Goal: Task Accomplishment & Management: Complete application form

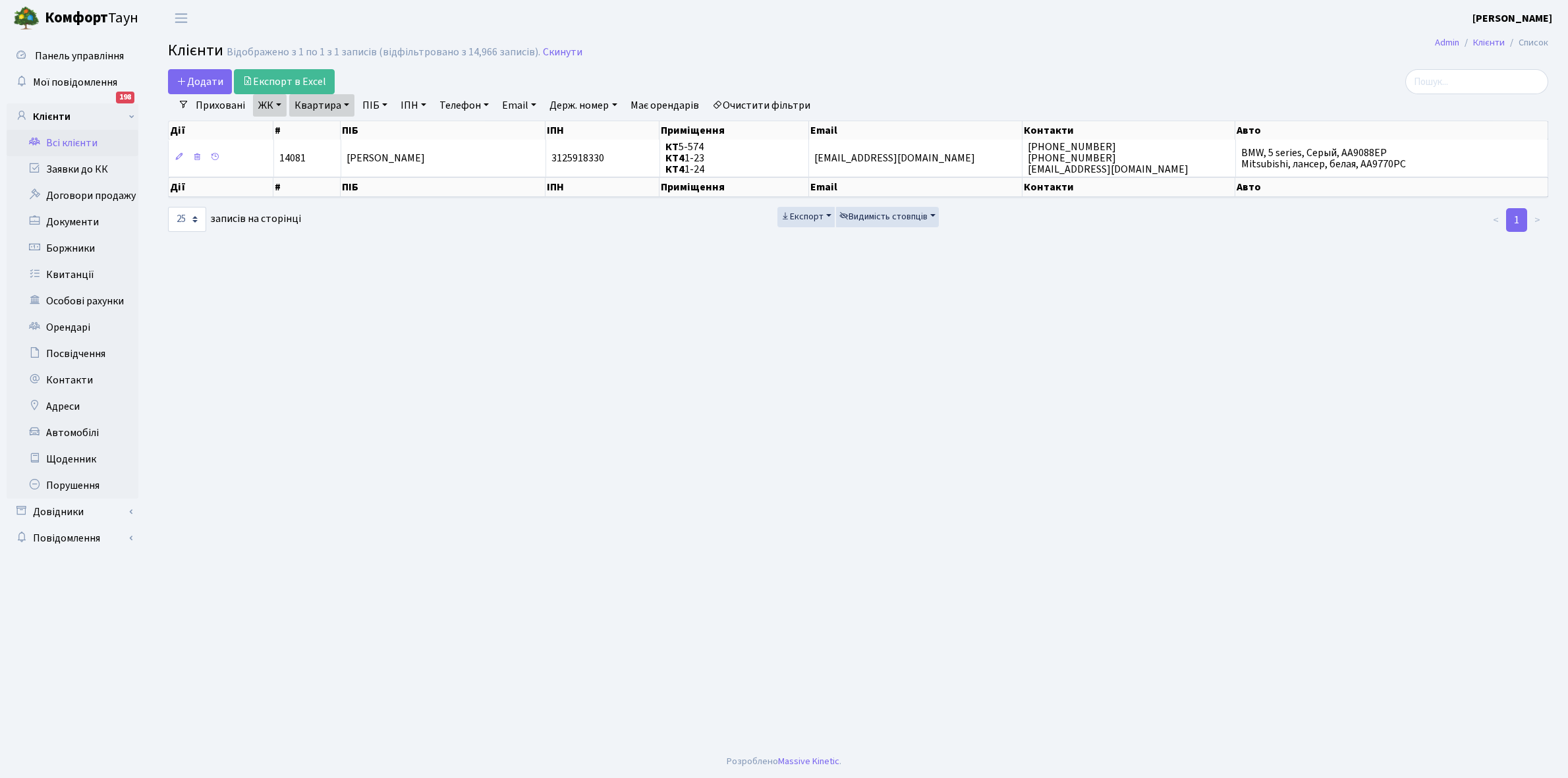
select select "25"
click at [347, 103] on link "Квартира" at bounding box center [321, 105] width 65 height 22
click at [347, 132] on input "5-574" at bounding box center [328, 131] width 77 height 25
type input "5"
type input "12-164"
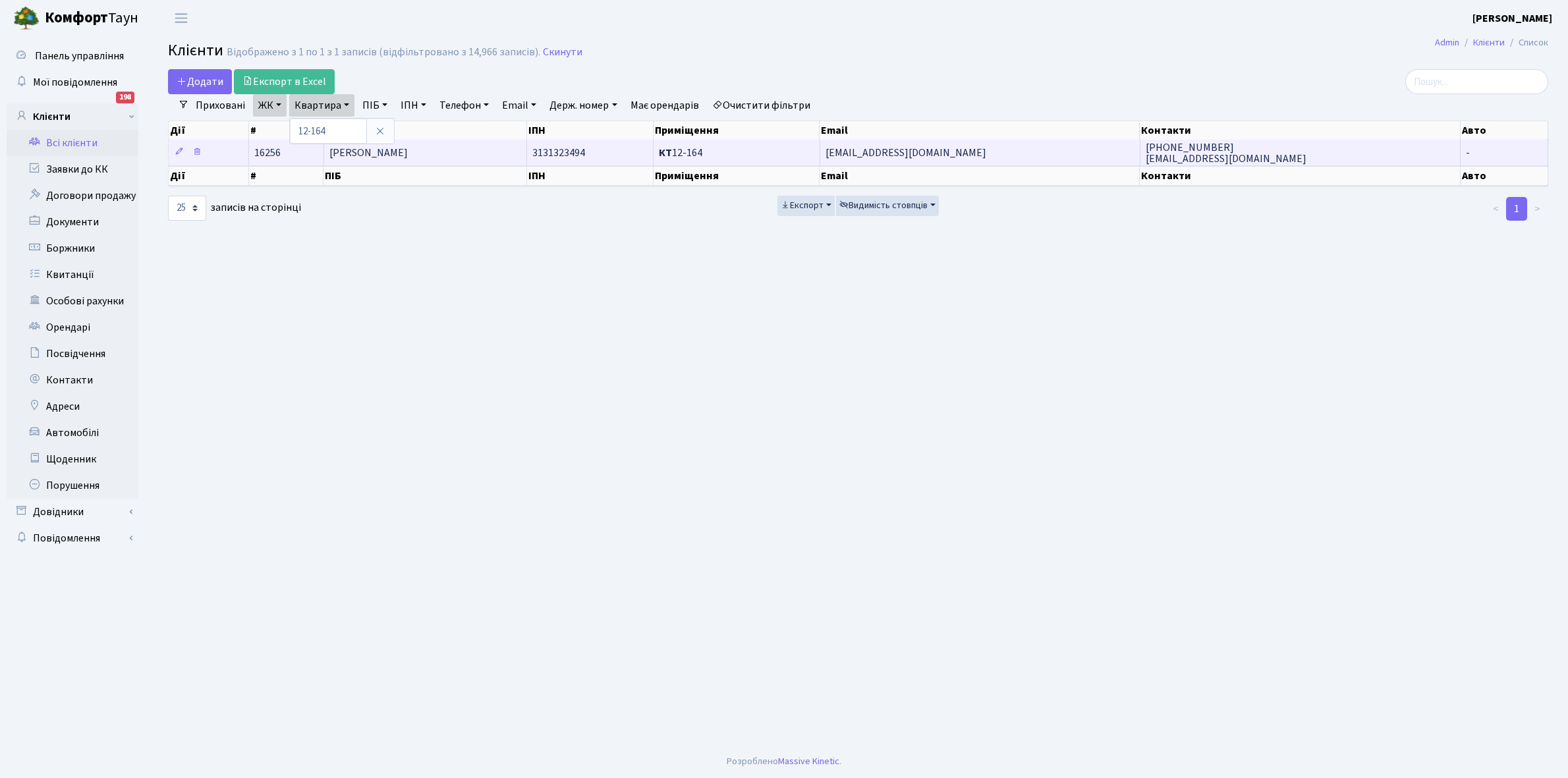
click at [437, 157] on td "[PERSON_NAME]" at bounding box center [425, 152] width 203 height 25
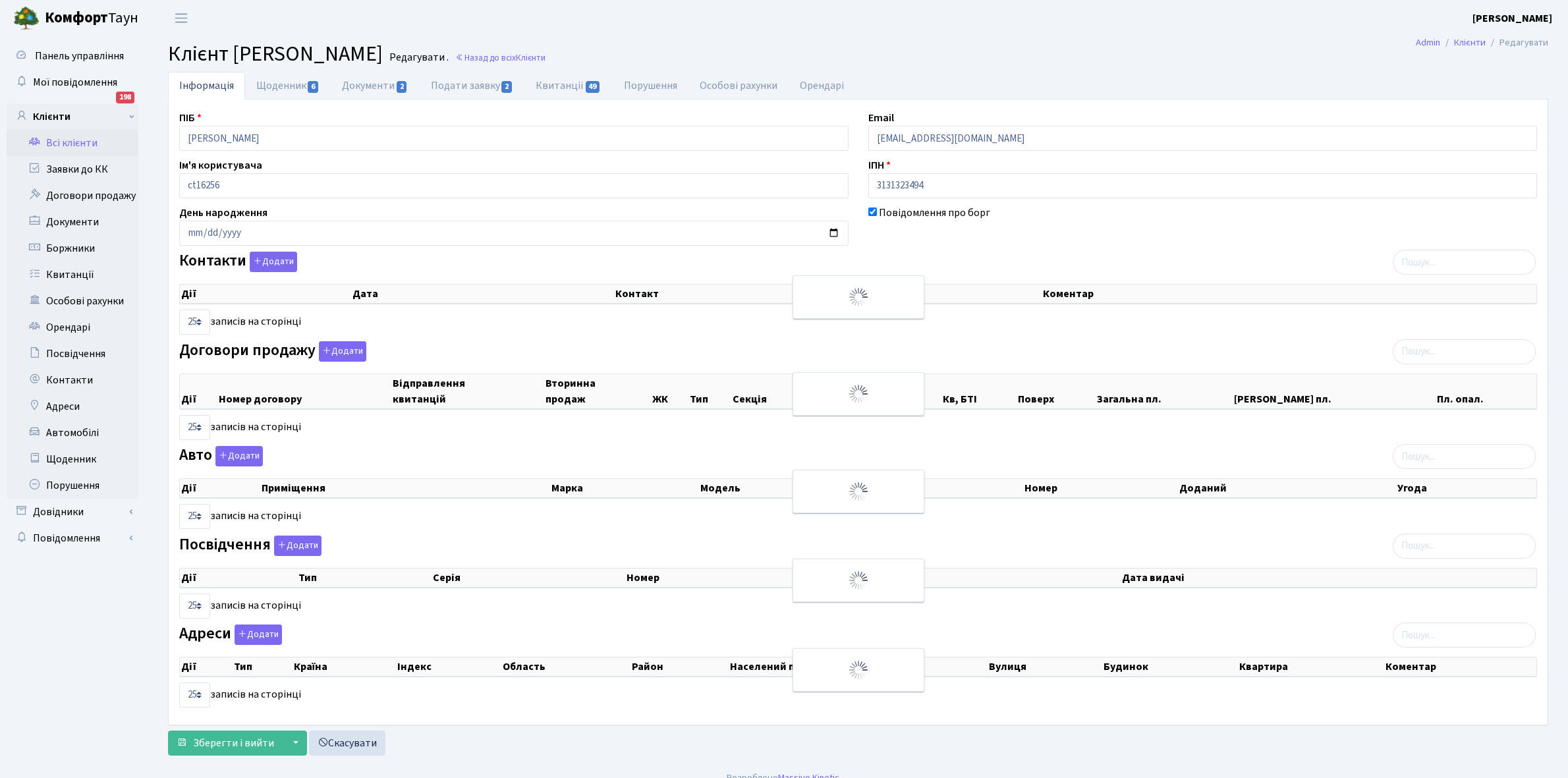
select select "25"
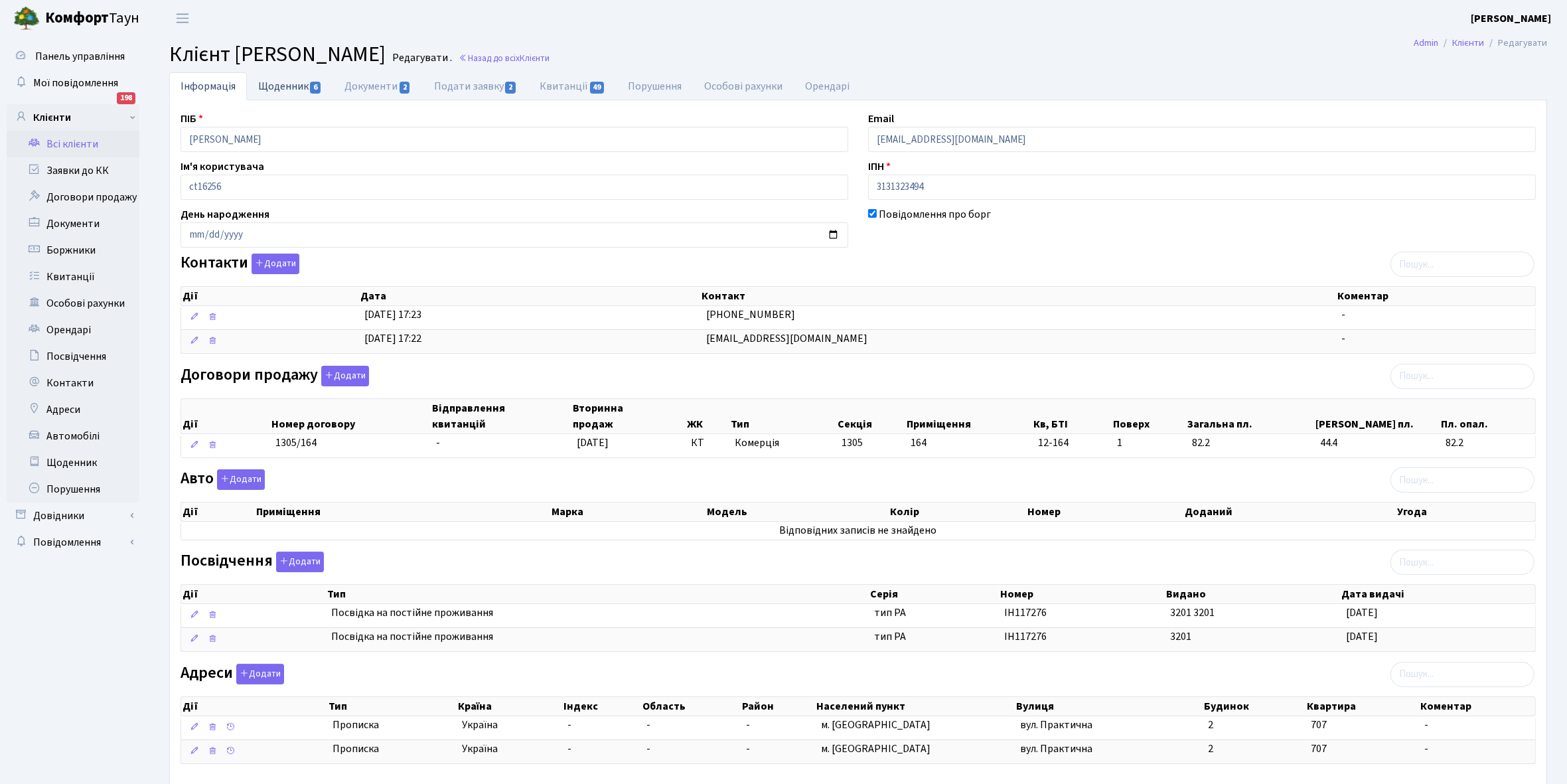
click at [276, 88] on link "Щоденник 6" at bounding box center [289, 86] width 86 height 27
select select "25"
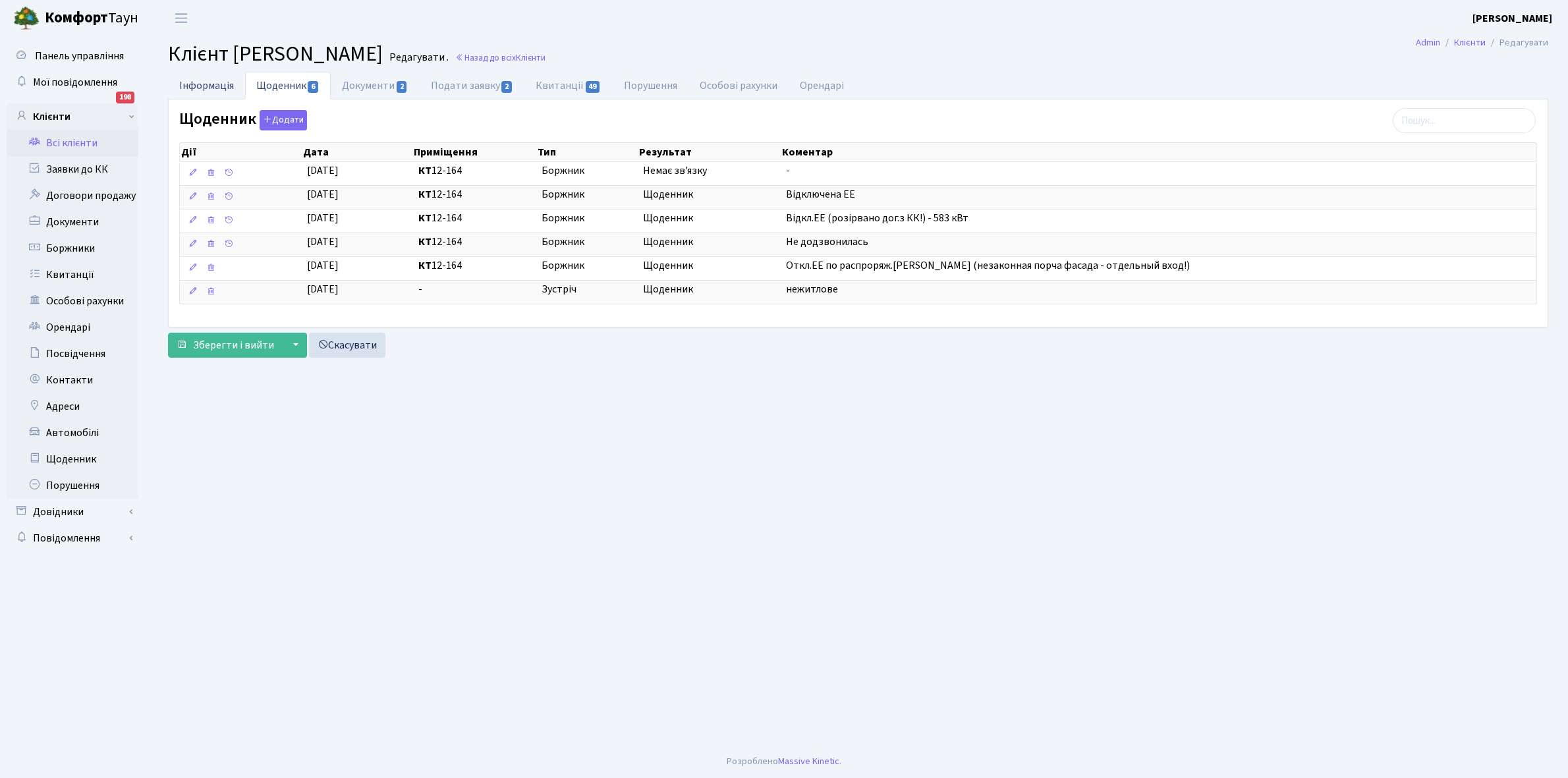
click at [195, 87] on link "Інформація" at bounding box center [207, 86] width 77 height 27
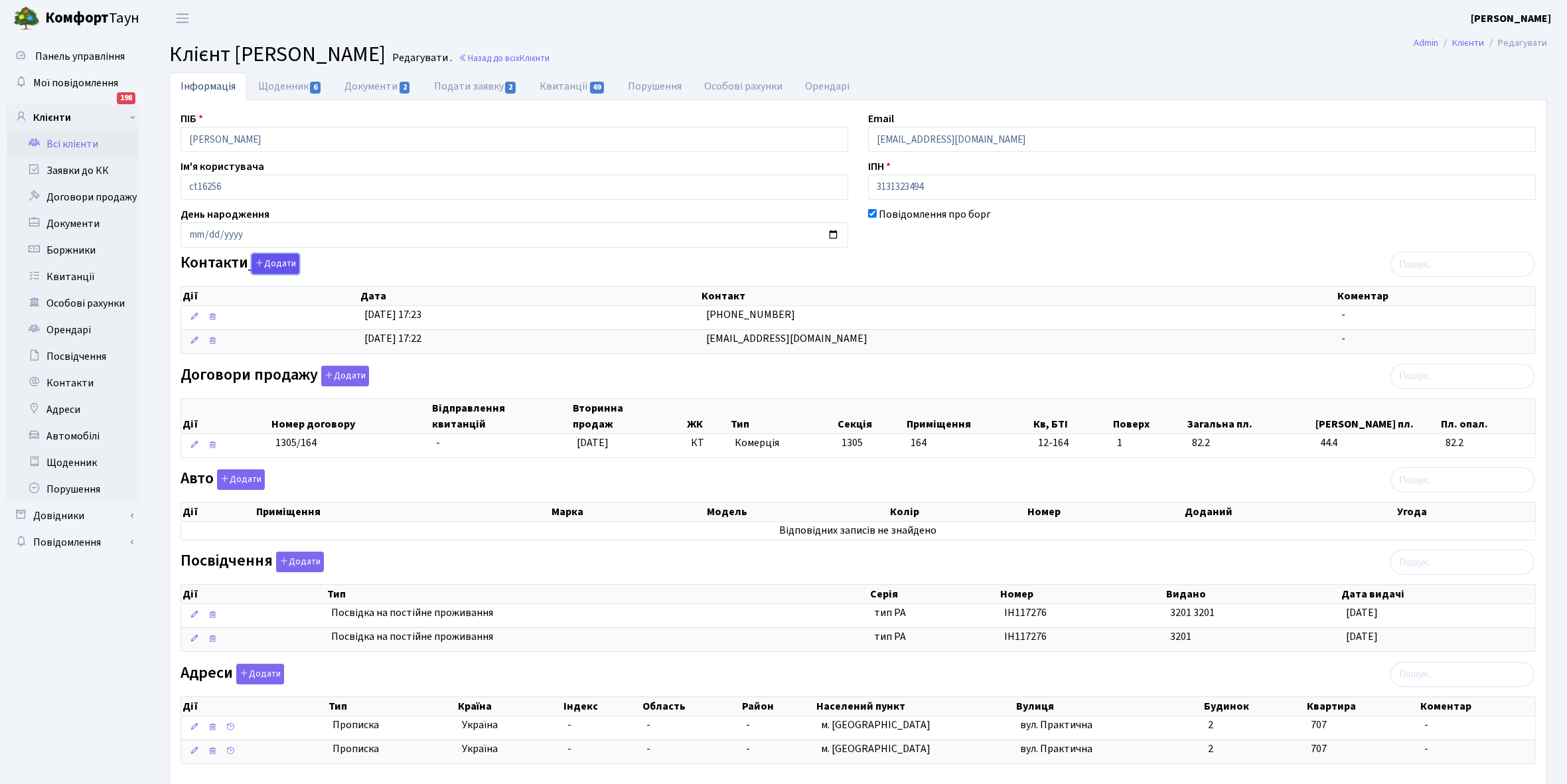
click at [283, 264] on button "Додати" at bounding box center [276, 264] width 48 height 21
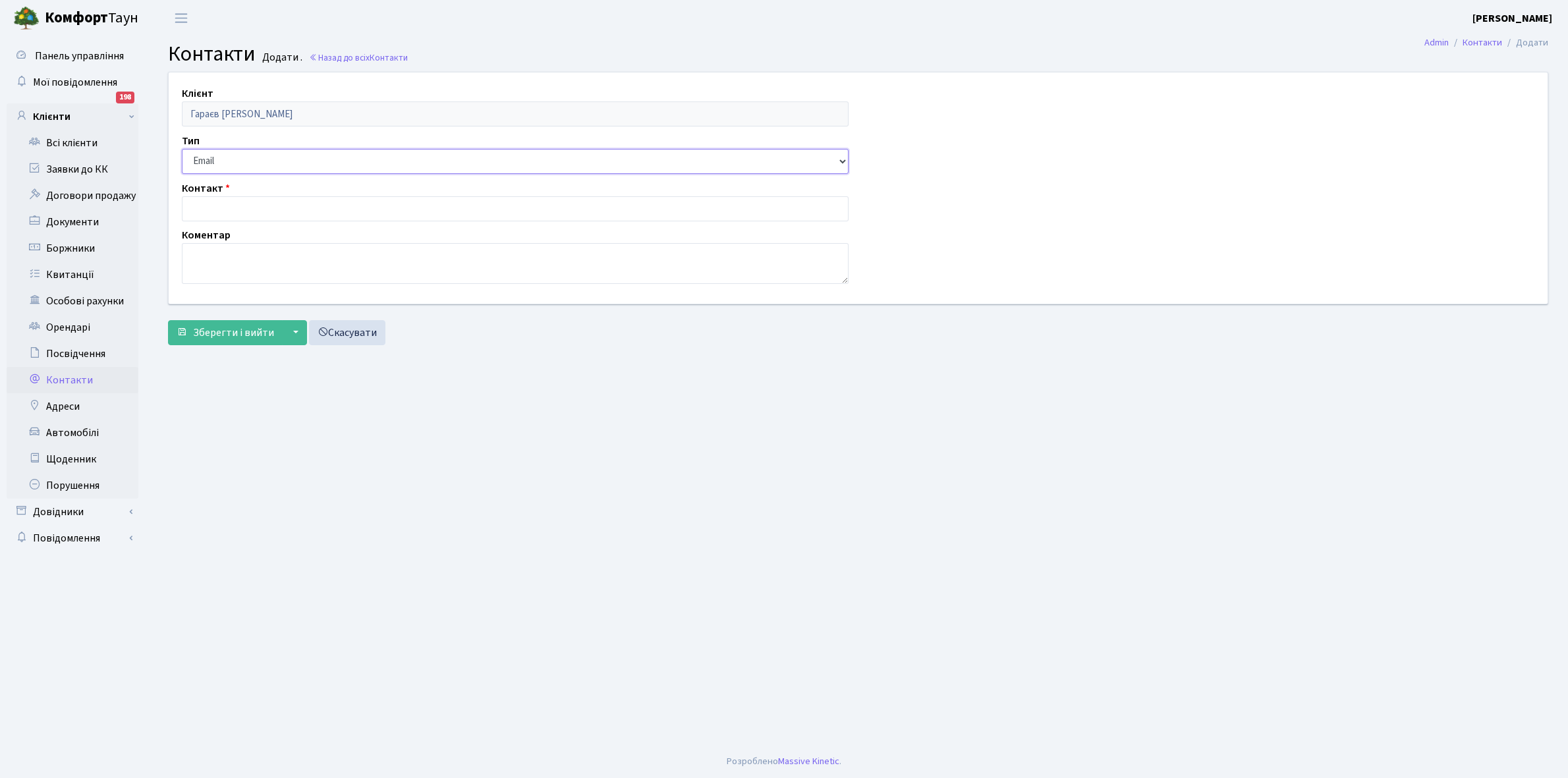
click at [235, 153] on select "Email Телефон" at bounding box center [515, 161] width 667 height 25
select select "1"
click at [182, 149] on select "Email Телефон" at bounding box center [515, 161] width 667 height 25
click at [227, 212] on input "text" at bounding box center [515, 208] width 667 height 25
type input "09396090000"
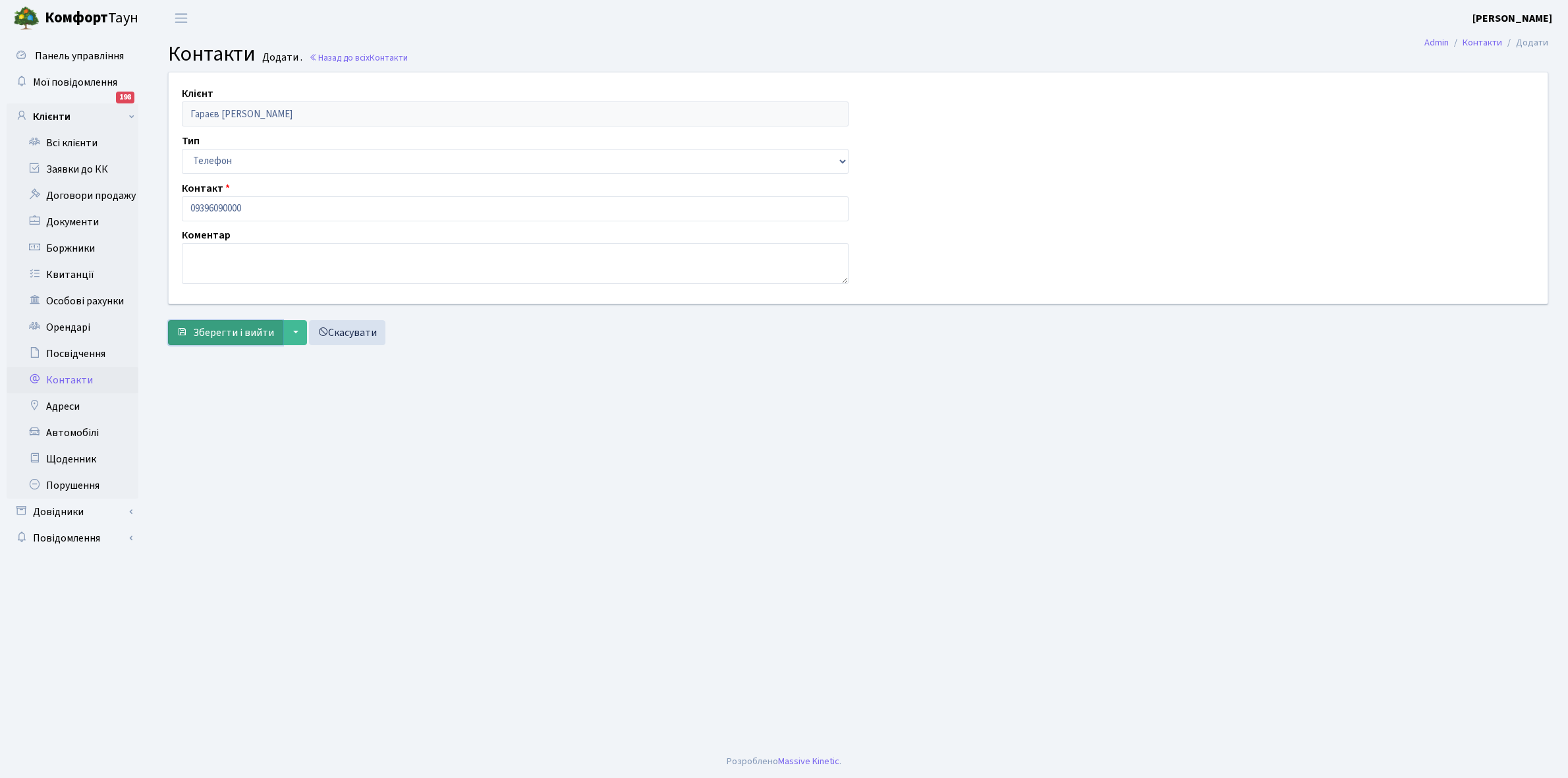
click at [238, 330] on span "Зберегти і вийти" at bounding box center [233, 332] width 81 height 14
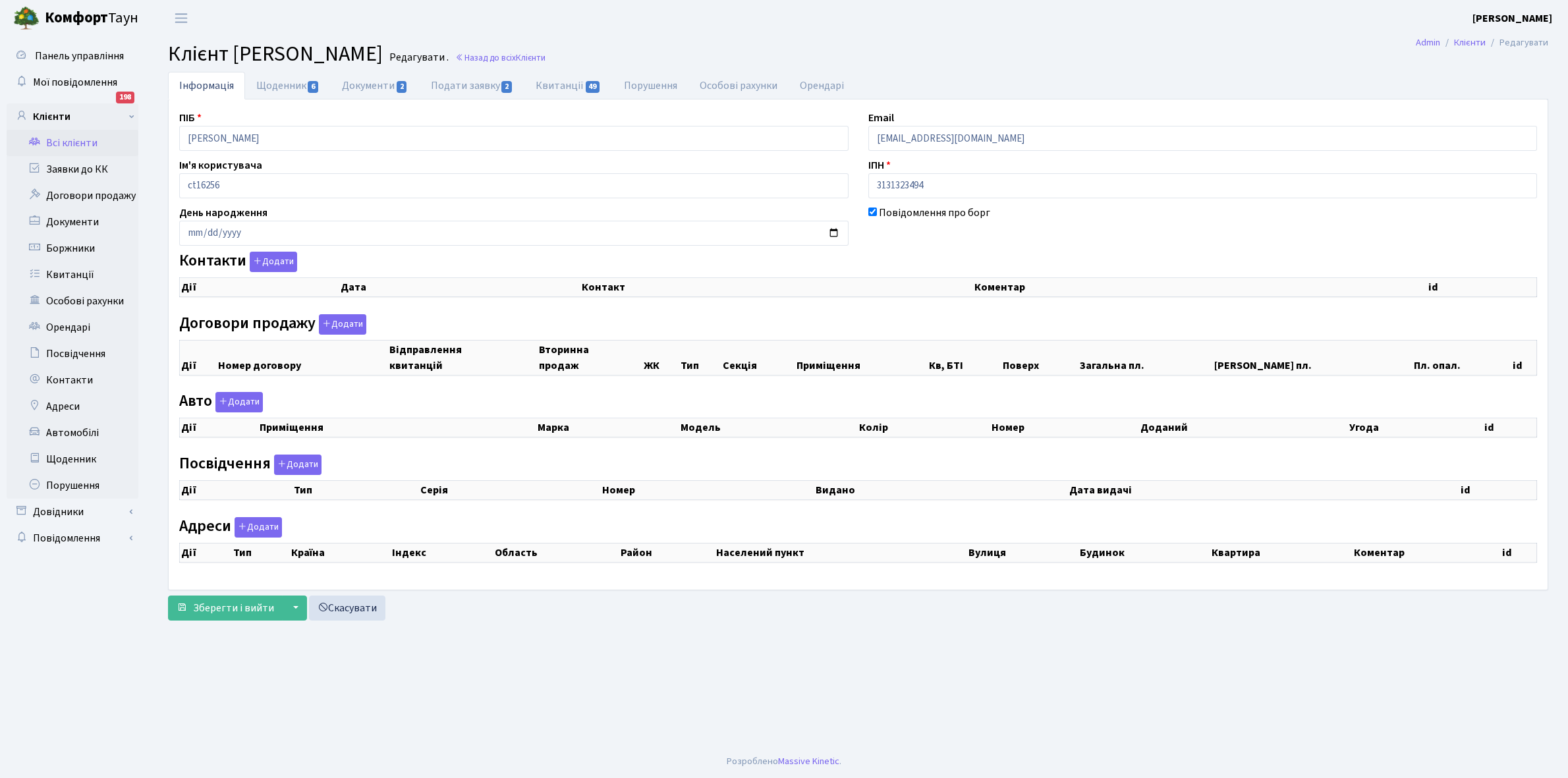
select select "25"
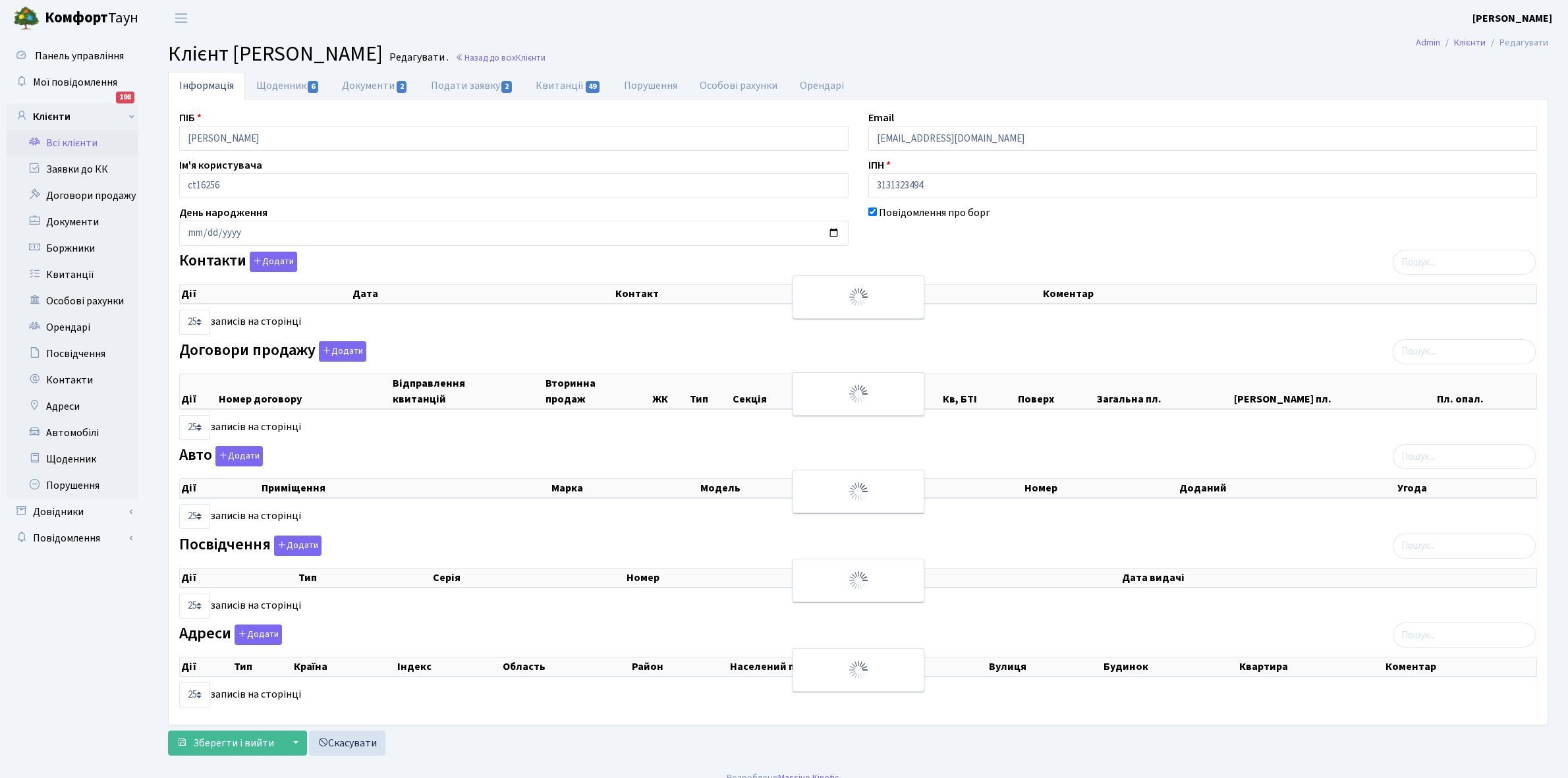
checkbox input "true"
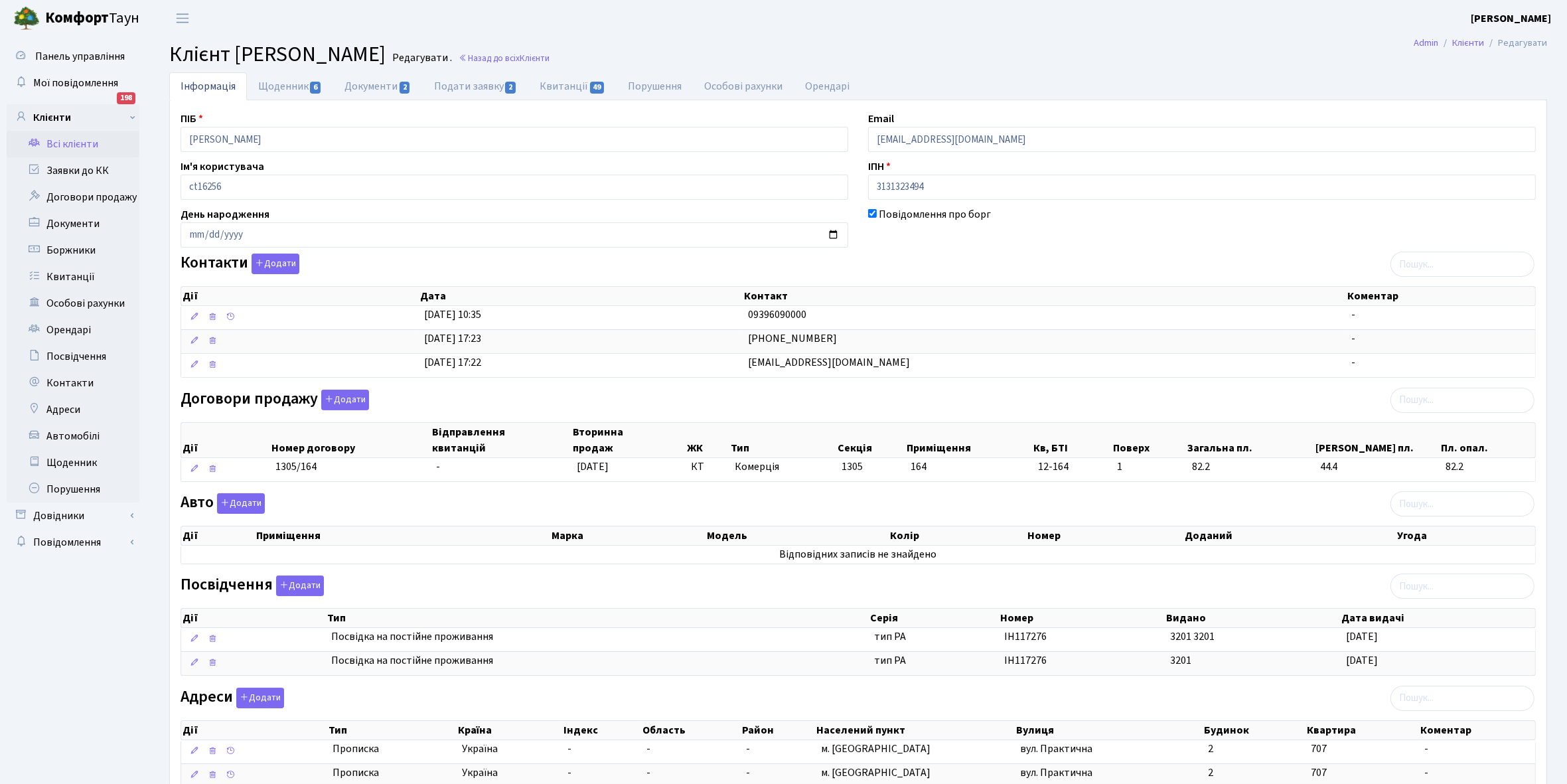
click at [68, 137] on link "Всі клієнти" at bounding box center [73, 144] width 133 height 27
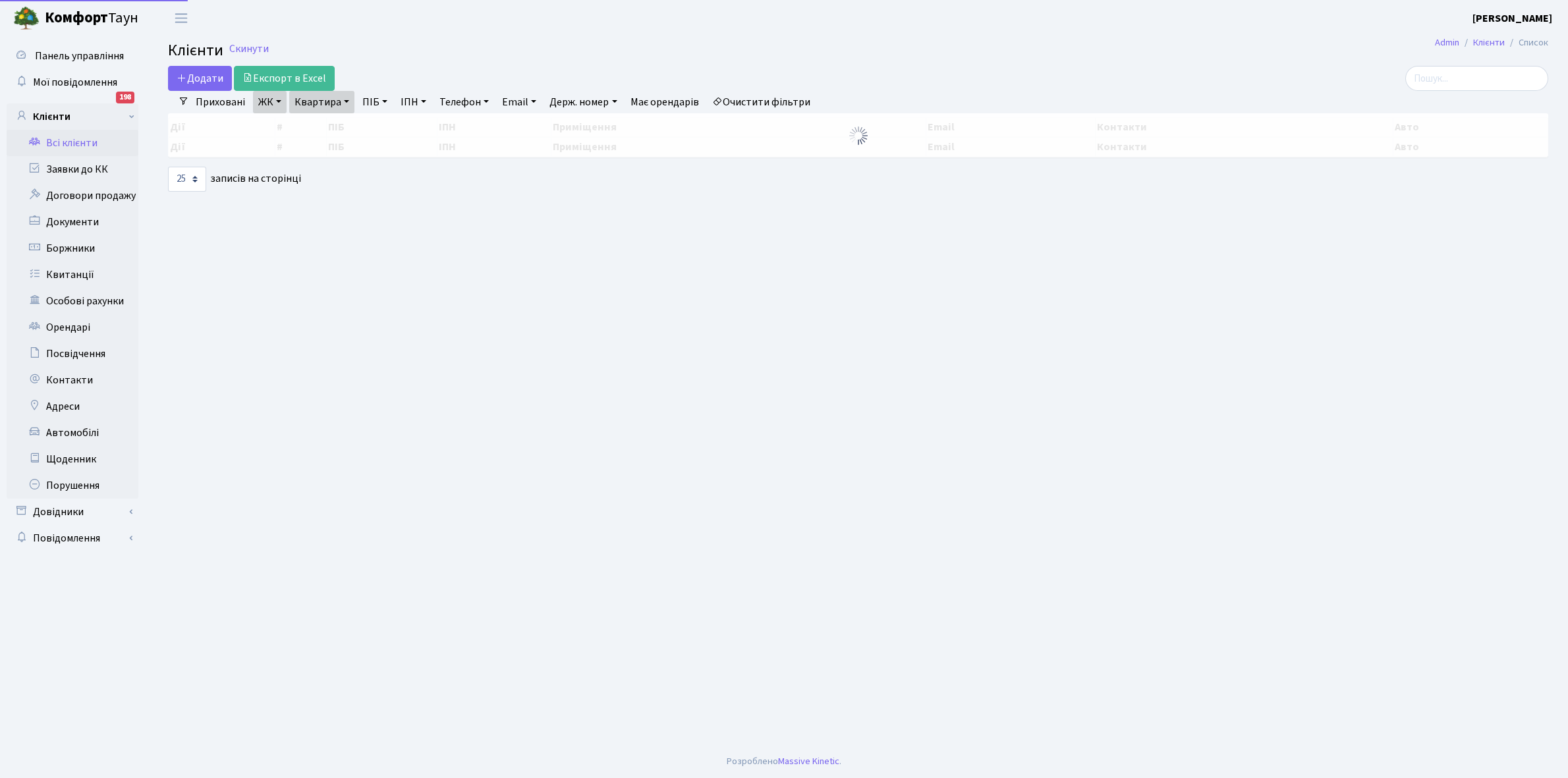
select select "25"
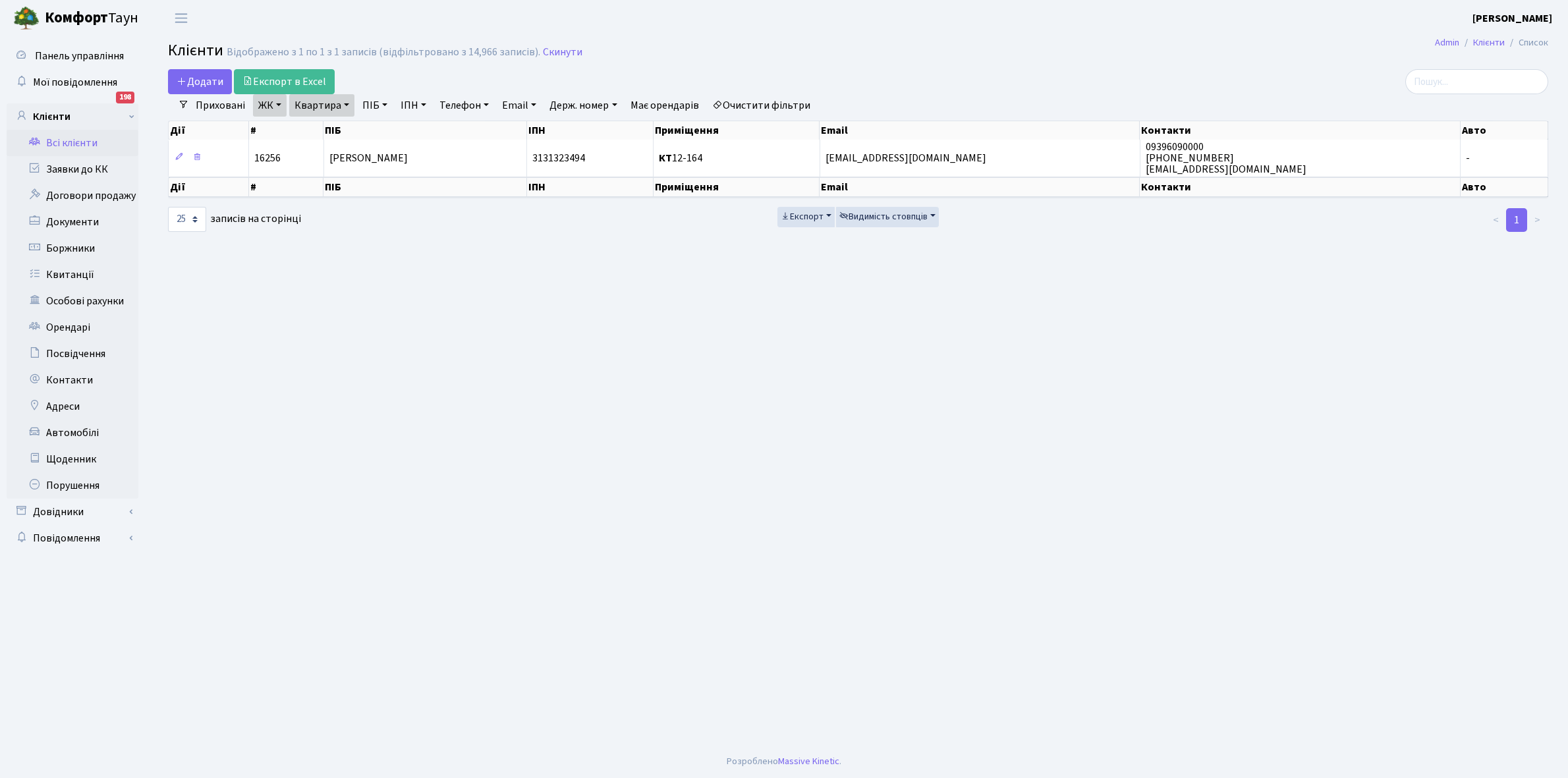
click at [280, 104] on link "ЖК" at bounding box center [270, 105] width 34 height 22
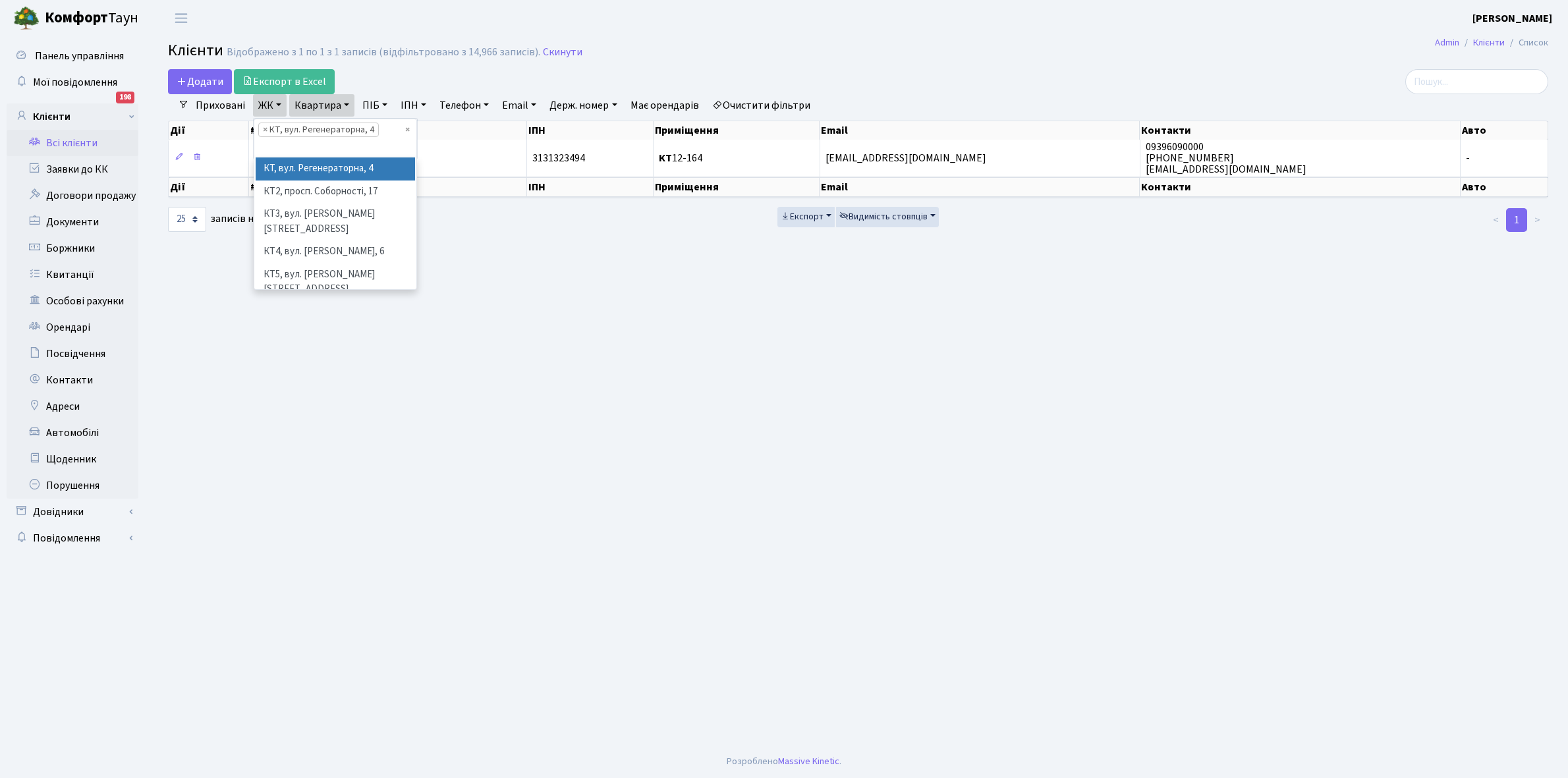
click at [317, 132] on li "× КТ, вул. Регенераторна, 4" at bounding box center [319, 129] width 121 height 14
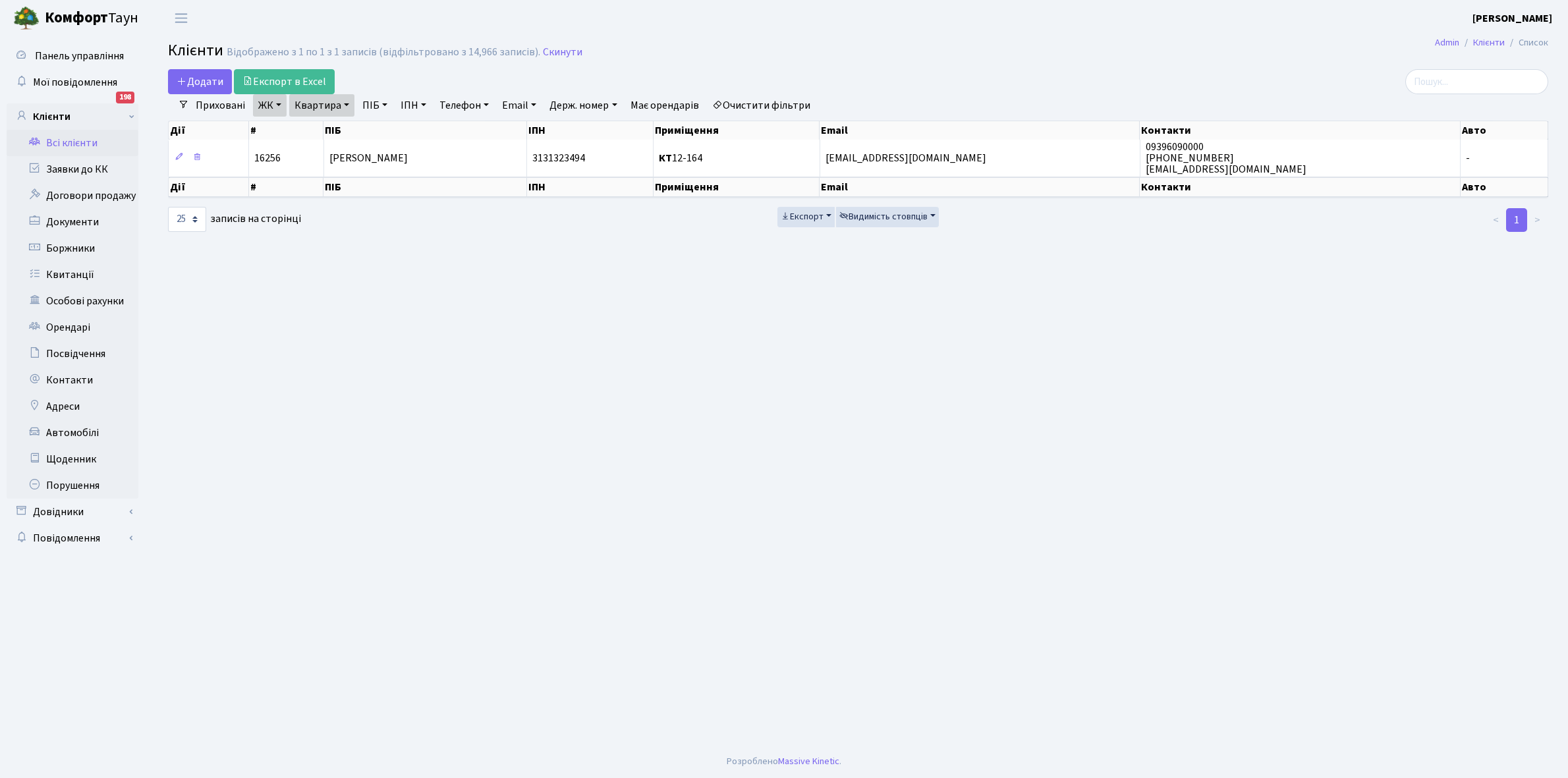
click at [351, 101] on link "Квартира" at bounding box center [321, 105] width 65 height 22
click at [351, 132] on input "12-164" at bounding box center [328, 131] width 77 height 25
type input "1"
type input "7-164"
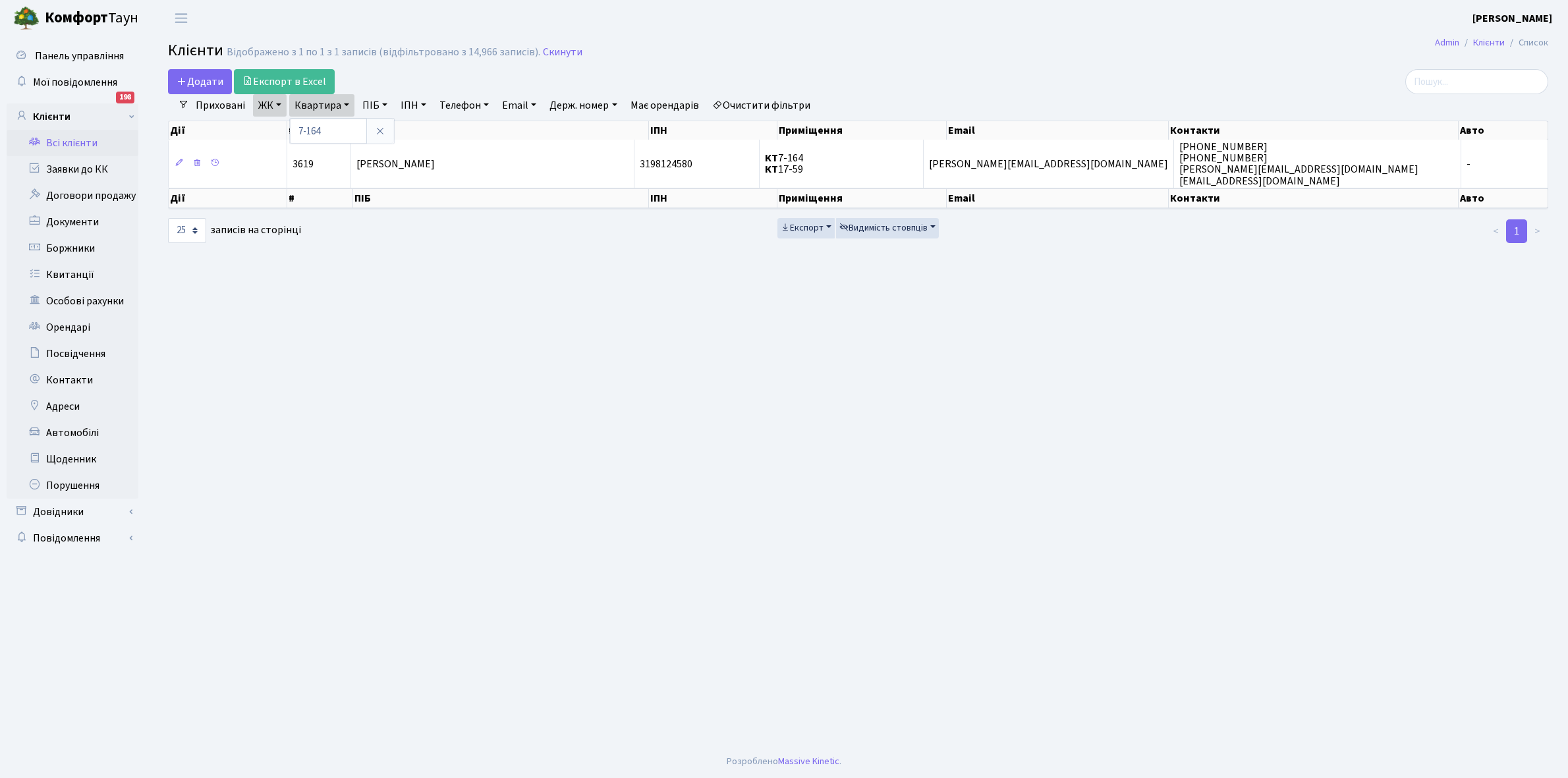
click at [524, 138] on th "ПІБ" at bounding box center [501, 131] width 296 height 19
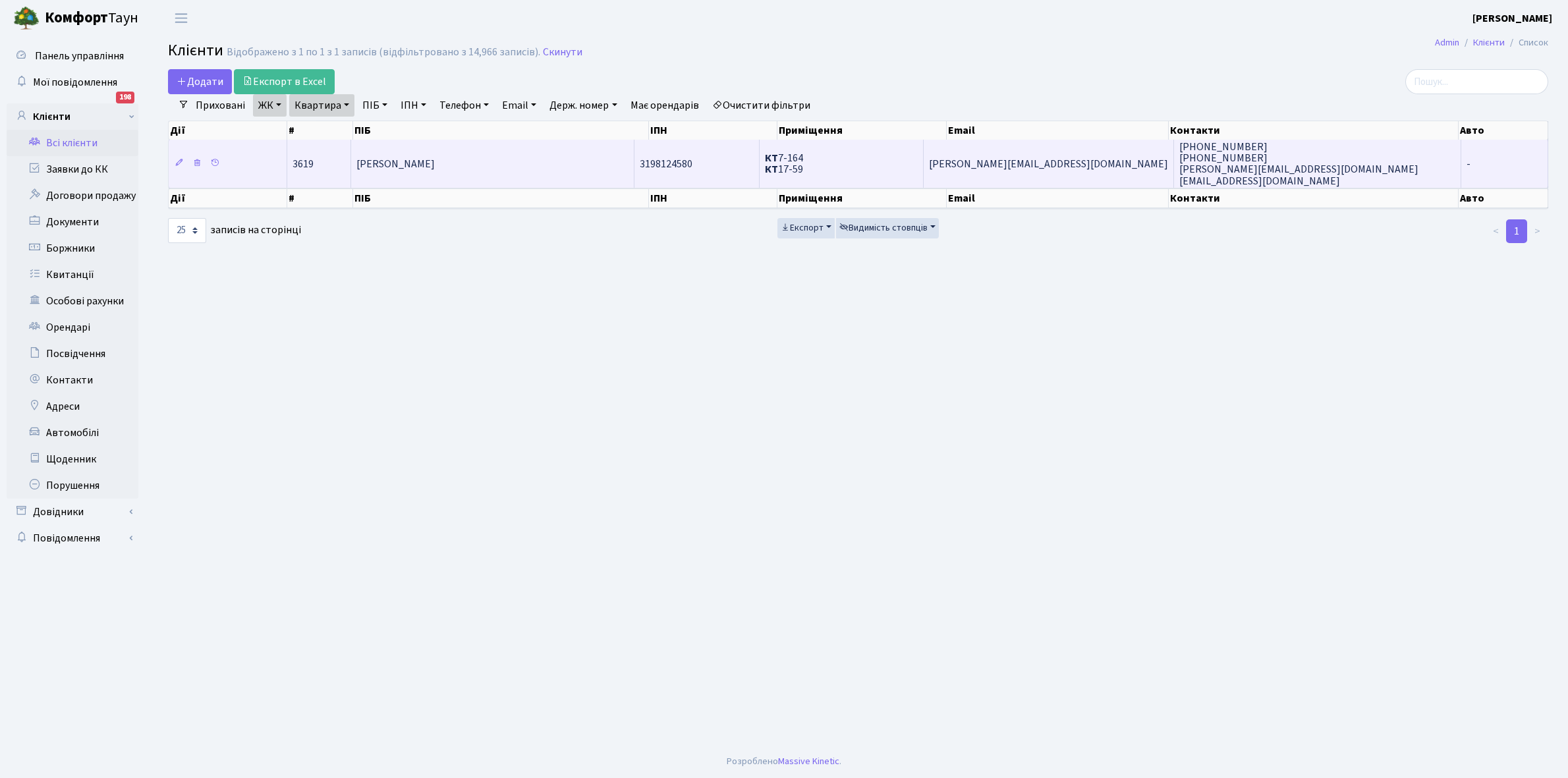
click at [518, 158] on td "Коробкова Наталя Василівна" at bounding box center [492, 163] width 283 height 48
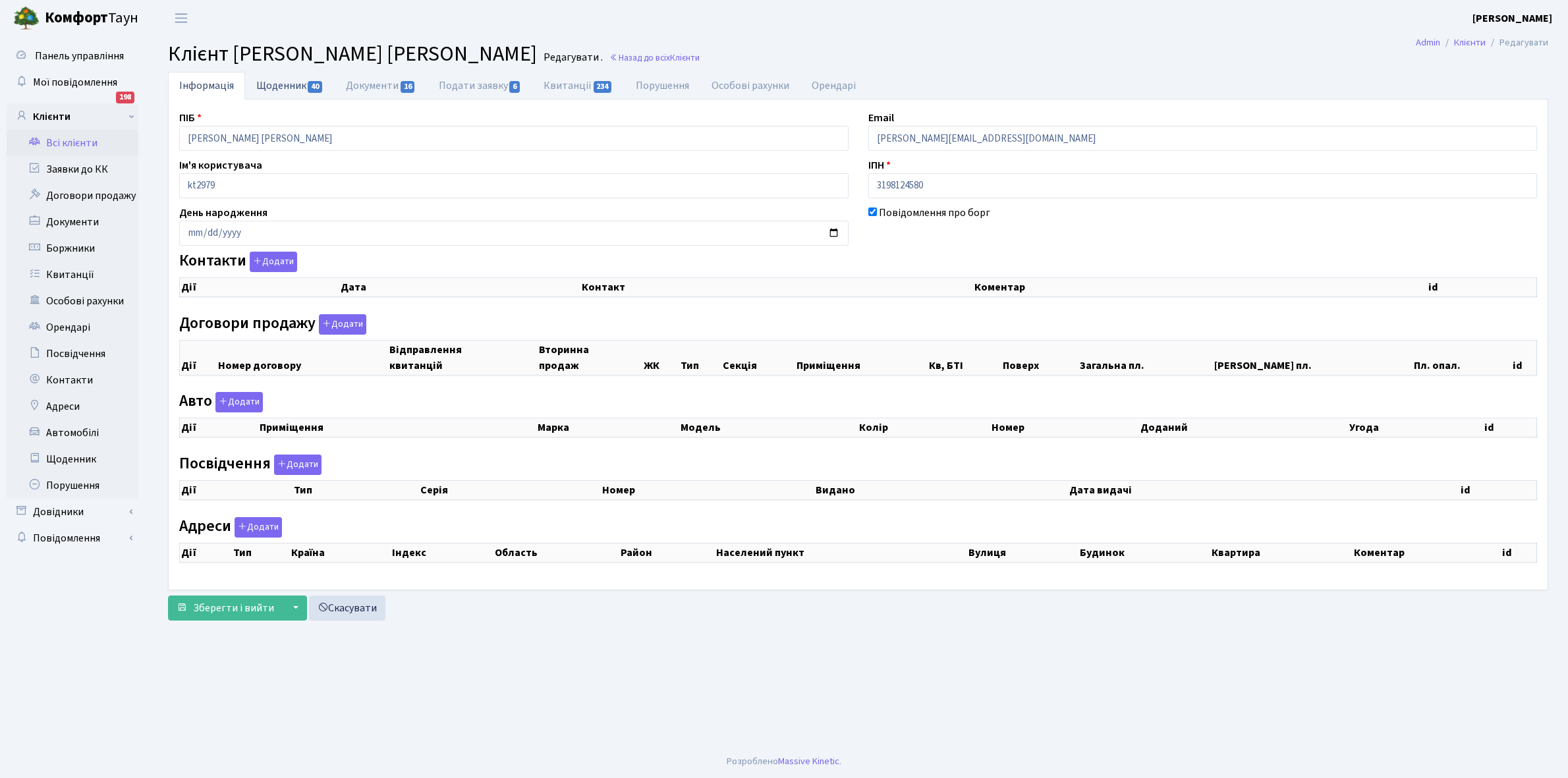
checkbox input "true"
select select "25"
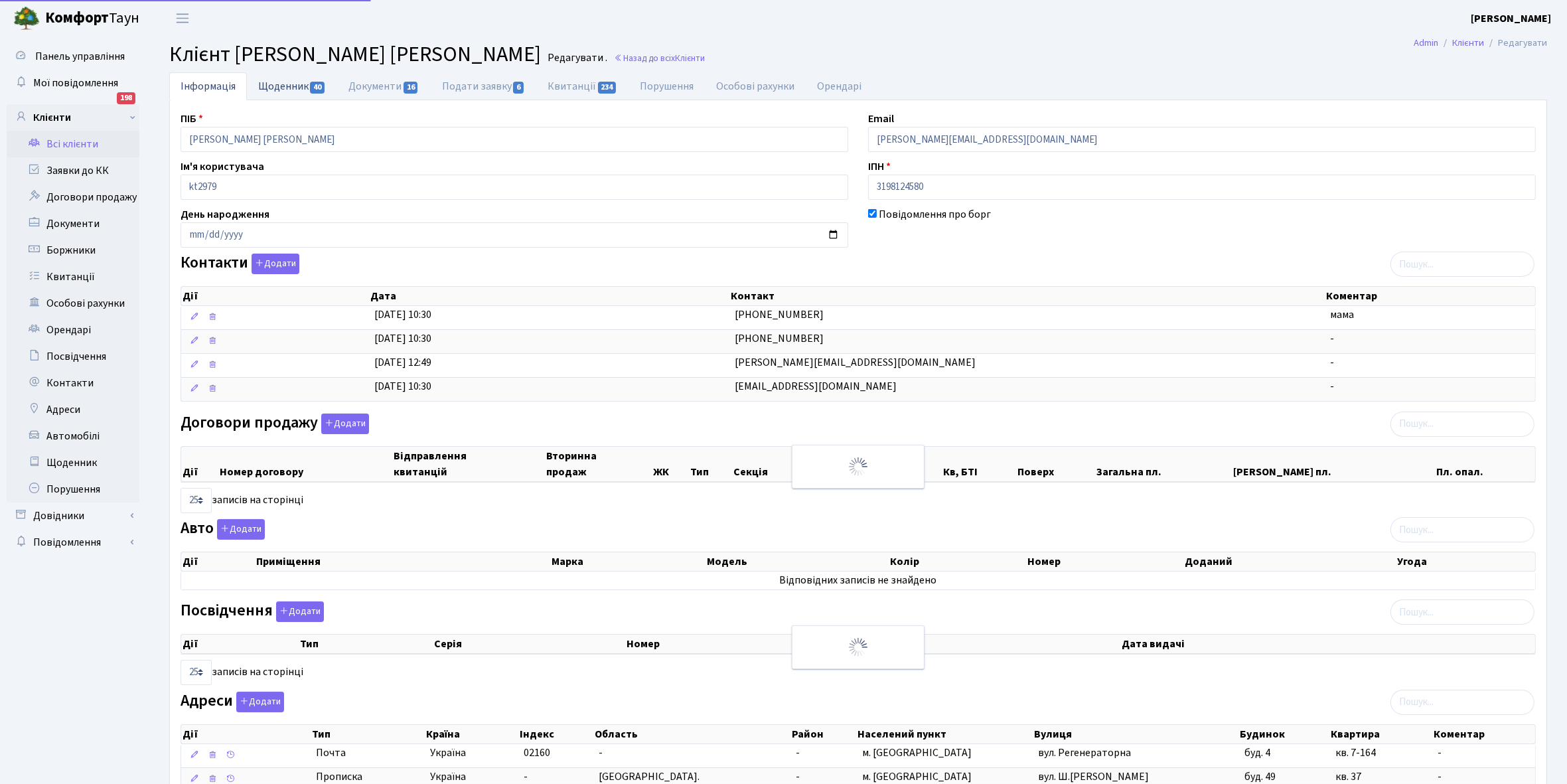
click at [266, 88] on link "Щоденник 40" at bounding box center [291, 86] width 90 height 27
select select "25"
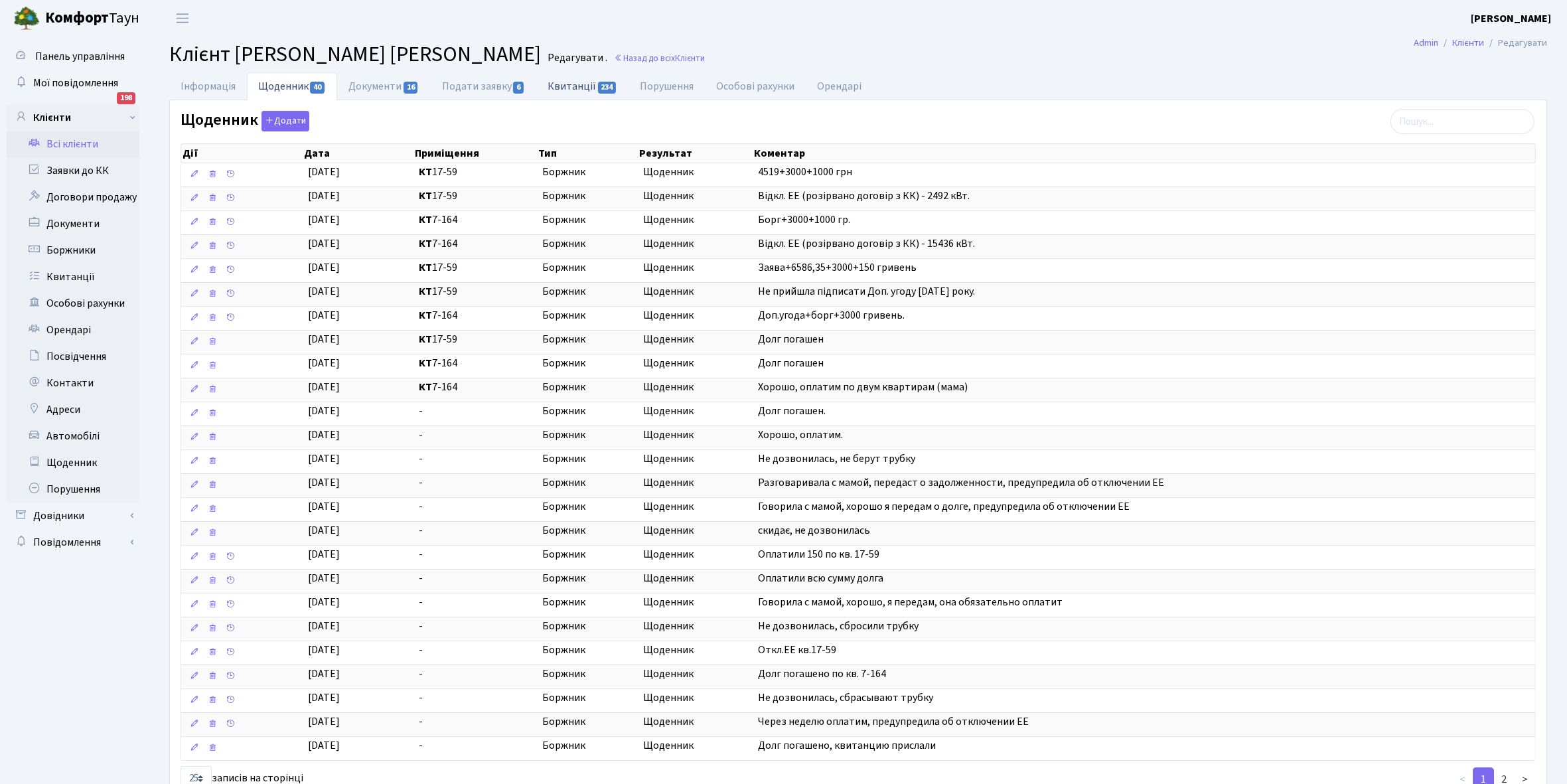
click at [569, 90] on link "Квитанції 234" at bounding box center [582, 86] width 92 height 27
select select "25"
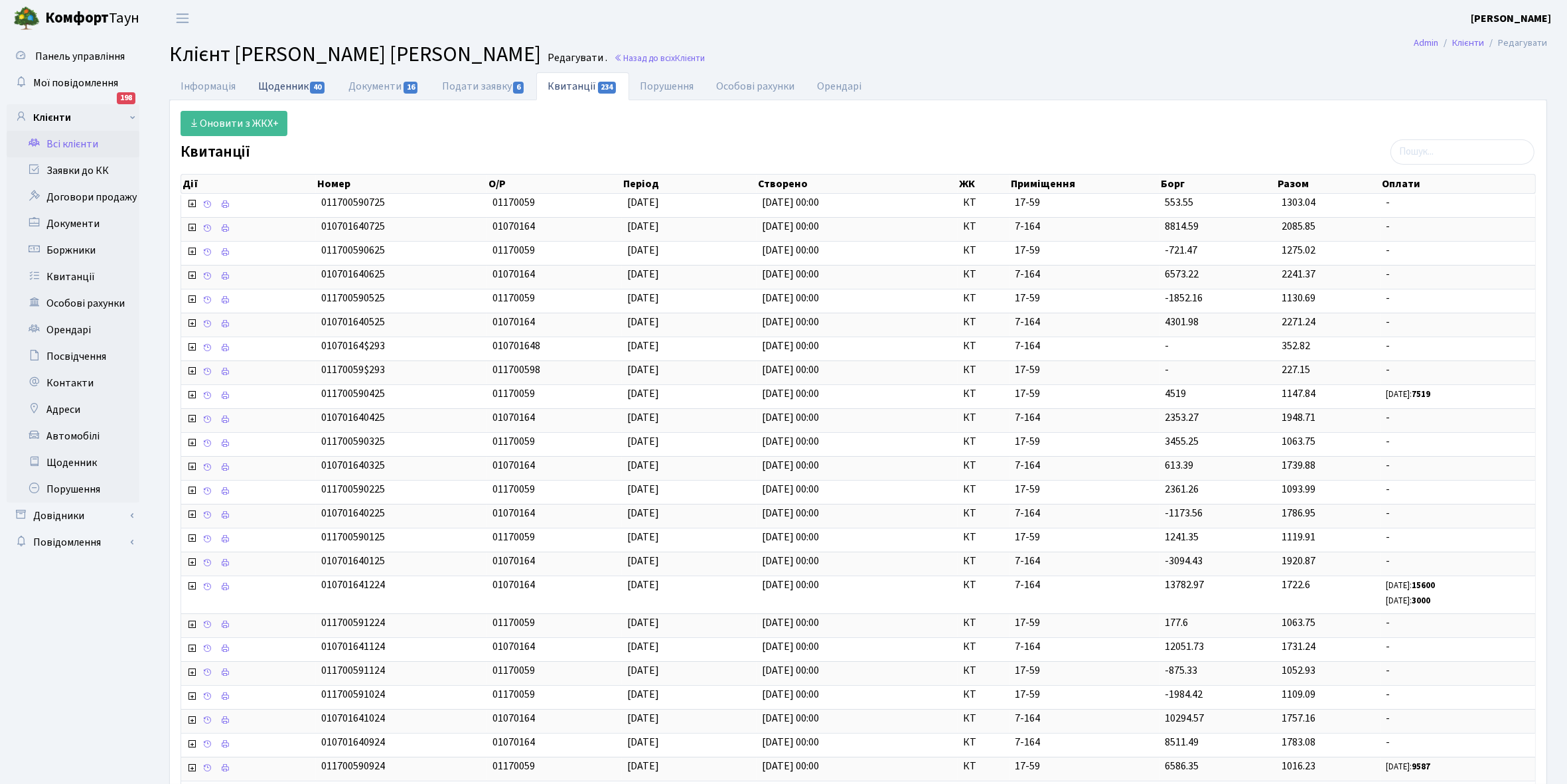
click at [286, 80] on link "Щоденник 40" at bounding box center [291, 86] width 90 height 27
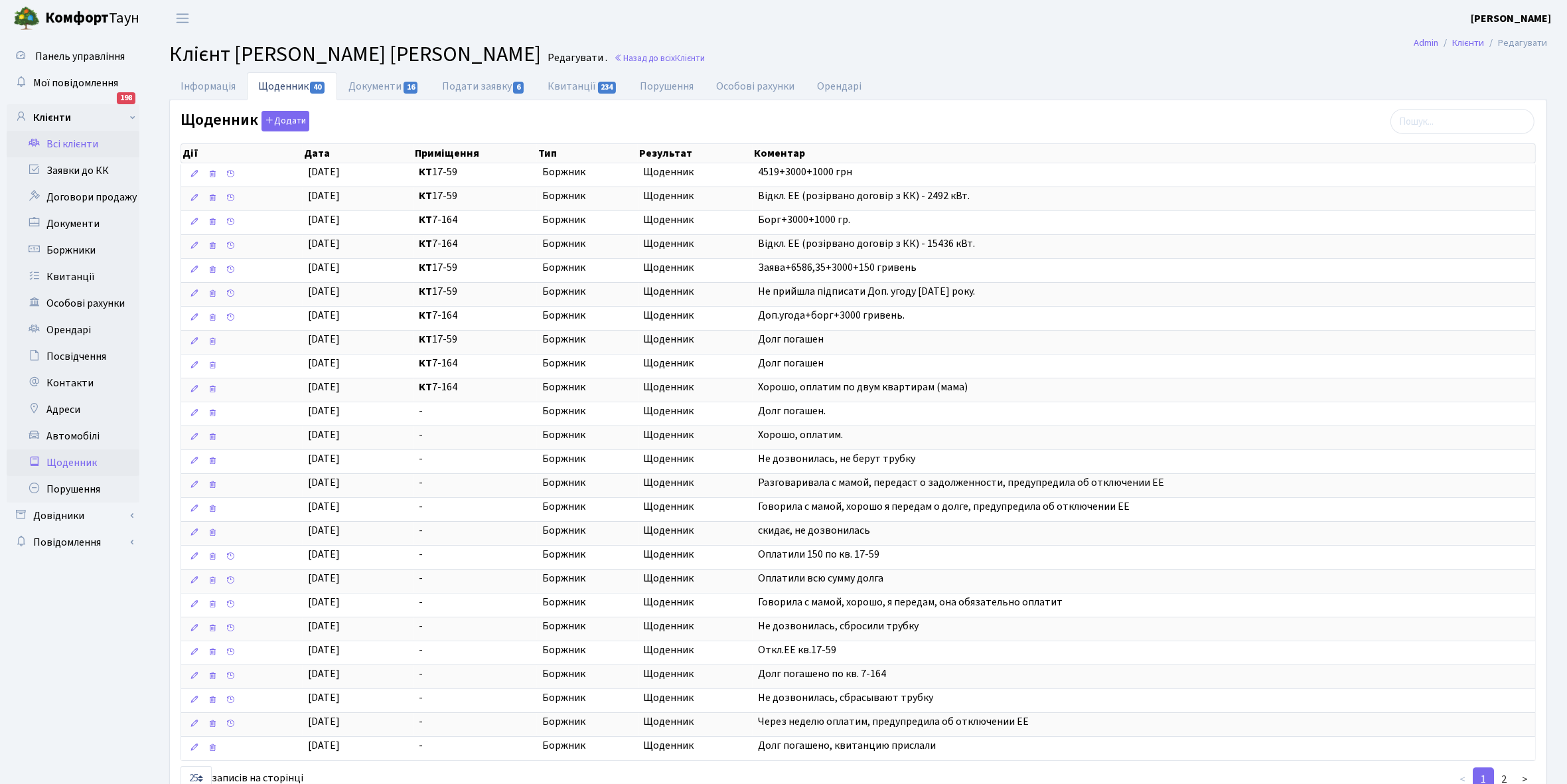
click at [67, 462] on link "Щоденник" at bounding box center [73, 462] width 133 height 27
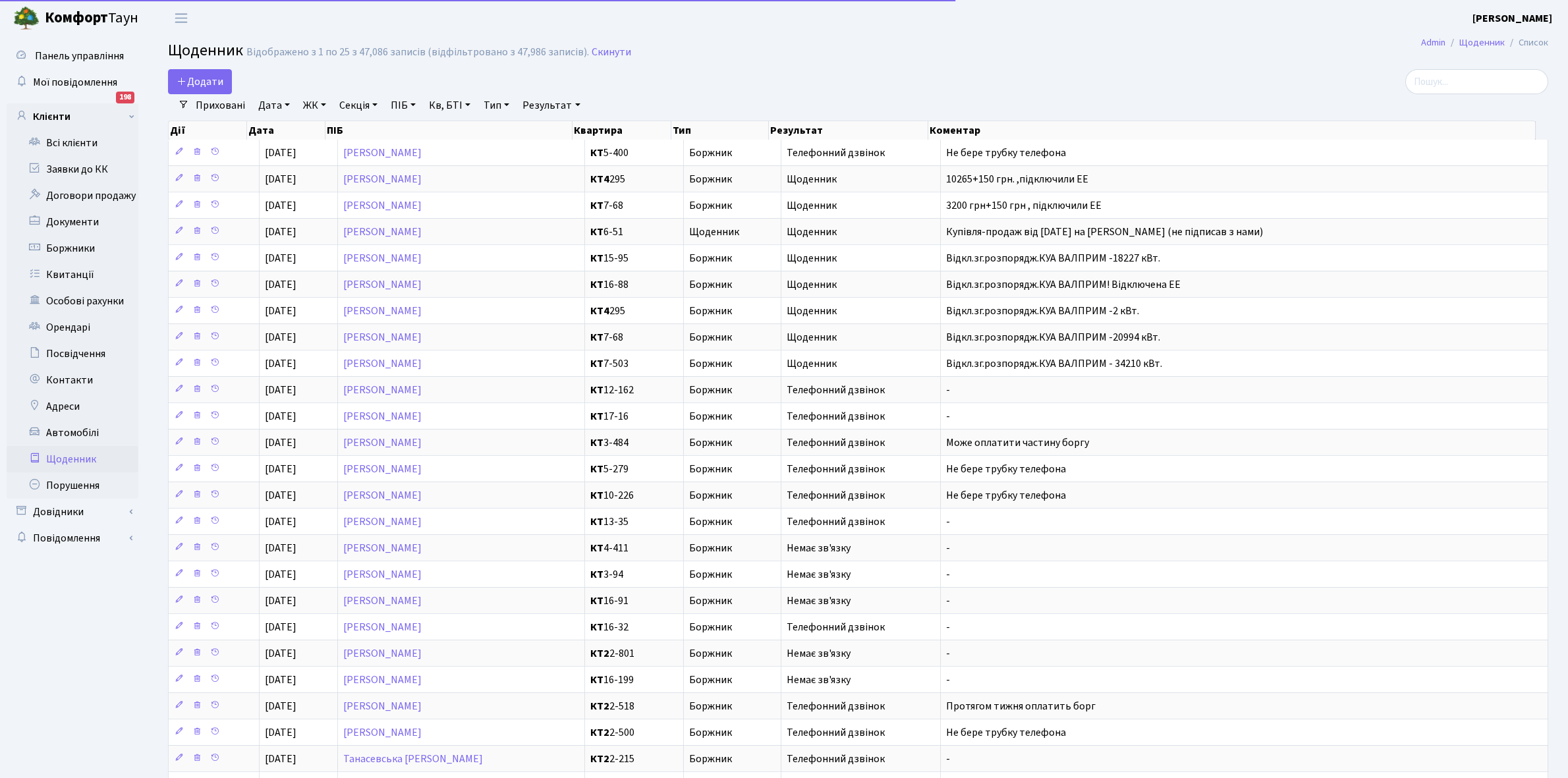
select select "25"
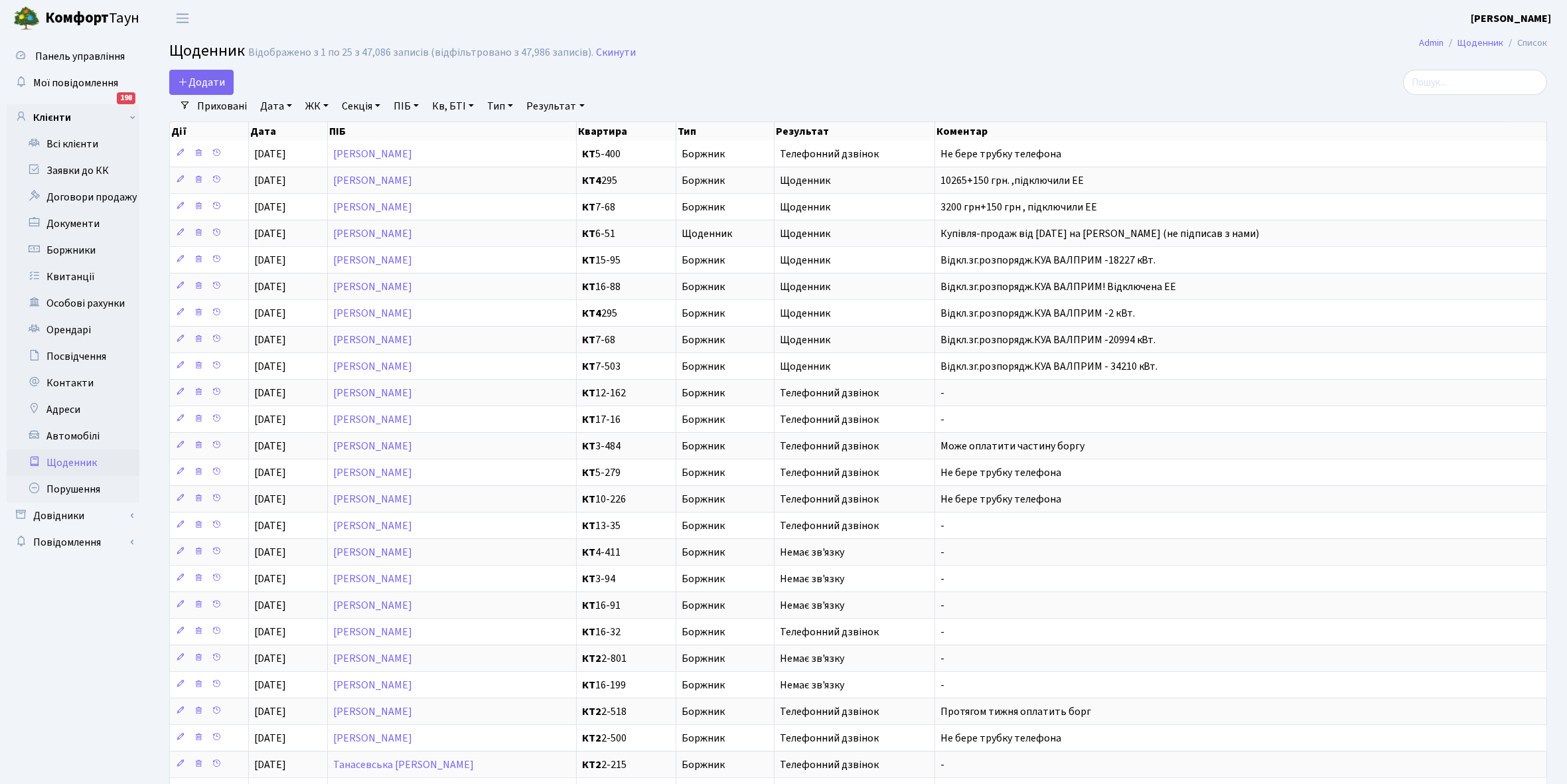
click at [64, 462] on link "Щоденник" at bounding box center [73, 462] width 133 height 27
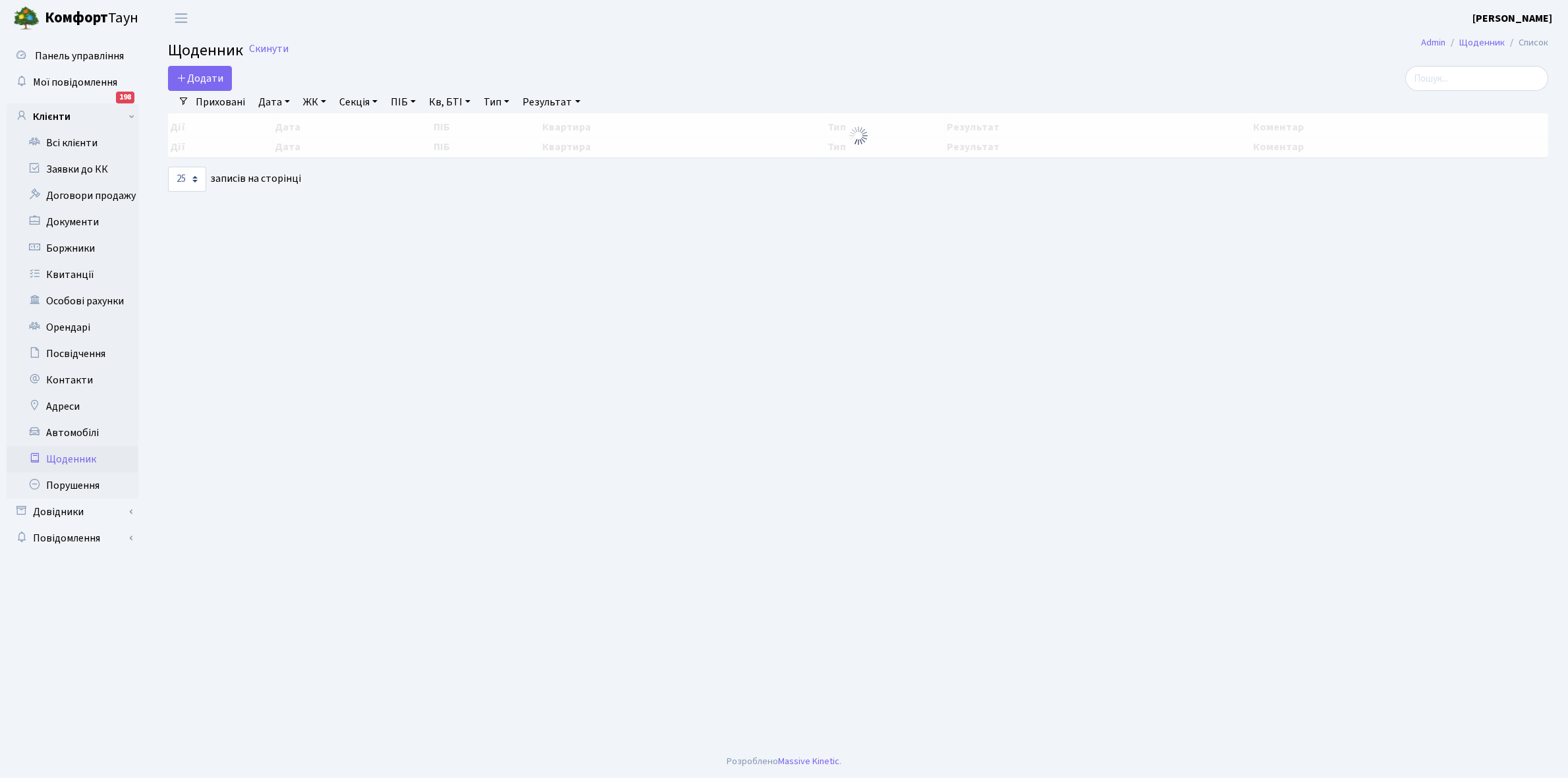
select select "25"
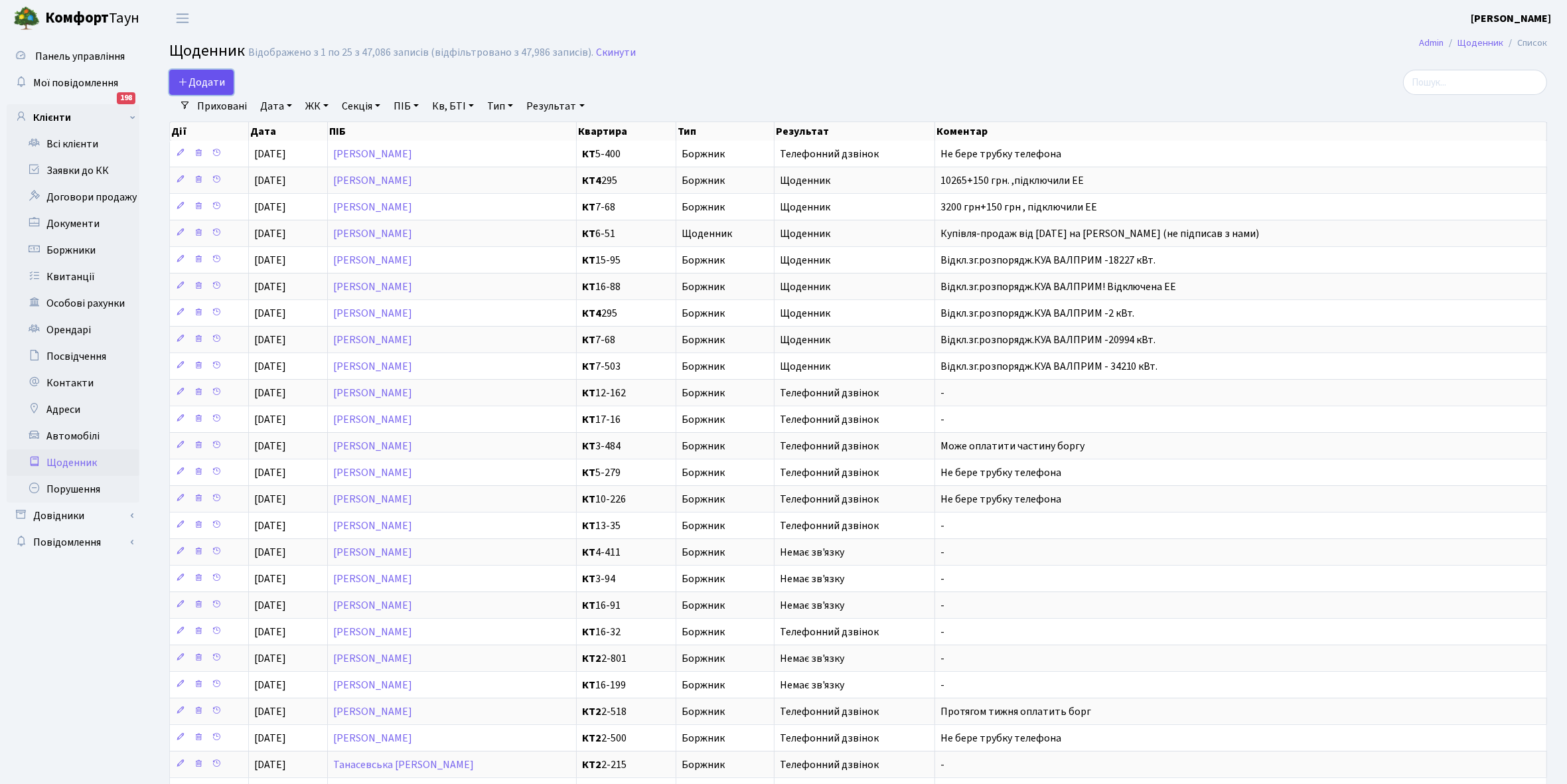
click at [214, 81] on span "Додати" at bounding box center [201, 82] width 47 height 15
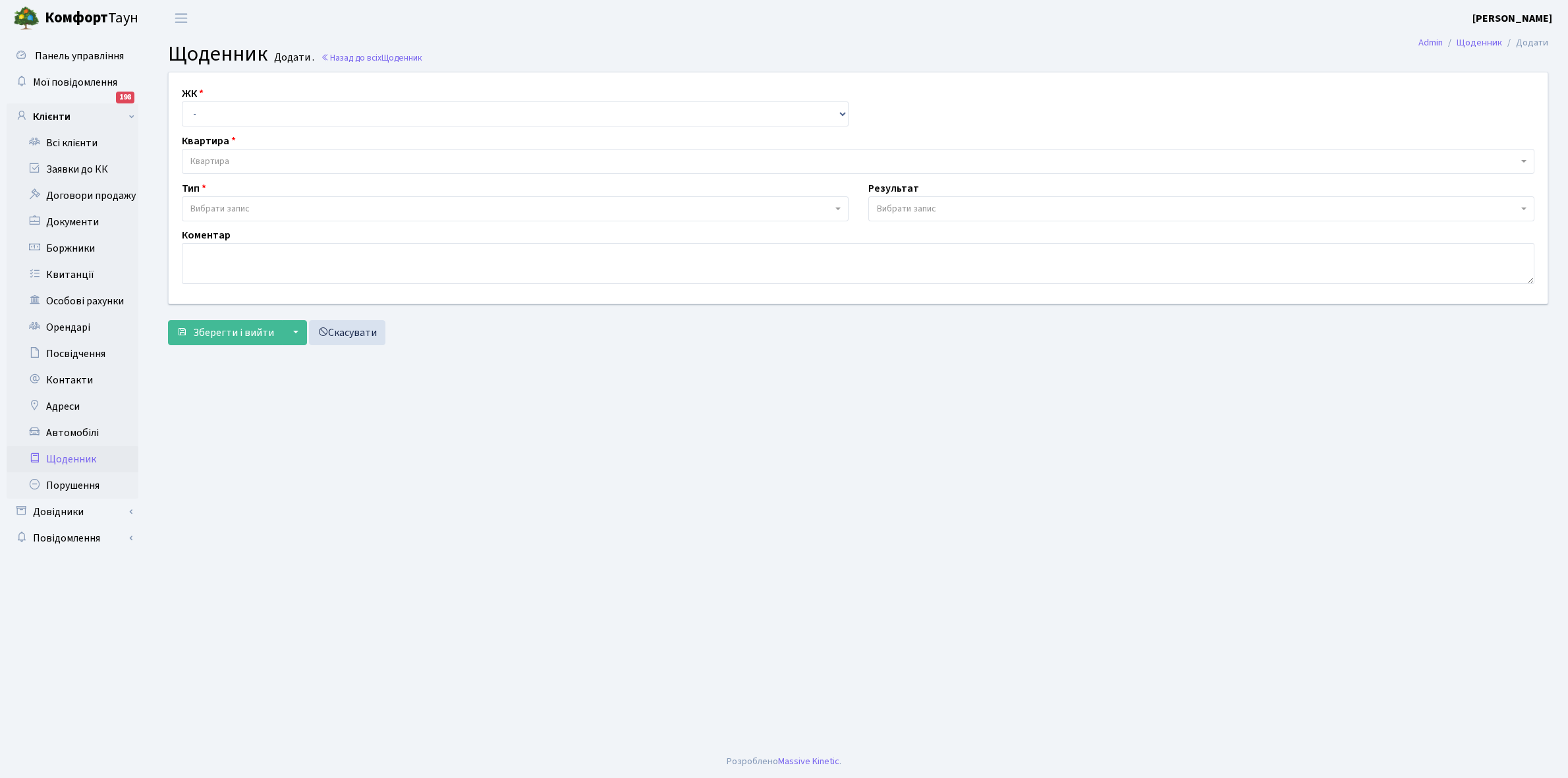
click at [87, 455] on link "Щоденник" at bounding box center [72, 459] width 132 height 26
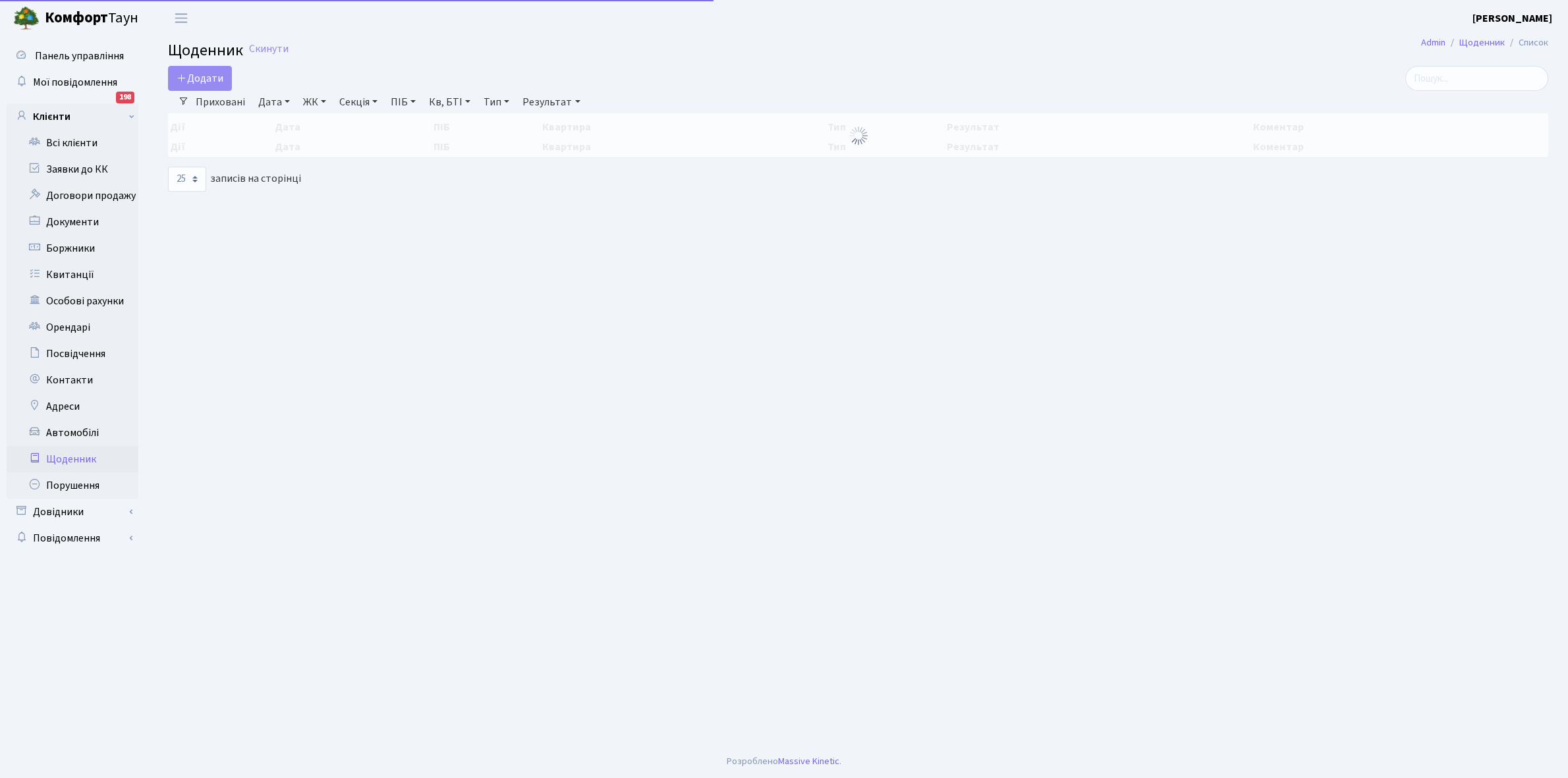
select select "25"
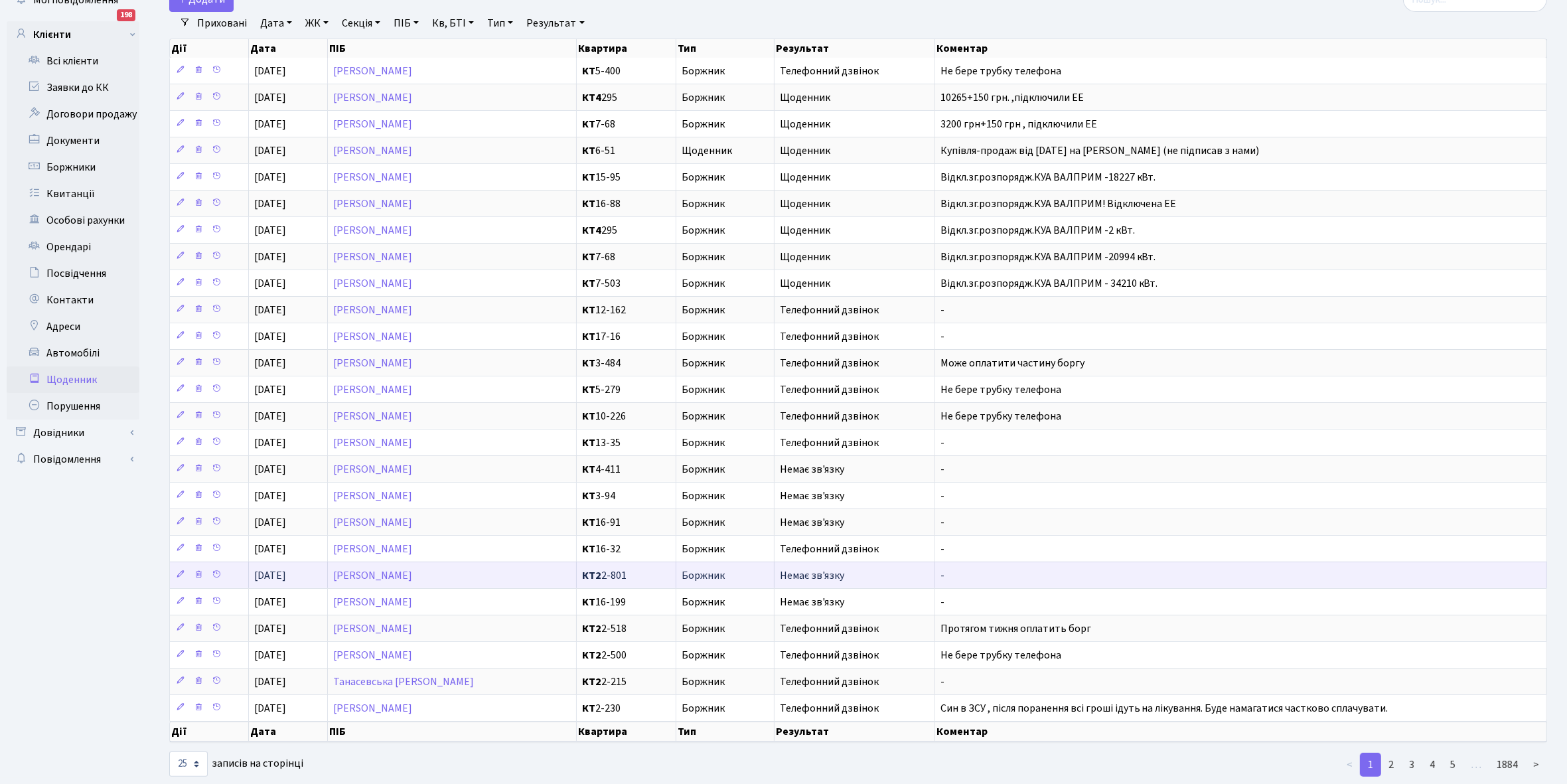
scroll to position [122, 0]
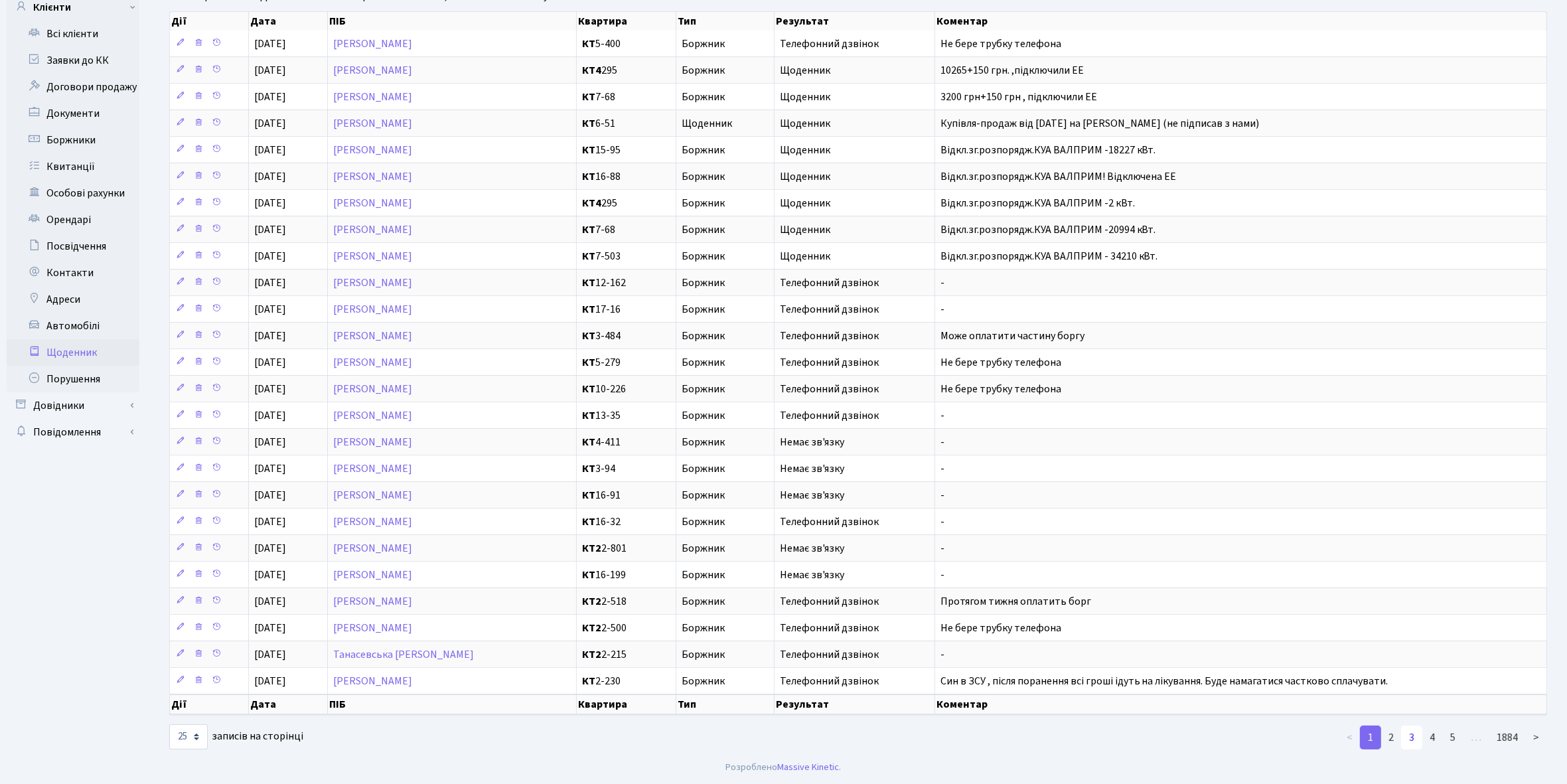
click at [1414, 735] on link "3" at bounding box center [1412, 737] width 21 height 24
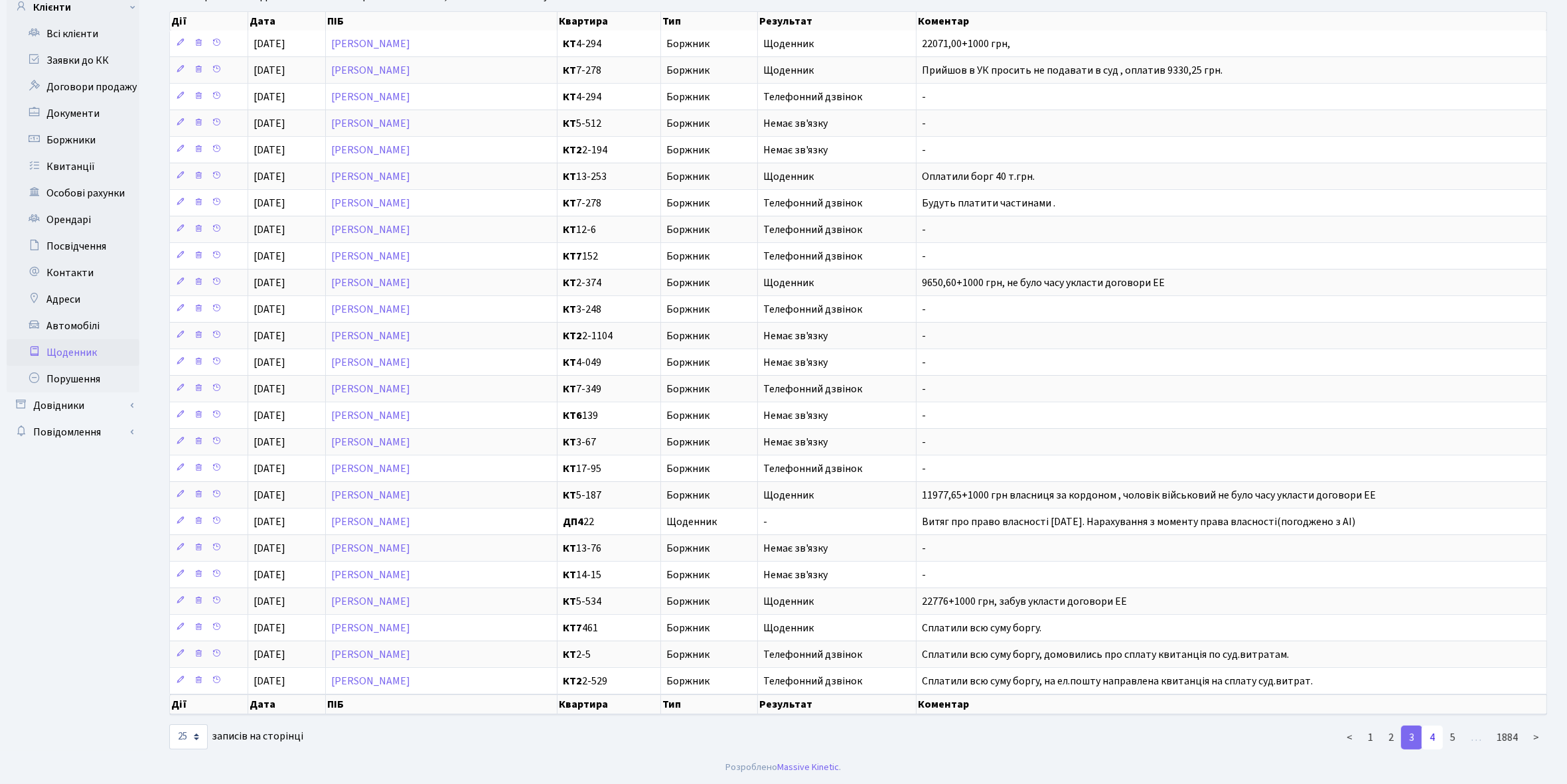
click at [1434, 737] on link "4" at bounding box center [1433, 737] width 21 height 24
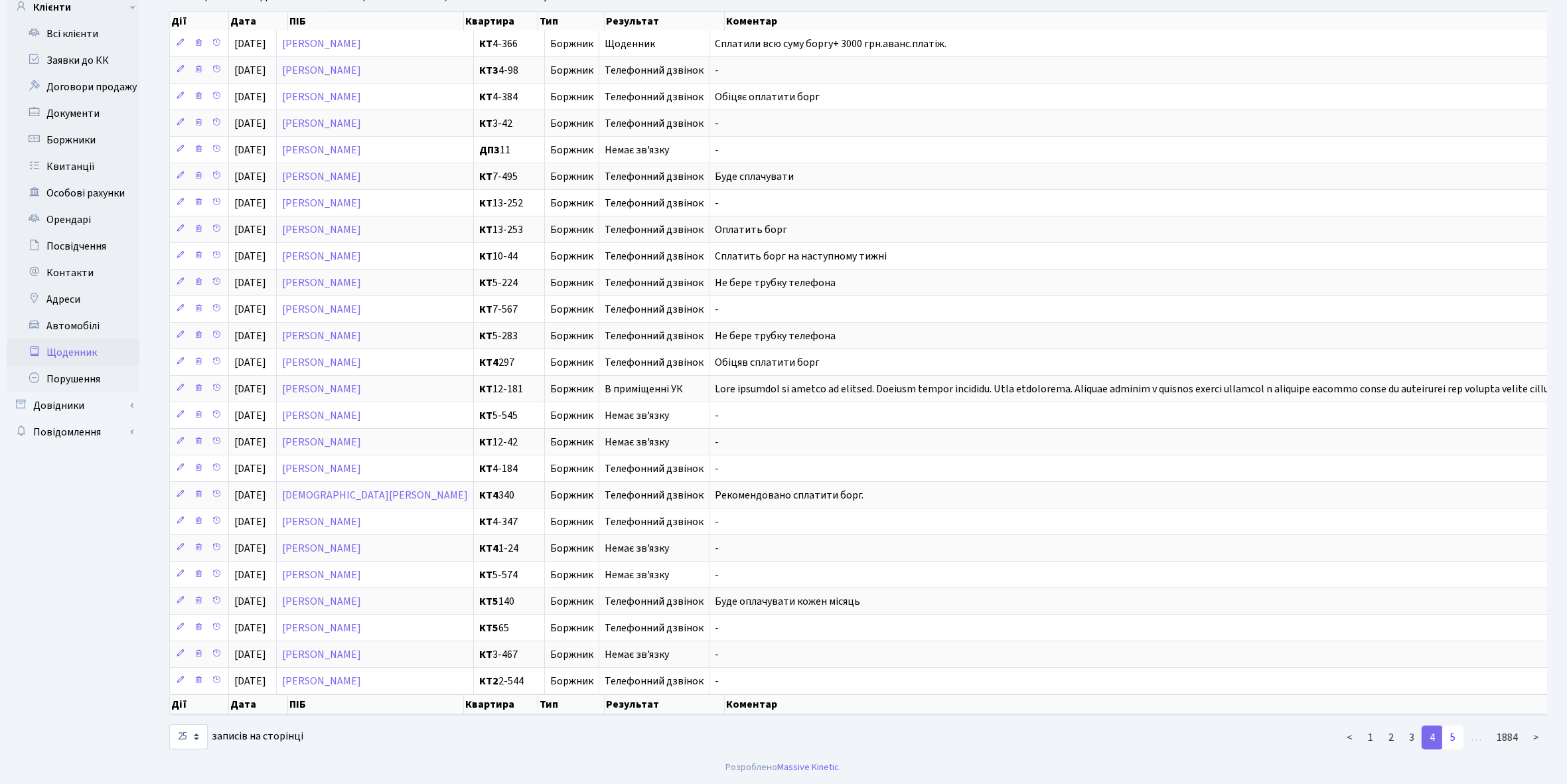
click at [1456, 747] on link "5" at bounding box center [1453, 737] width 21 height 24
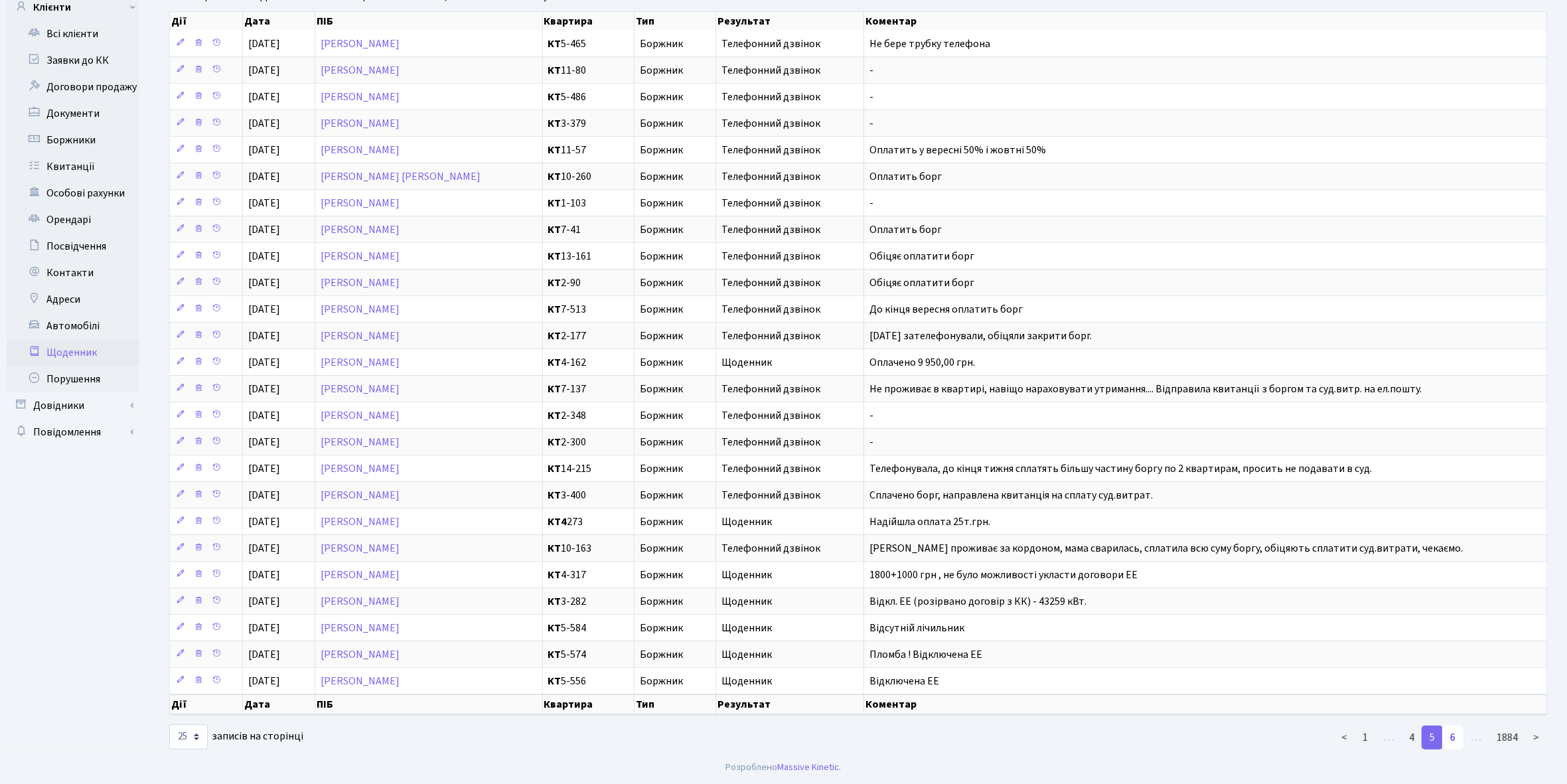
click at [1455, 740] on link "6" at bounding box center [1453, 737] width 21 height 24
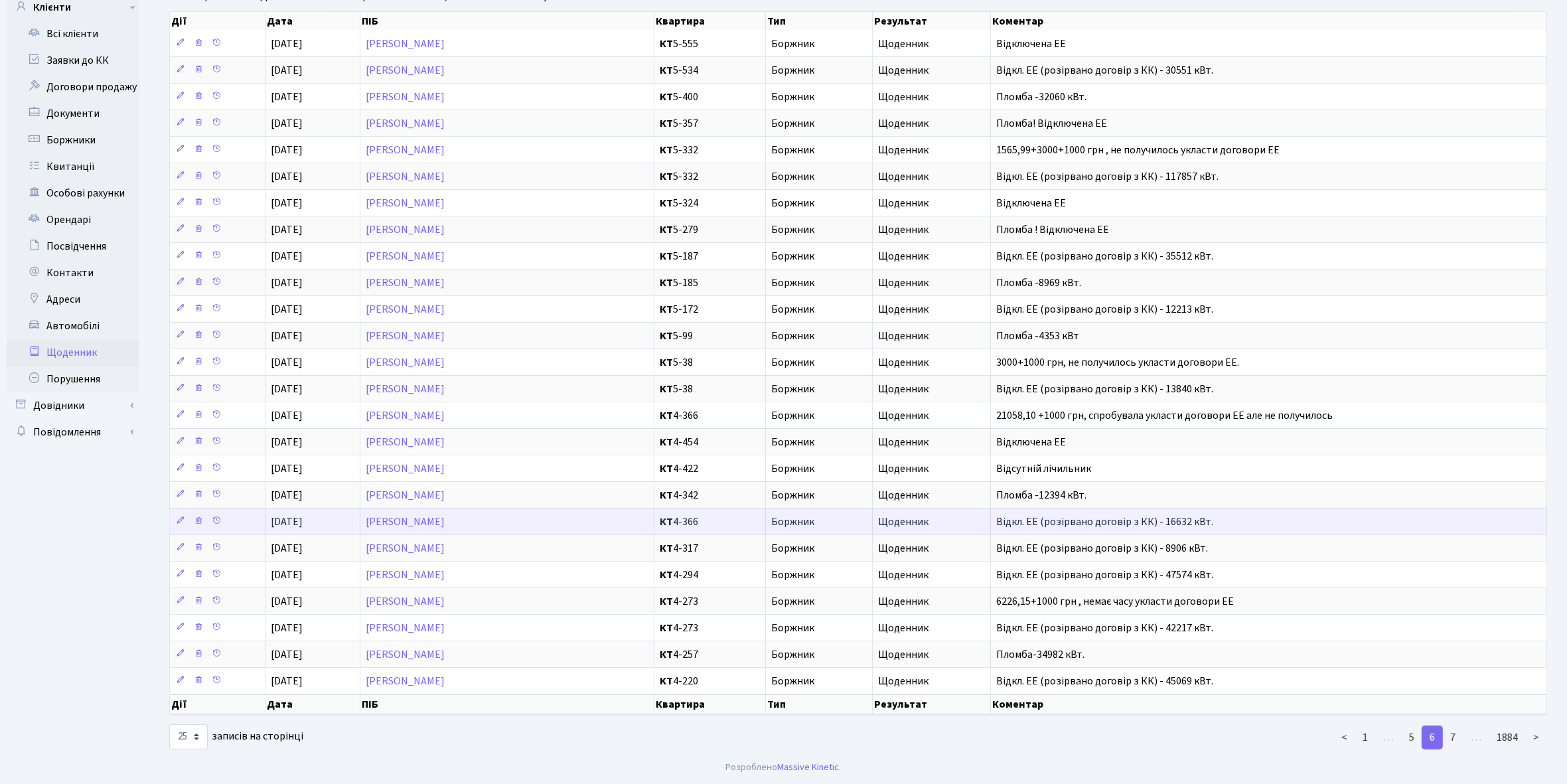
click at [247, 514] on td at bounding box center [217, 520] width 96 height 27
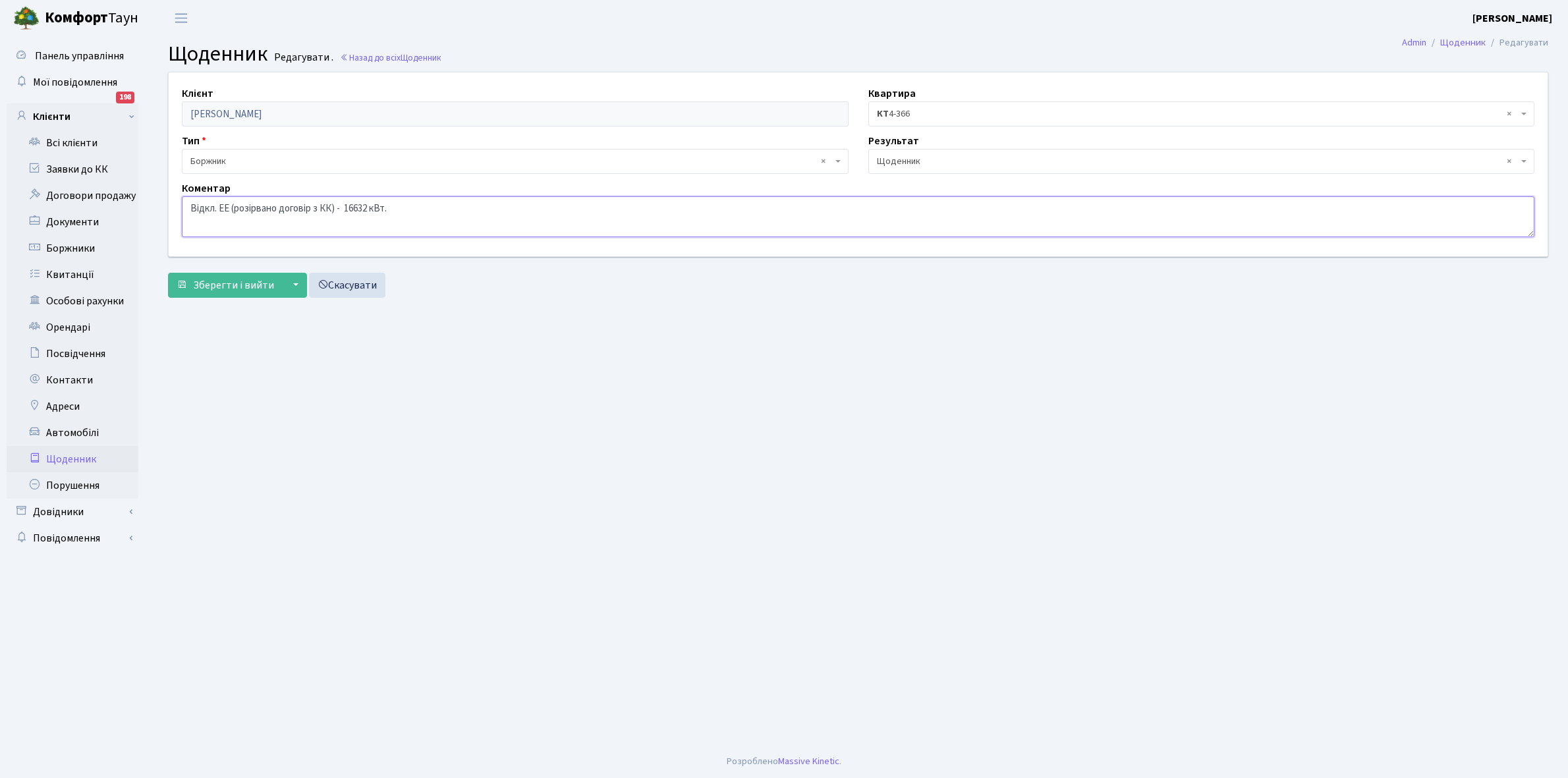
drag, startPoint x: 188, startPoint y: 201, endPoint x: 416, endPoint y: 204, distance: 228.0
click at [416, 204] on textarea "Відкл. ЕЕ (розірвано договір з КК) - 16632 кВт." at bounding box center [858, 217] width 1353 height 41
click at [67, 145] on link "Всі клієнти" at bounding box center [72, 143] width 132 height 26
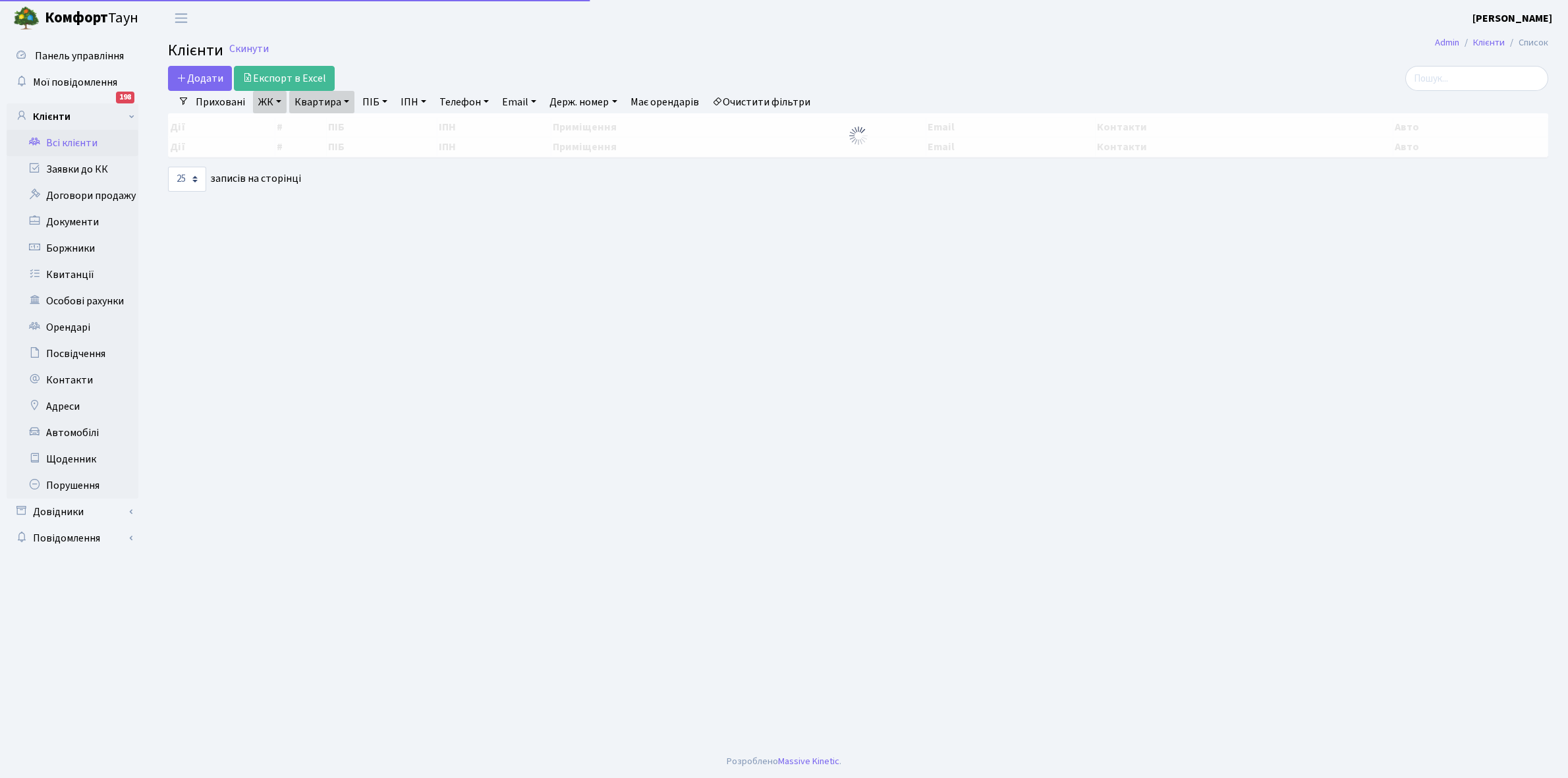
select select "25"
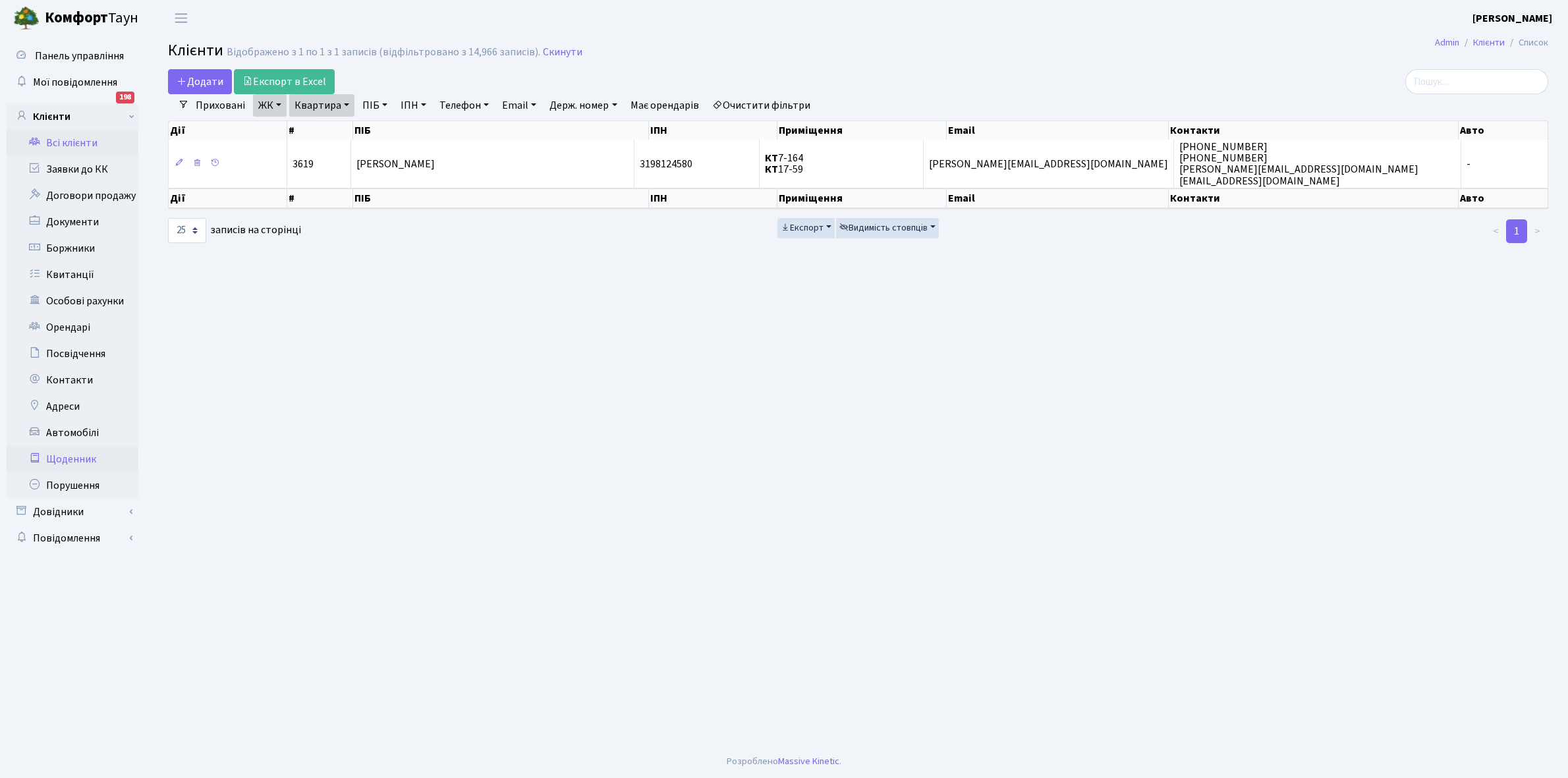
click at [71, 461] on link "Щоденник" at bounding box center [72, 459] width 132 height 26
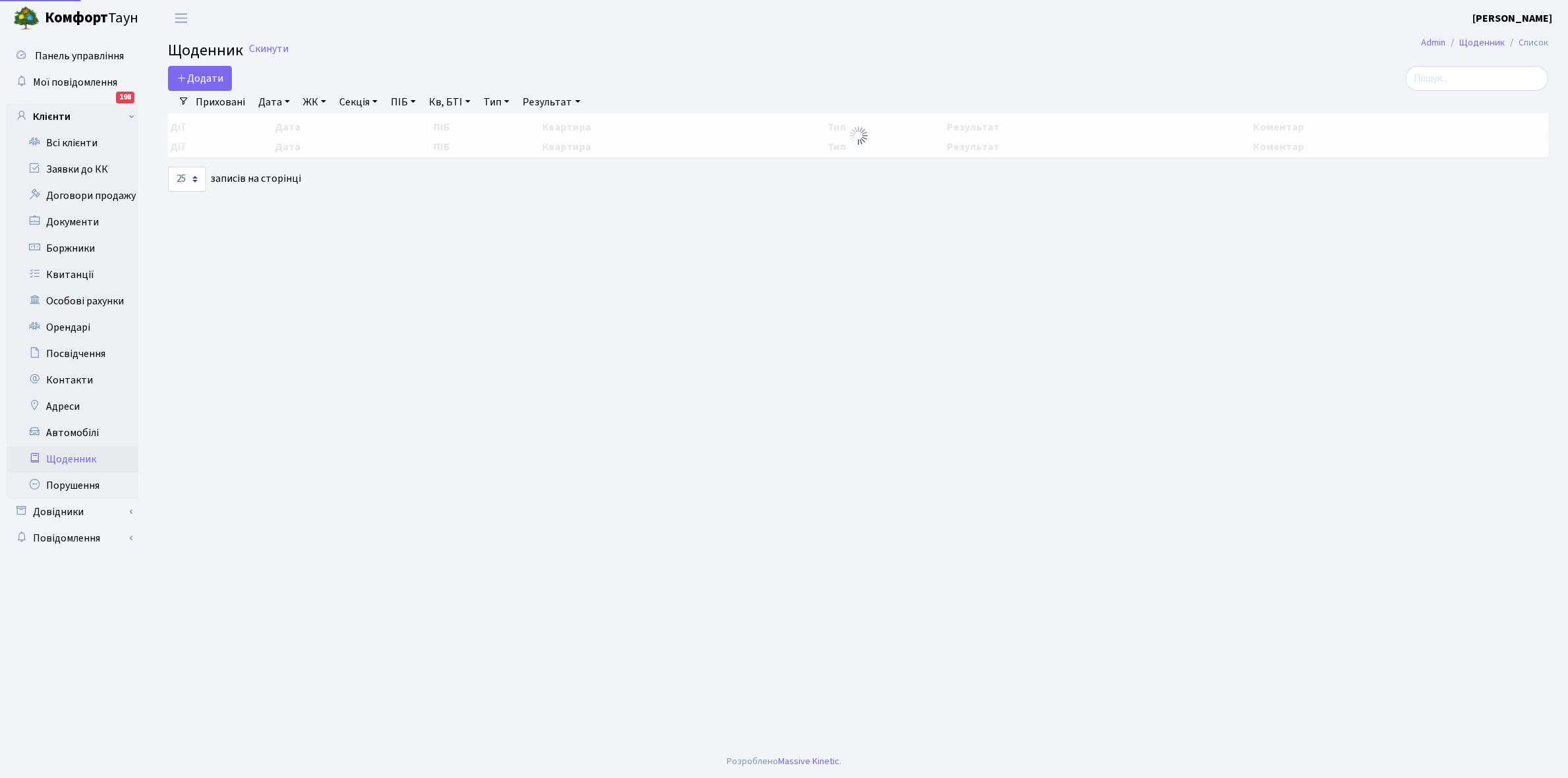
select select "25"
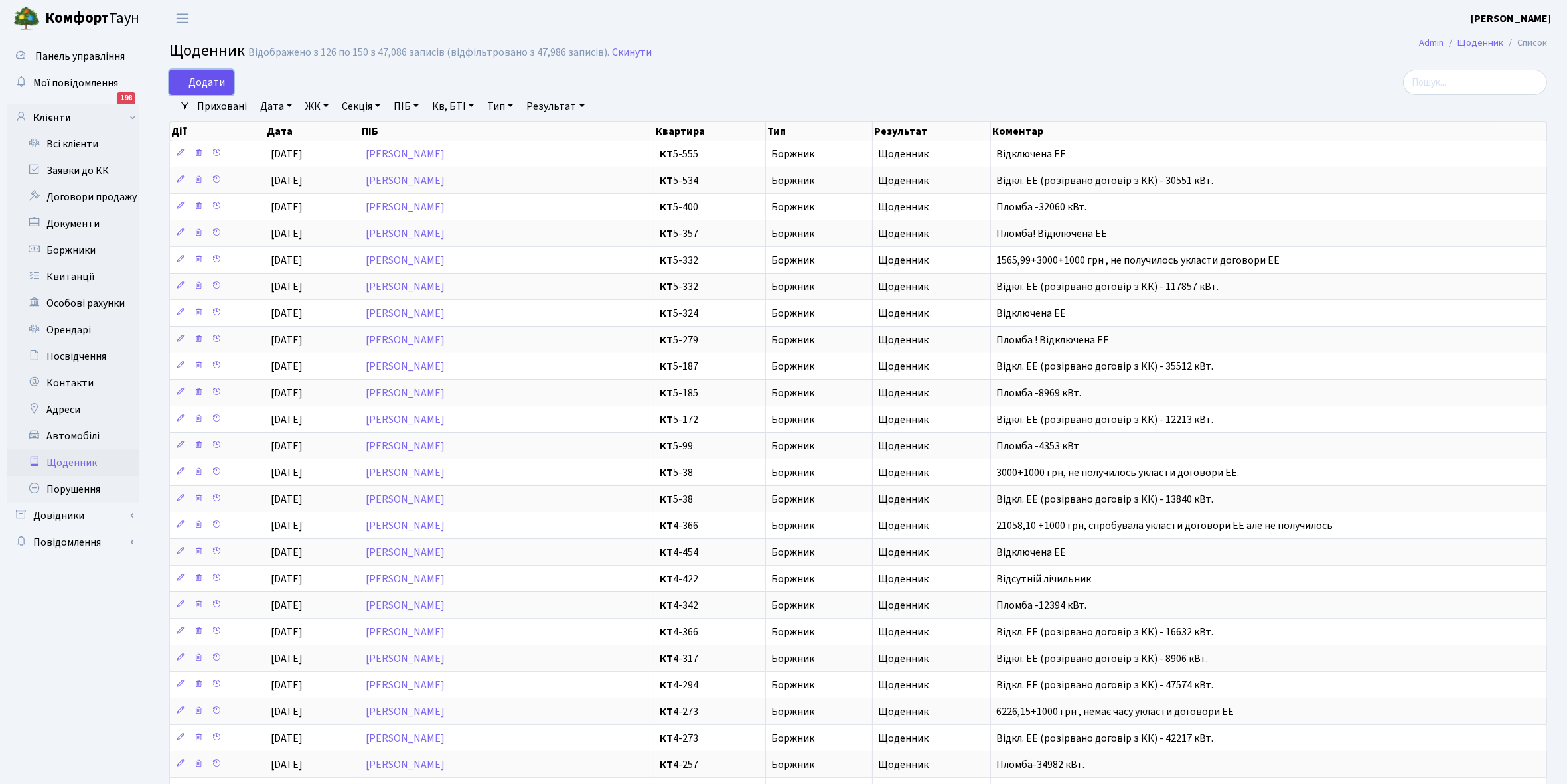
click at [201, 81] on span "Додати" at bounding box center [201, 82] width 47 height 15
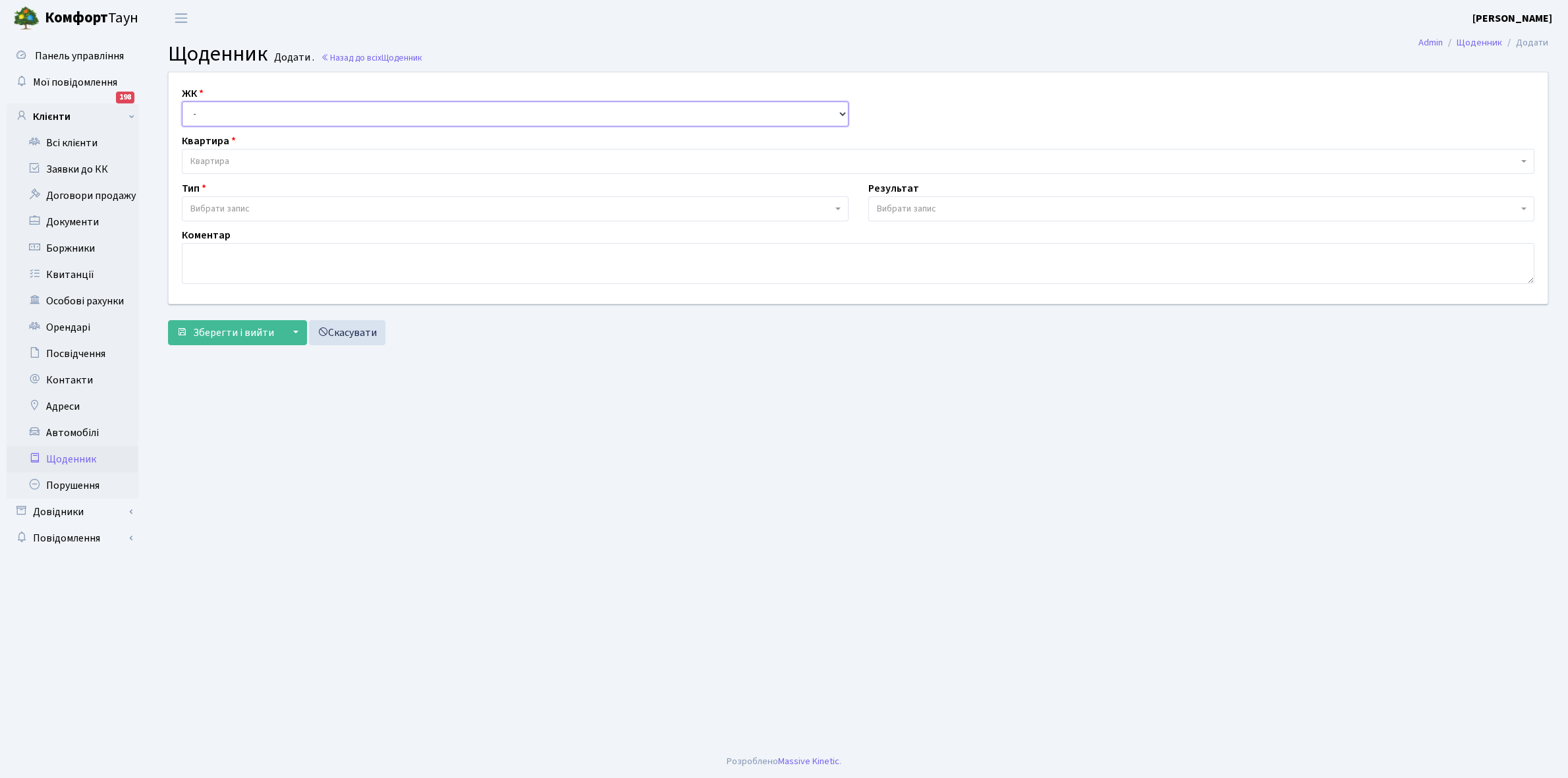
click at [241, 110] on select "- КТ, вул. Регенераторна, 4 КТ2, просп. Соборності, 17 КТ3, вул. Березнева, 16 …" at bounding box center [515, 113] width 667 height 25
select select "271"
click at [182, 101] on select "- КТ, вул. Регенераторна, 4 КТ2, просп. Соборності, 17 КТ3, вул. Березнева, 16 …" at bounding box center [515, 113] width 667 height 25
select select
click at [248, 160] on span "Квартира" at bounding box center [854, 161] width 1327 height 14
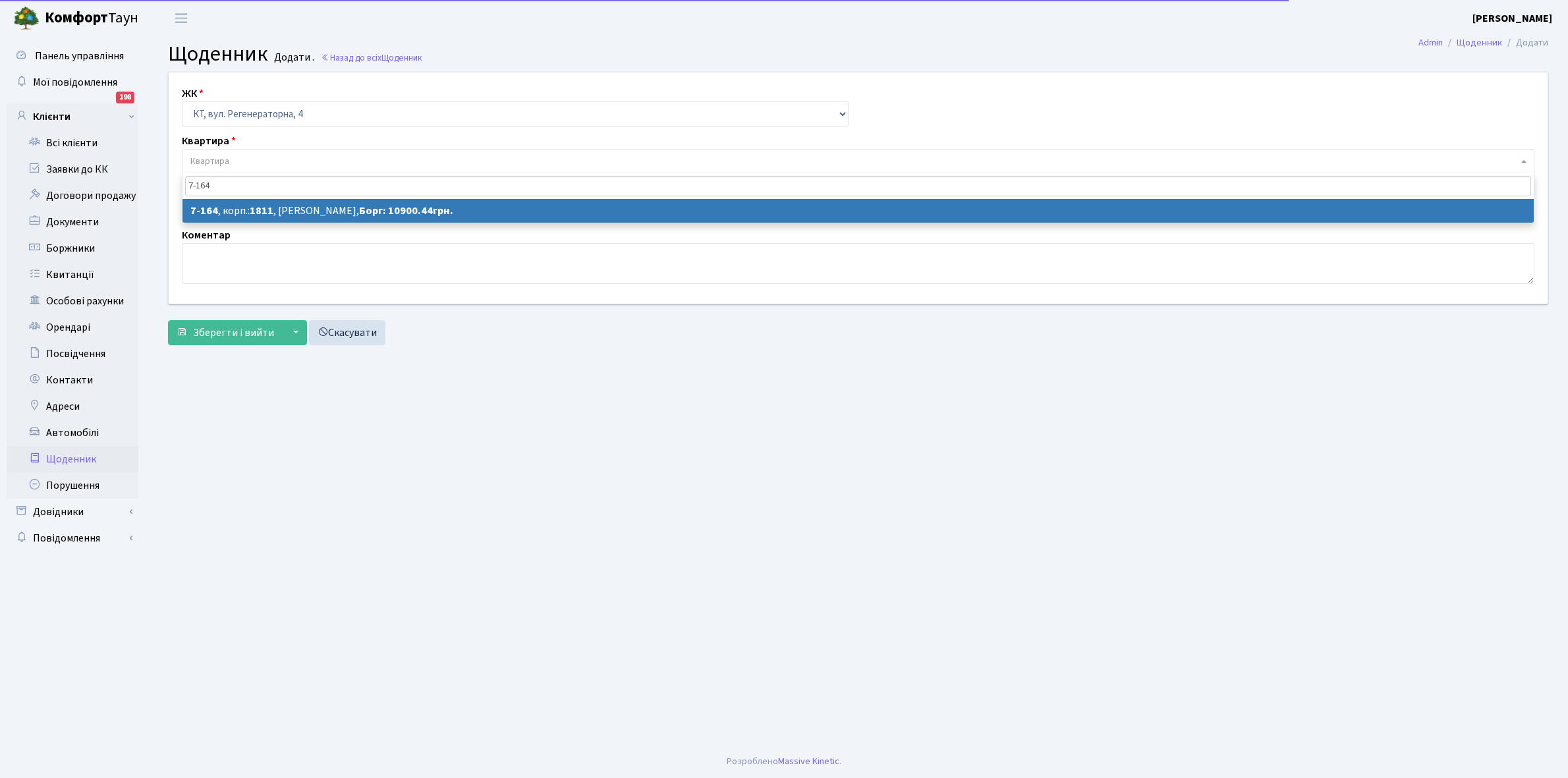
type input "7-164"
select select "5005"
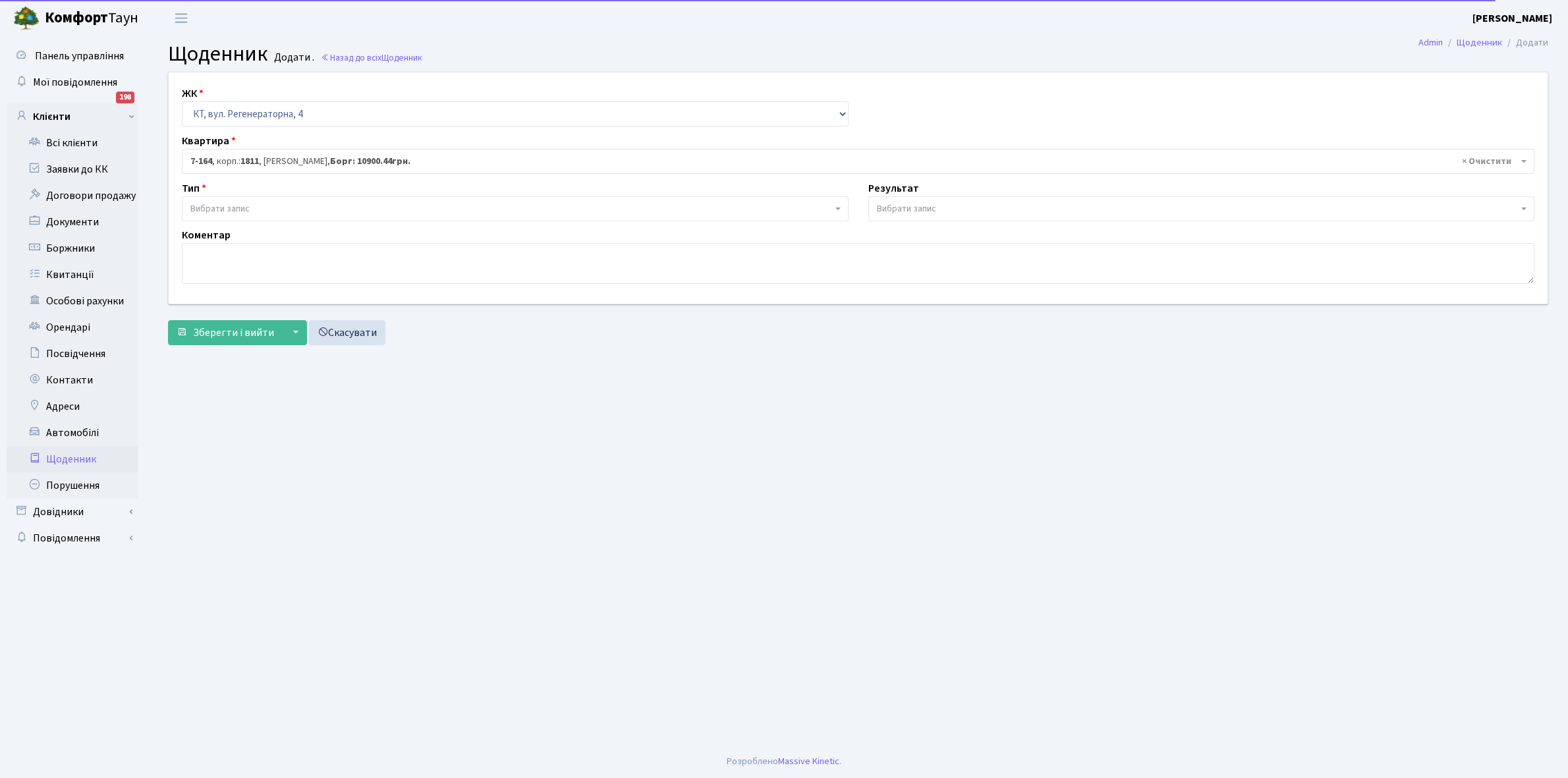
click at [235, 204] on span "Вибрати запис" at bounding box center [220, 209] width 59 height 14
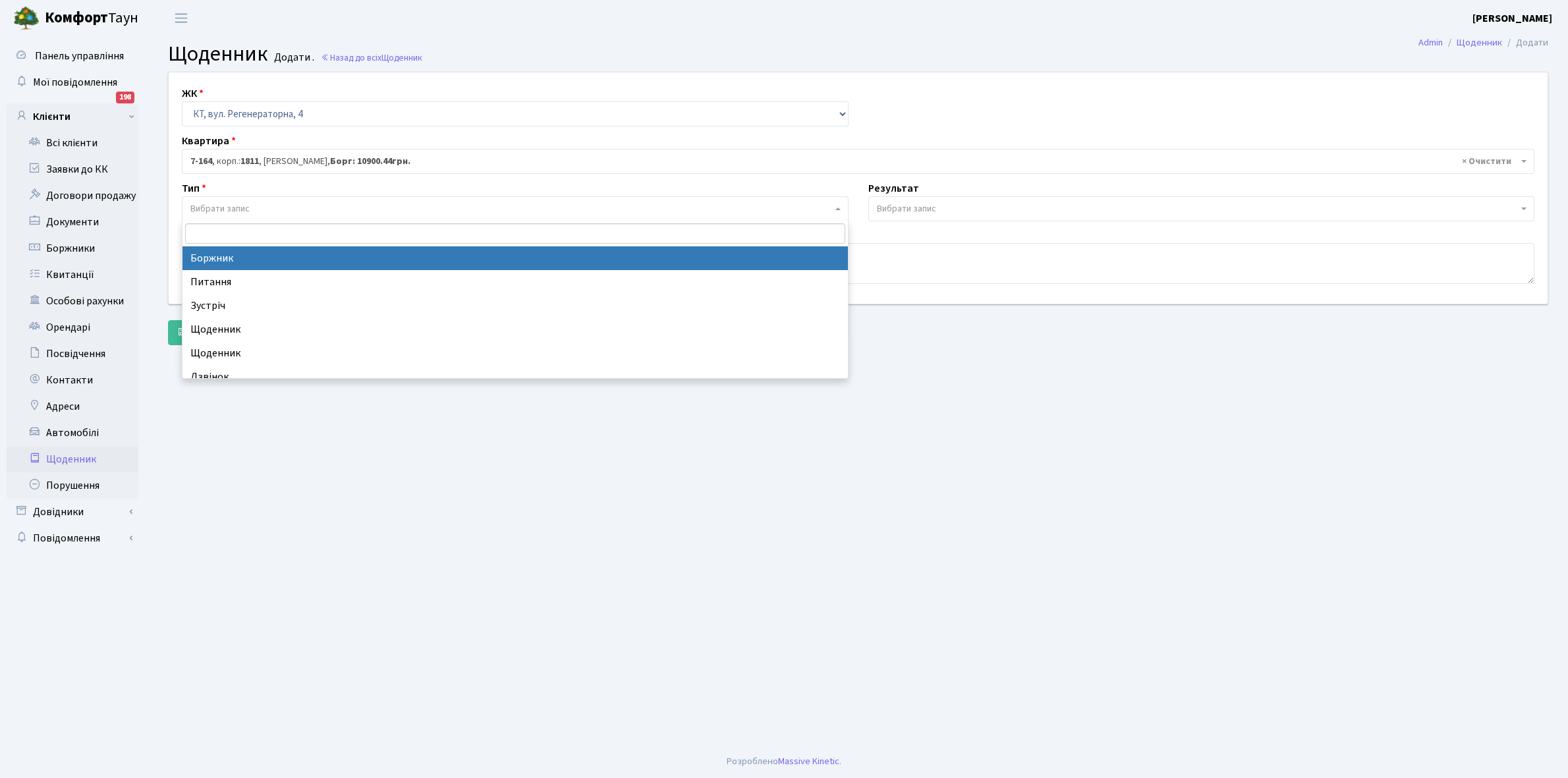
select select "189"
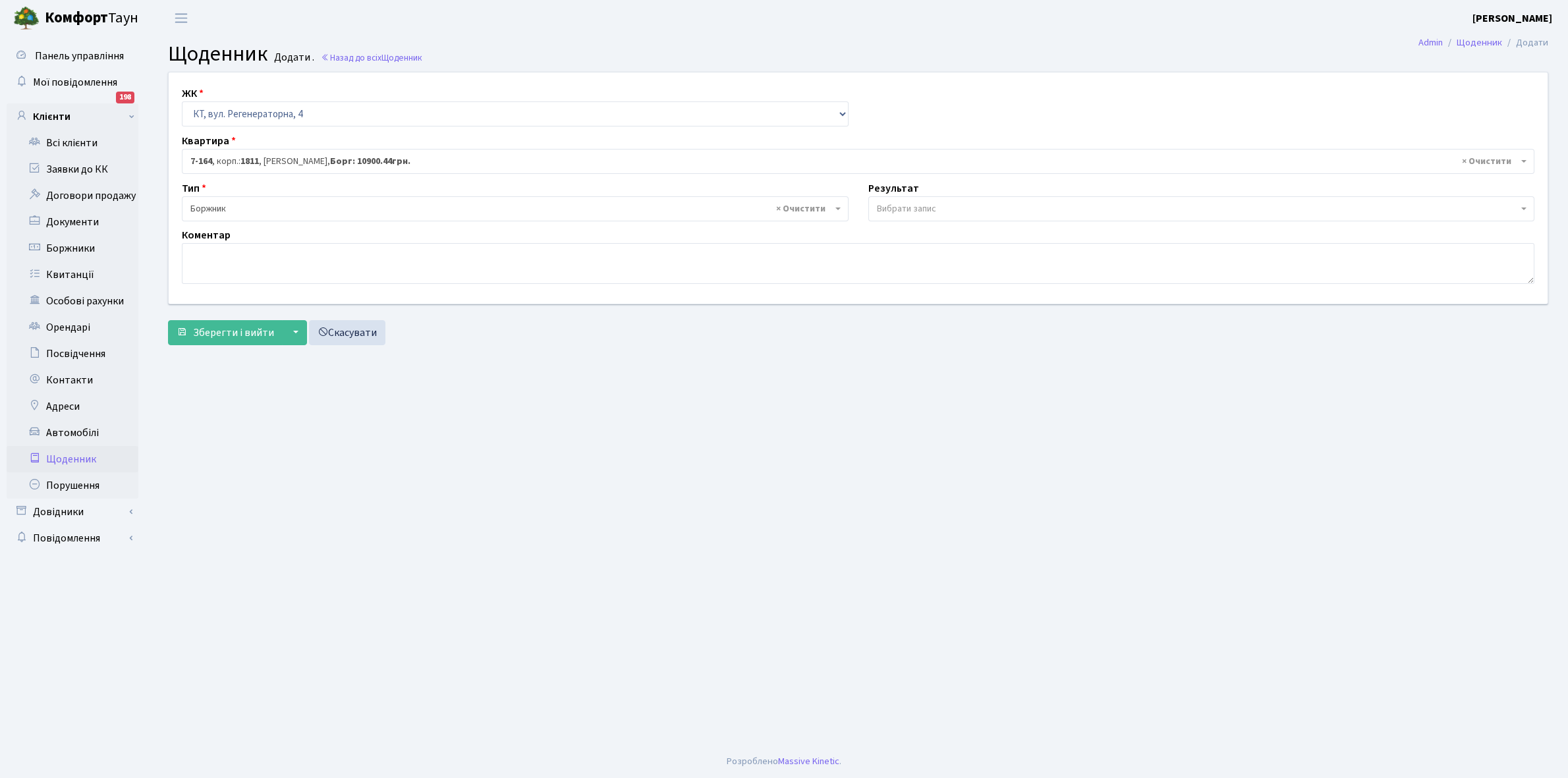
click at [927, 205] on span "Вибрати запис" at bounding box center [907, 209] width 59 height 14
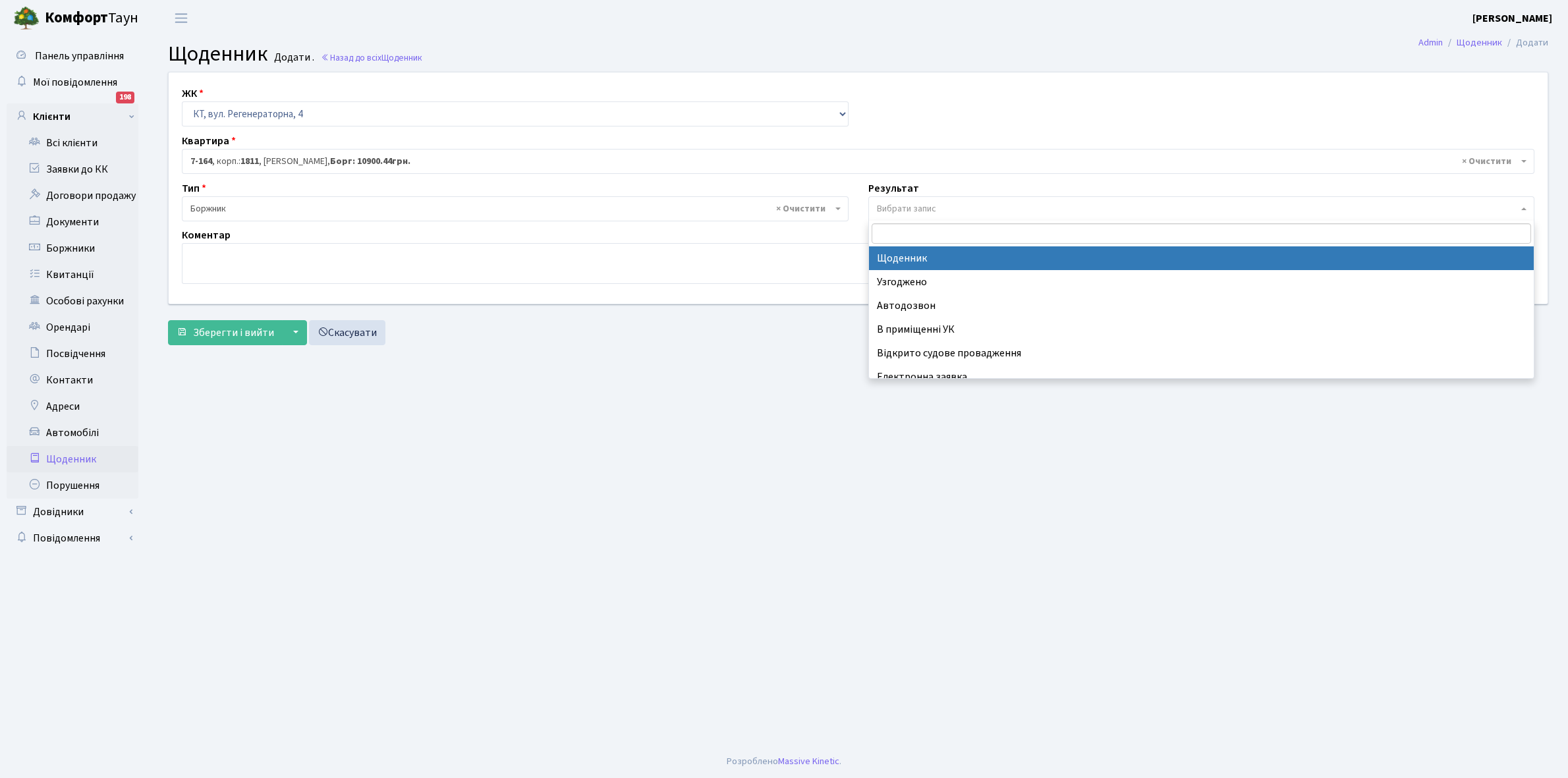
select select "14"
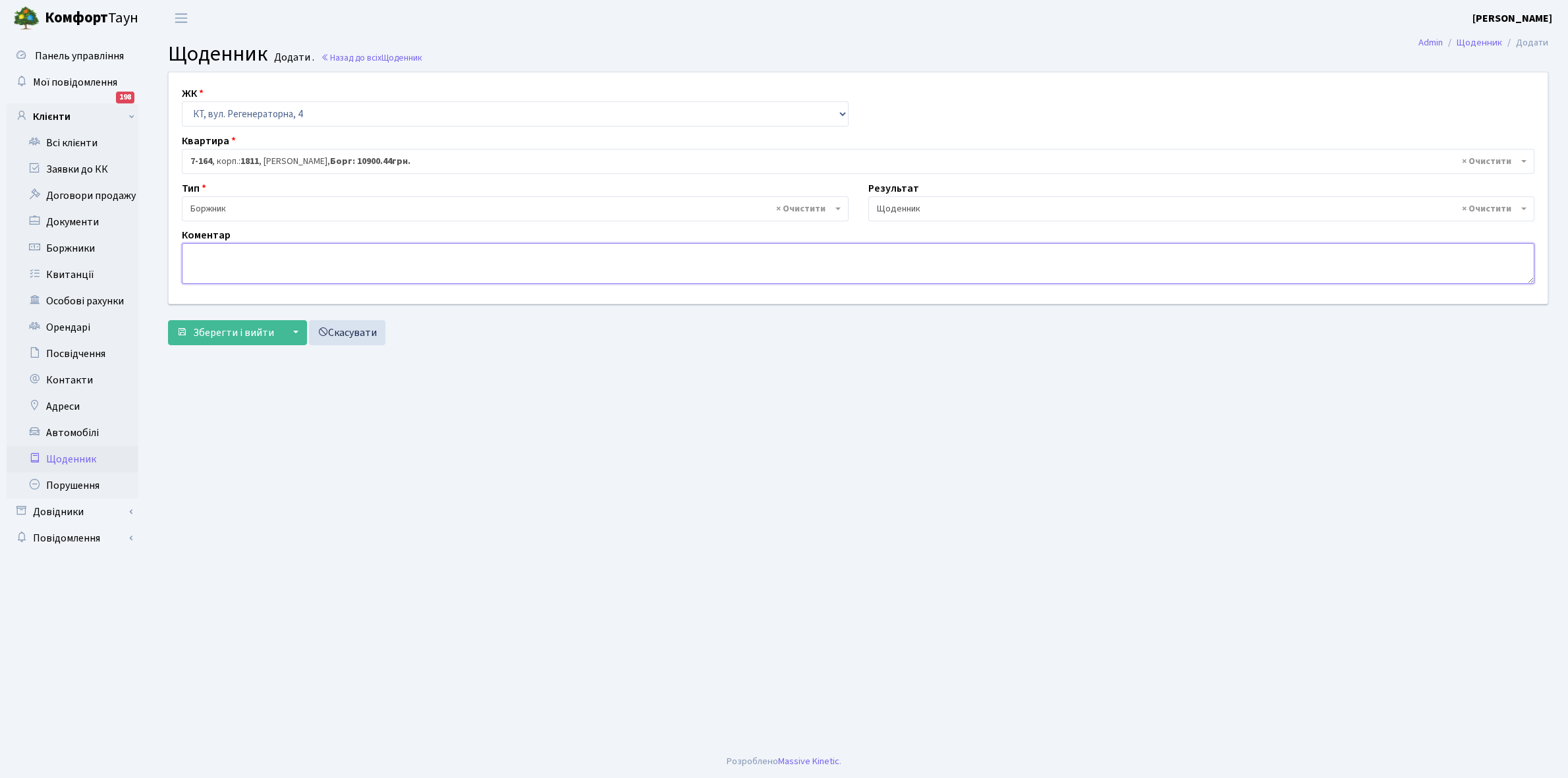
click at [198, 258] on textarea at bounding box center [858, 263] width 1353 height 41
paste textarea "Відкл. ЕЕ (розірвано договір з КК) - 16632 кВт."
click at [370, 251] on textarea "Відкл. ЕЕ (розірвано договір з КК) - 16632 кВт." at bounding box center [858, 263] width 1353 height 41
type textarea "Відкл. ЕЕ (розірвано договір з КК) - кВт."
click at [216, 327] on span "Зберегти і вийти" at bounding box center [233, 332] width 81 height 14
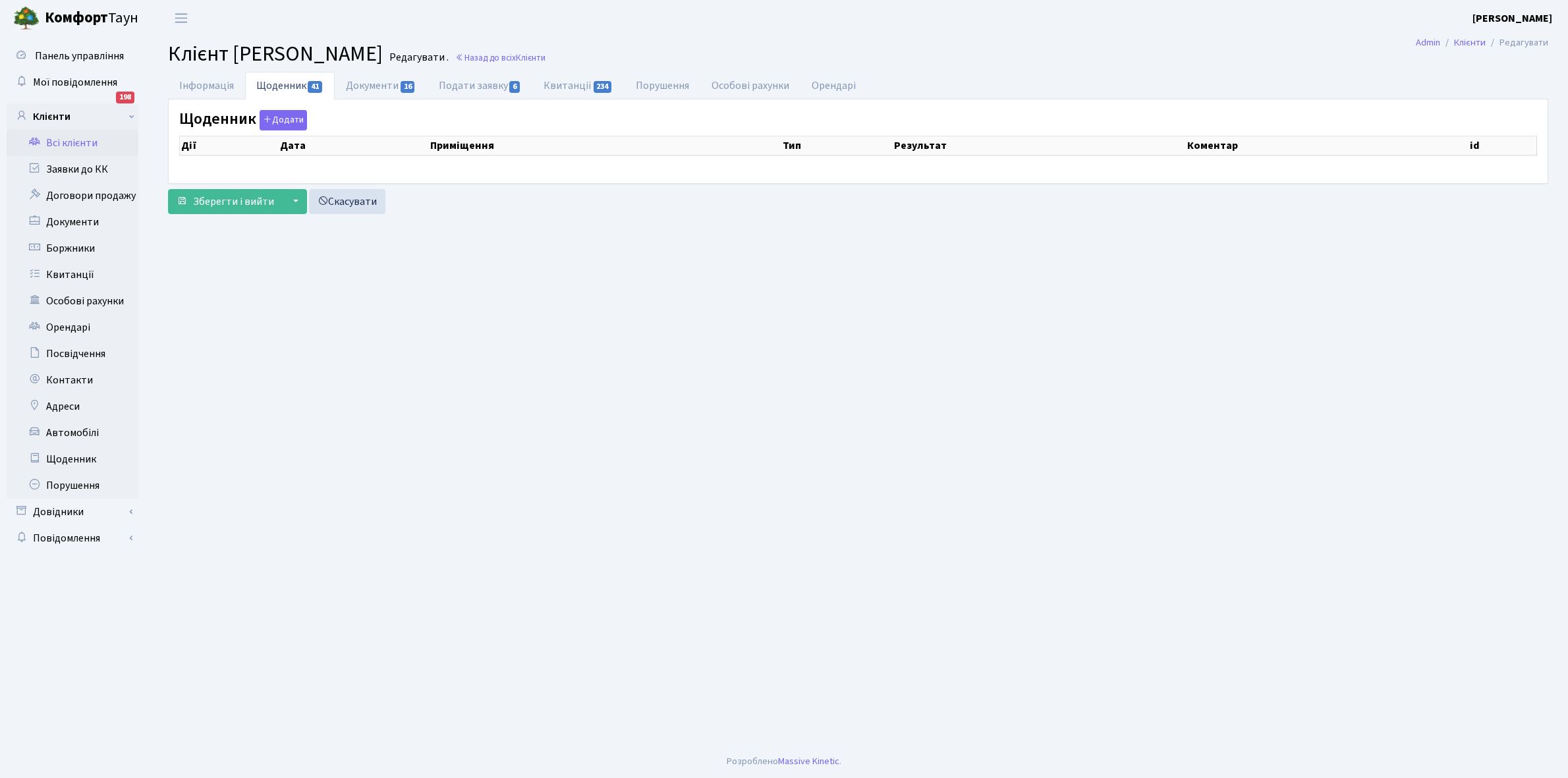
select select "25"
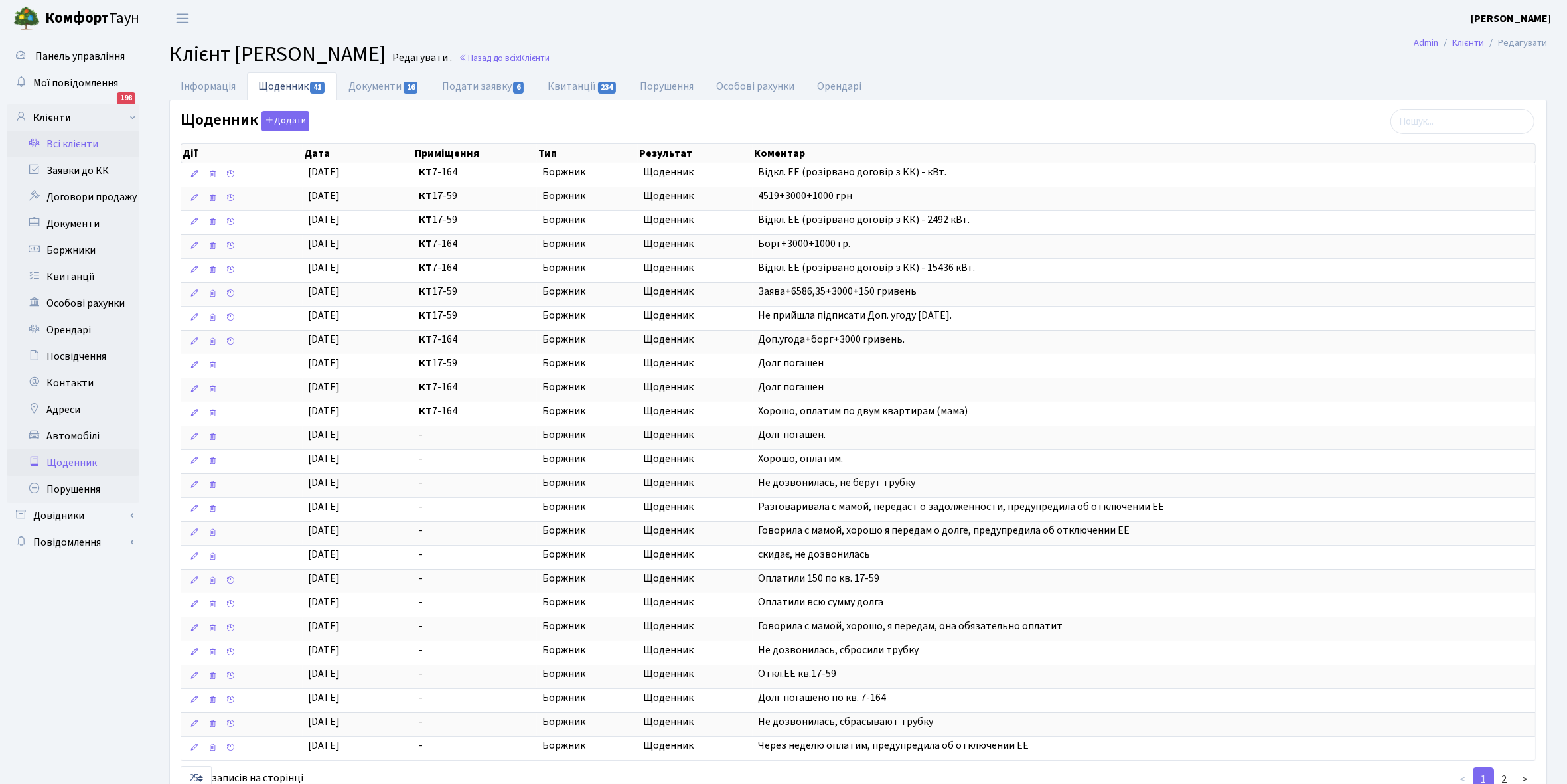
click at [58, 459] on link "Щоденник" at bounding box center [73, 462] width 133 height 27
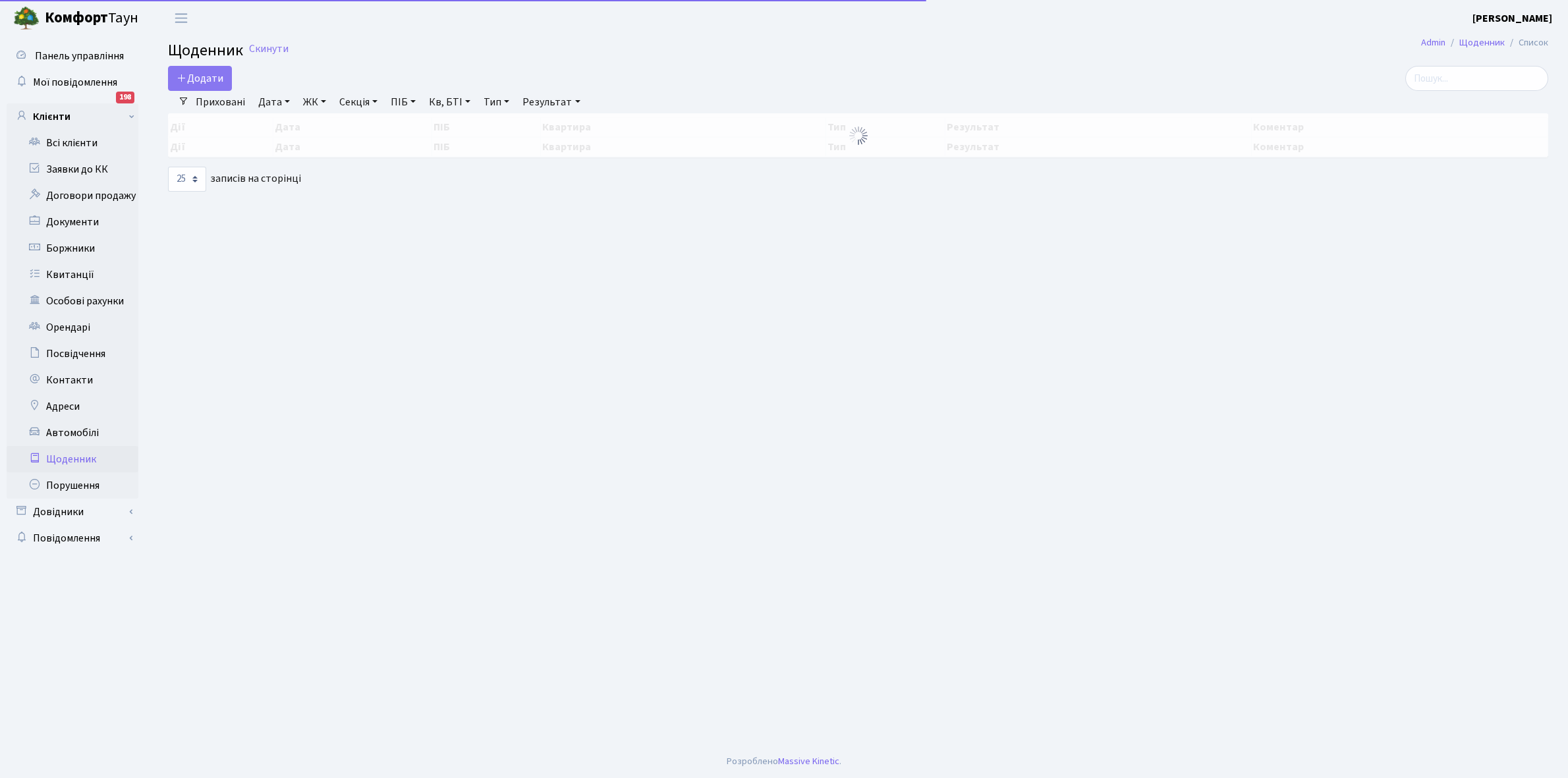
select select "25"
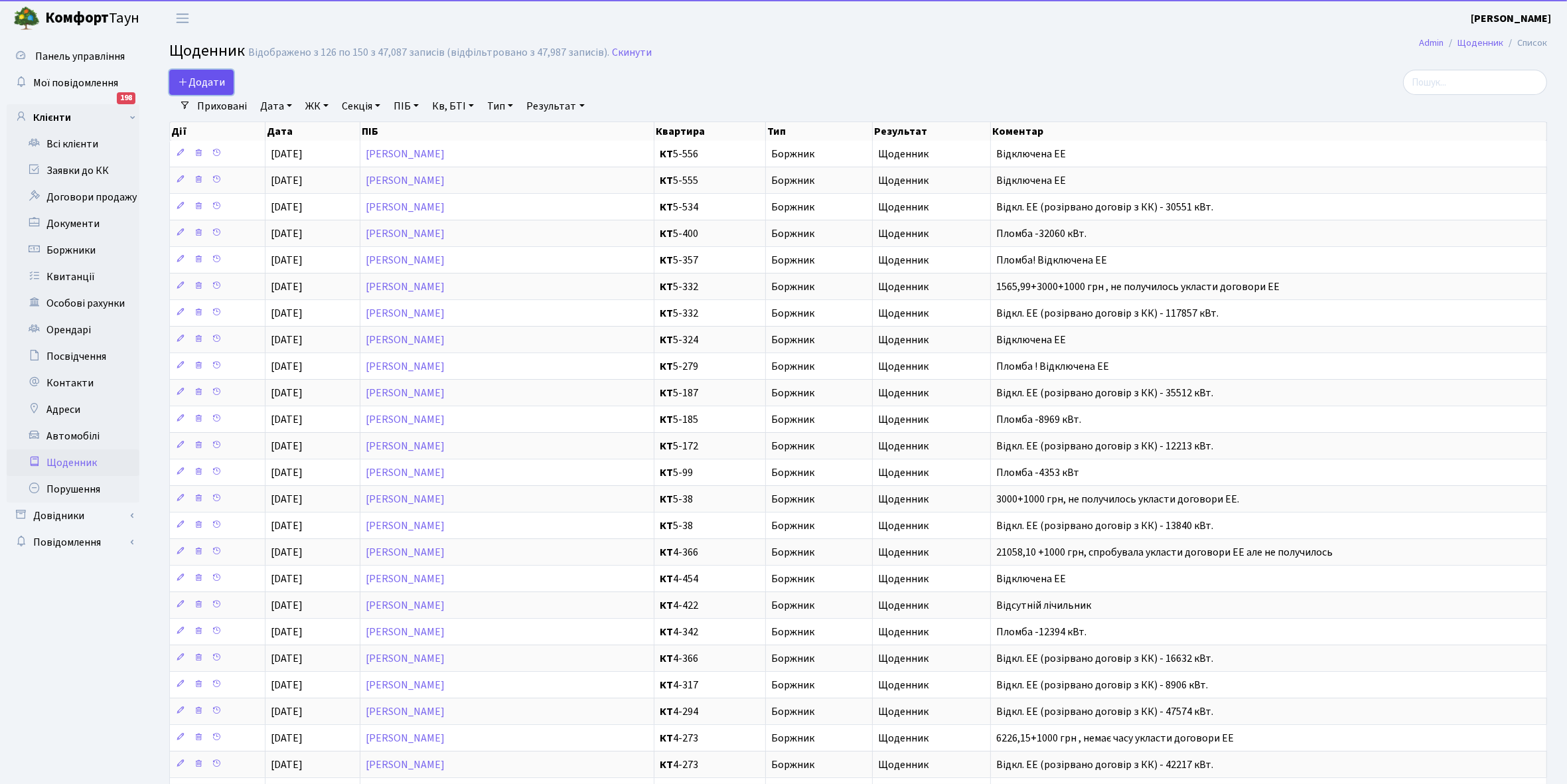
click at [207, 75] on span "Додати" at bounding box center [201, 82] width 47 height 15
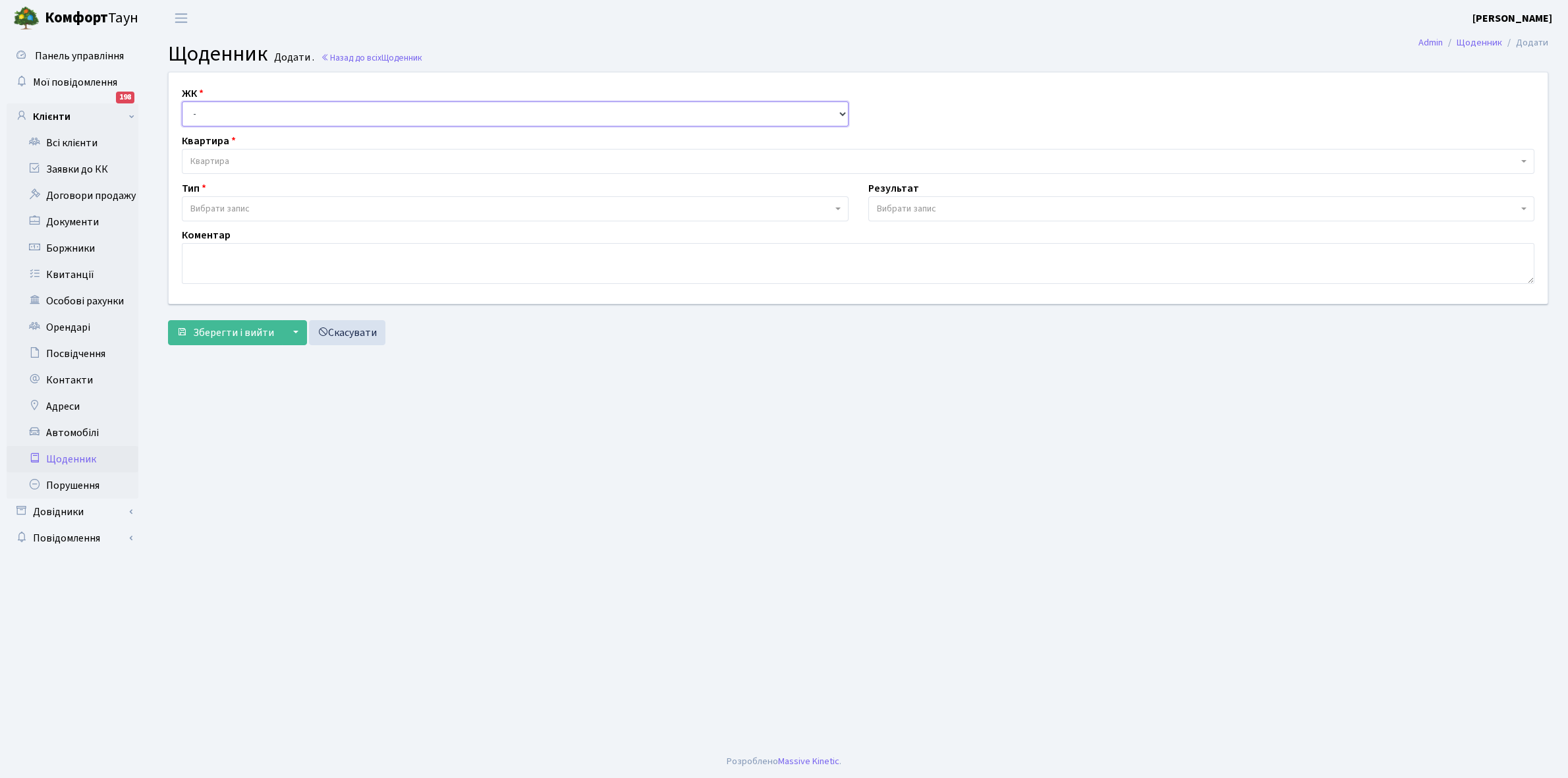
click at [227, 109] on select "- КТ, вул. Регенераторна, 4 КТ2, просп. Соборності, 17 КТ3, вул. Березнева, 16 …" at bounding box center [515, 113] width 667 height 25
select select "271"
click at [182, 101] on select "- КТ, вул. Регенераторна, 4 КТ2, просп. Соборності, 17 КТ3, вул. Березнева, 16 …" at bounding box center [515, 113] width 667 height 25
select select
click at [245, 160] on span "Квартира" at bounding box center [854, 161] width 1327 height 14
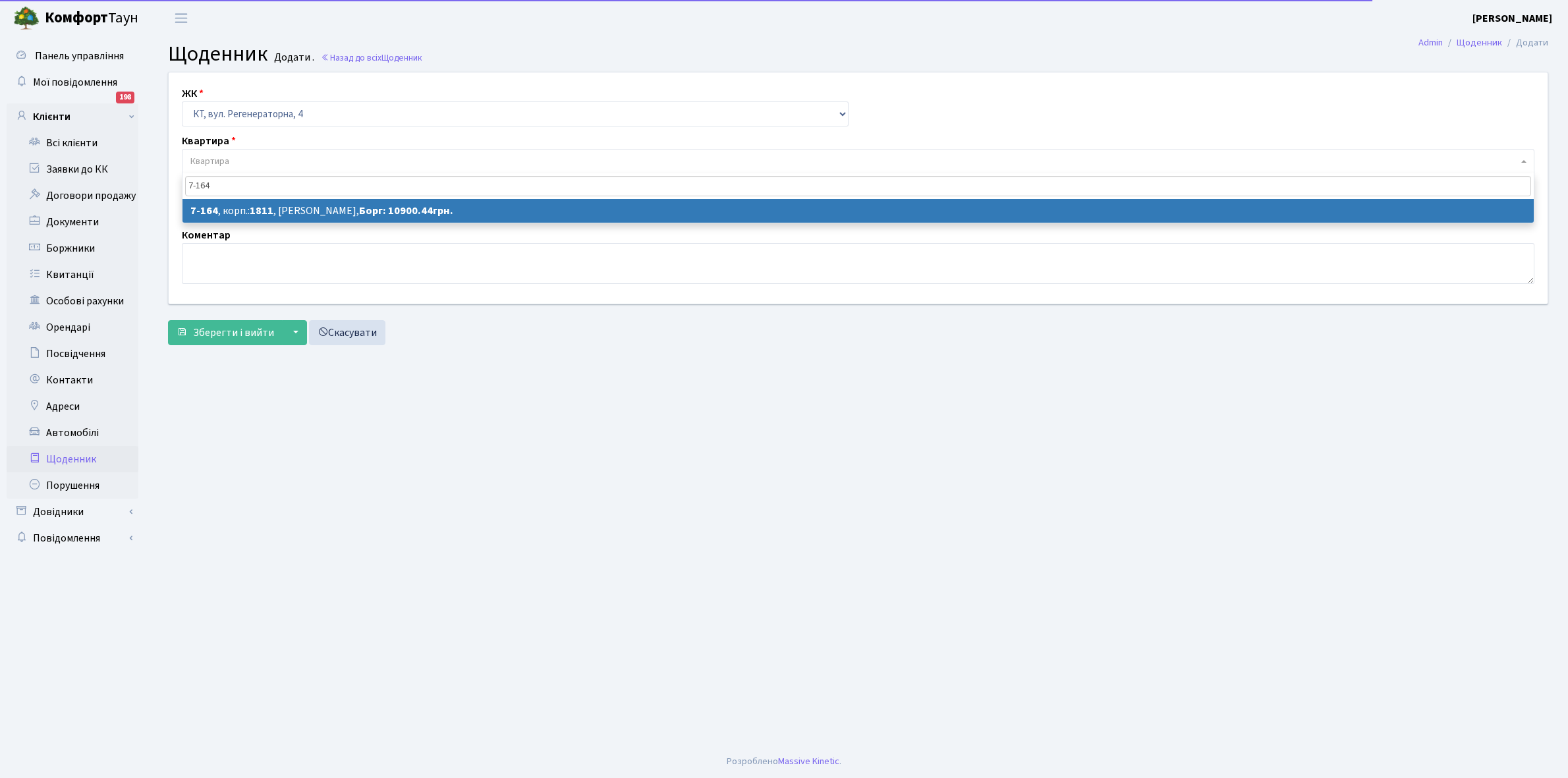
type input "7-164"
select select "5005"
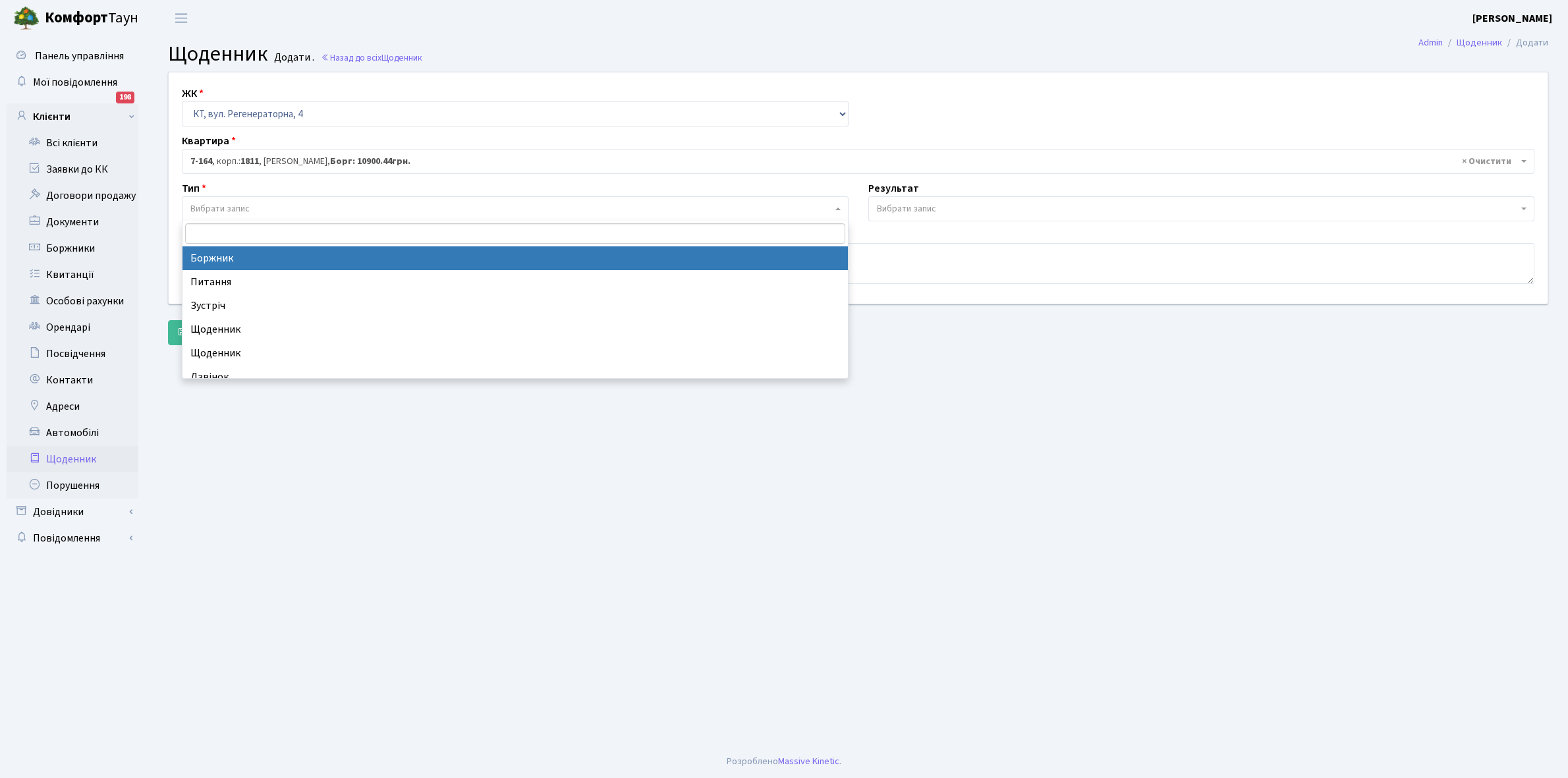
click at [271, 206] on span "Вибрати запис" at bounding box center [511, 209] width 642 height 14
select select "189"
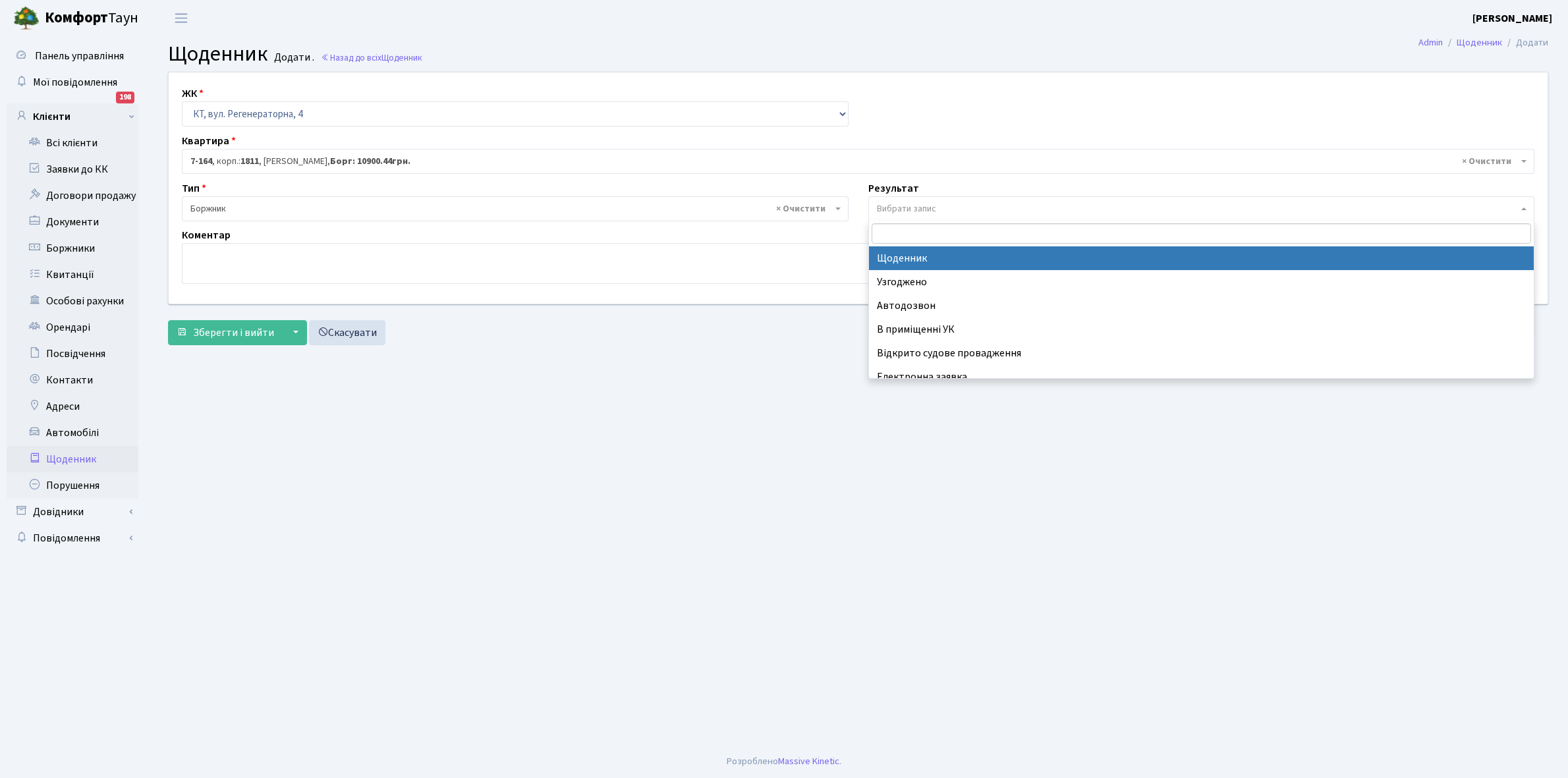
click at [874, 200] on span "Вибрати запис" at bounding box center [1202, 208] width 667 height 25
select select "14"
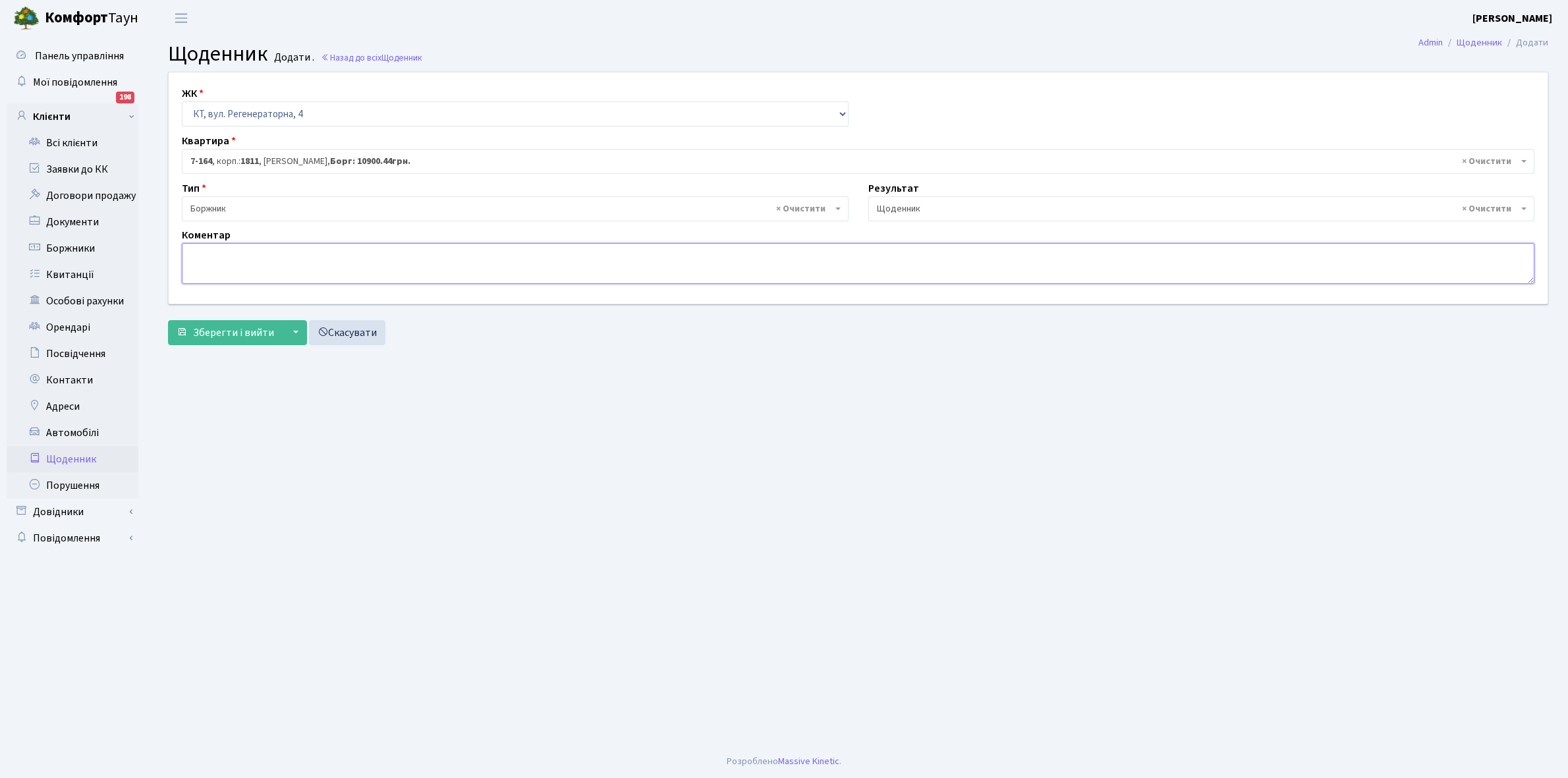
click at [195, 259] on textarea at bounding box center [858, 263] width 1353 height 41
type textarea "13900+1000 грн. забула укласти договори ЕЕ"
click at [233, 333] on span "Зберегти і вийти" at bounding box center [233, 332] width 81 height 14
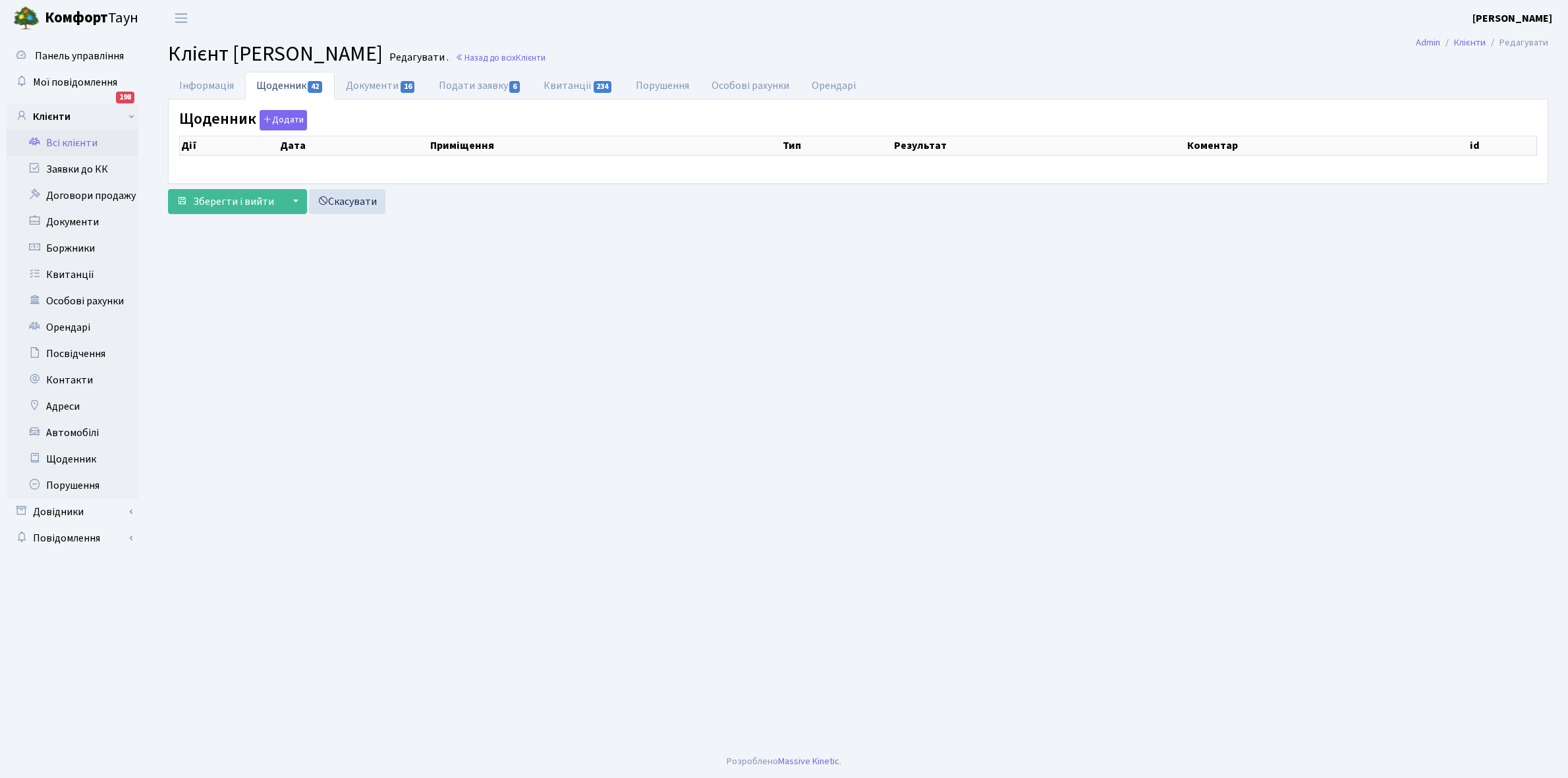
select select "25"
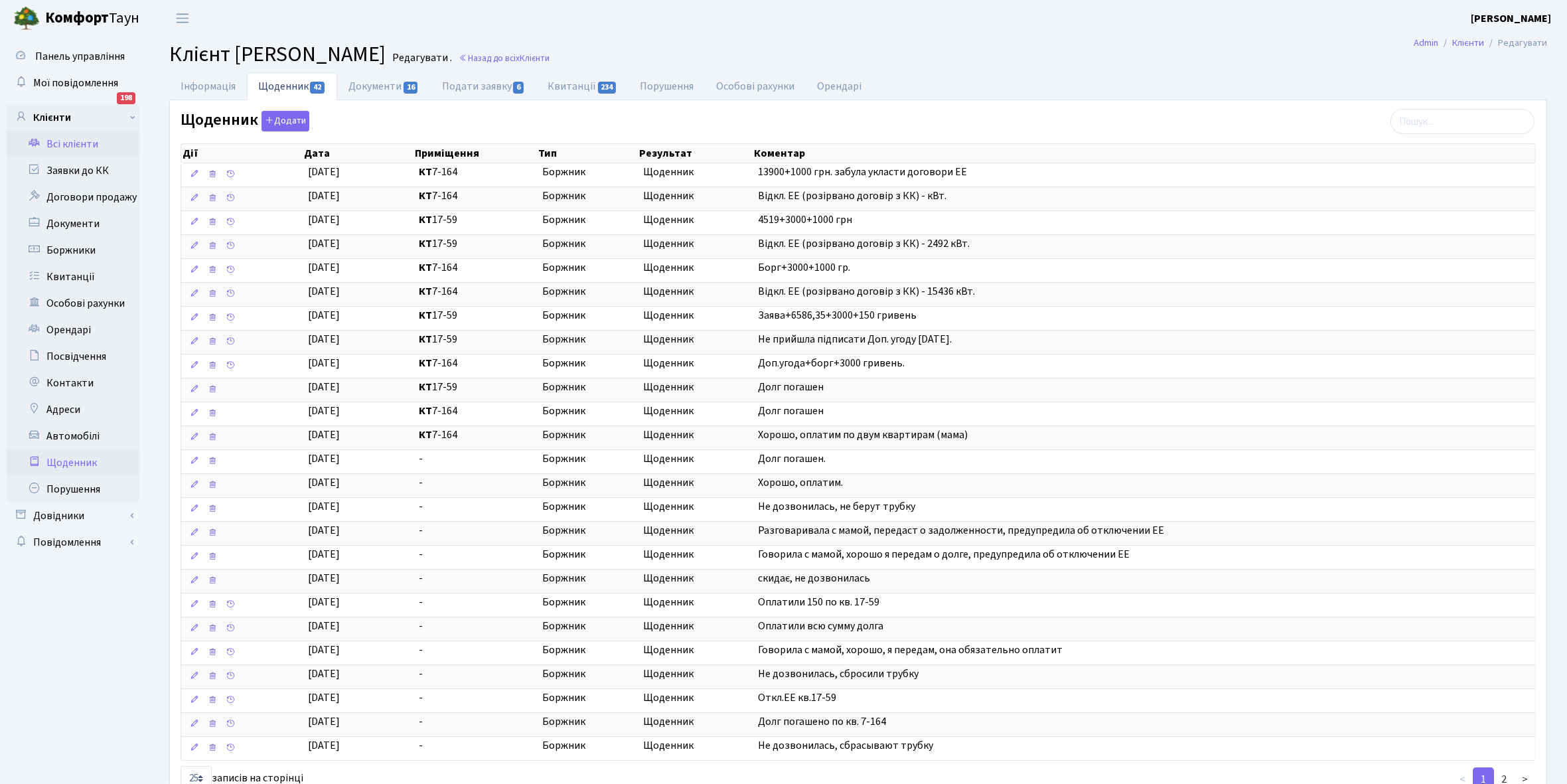
click at [65, 461] on link "Щоденник" at bounding box center [73, 462] width 133 height 27
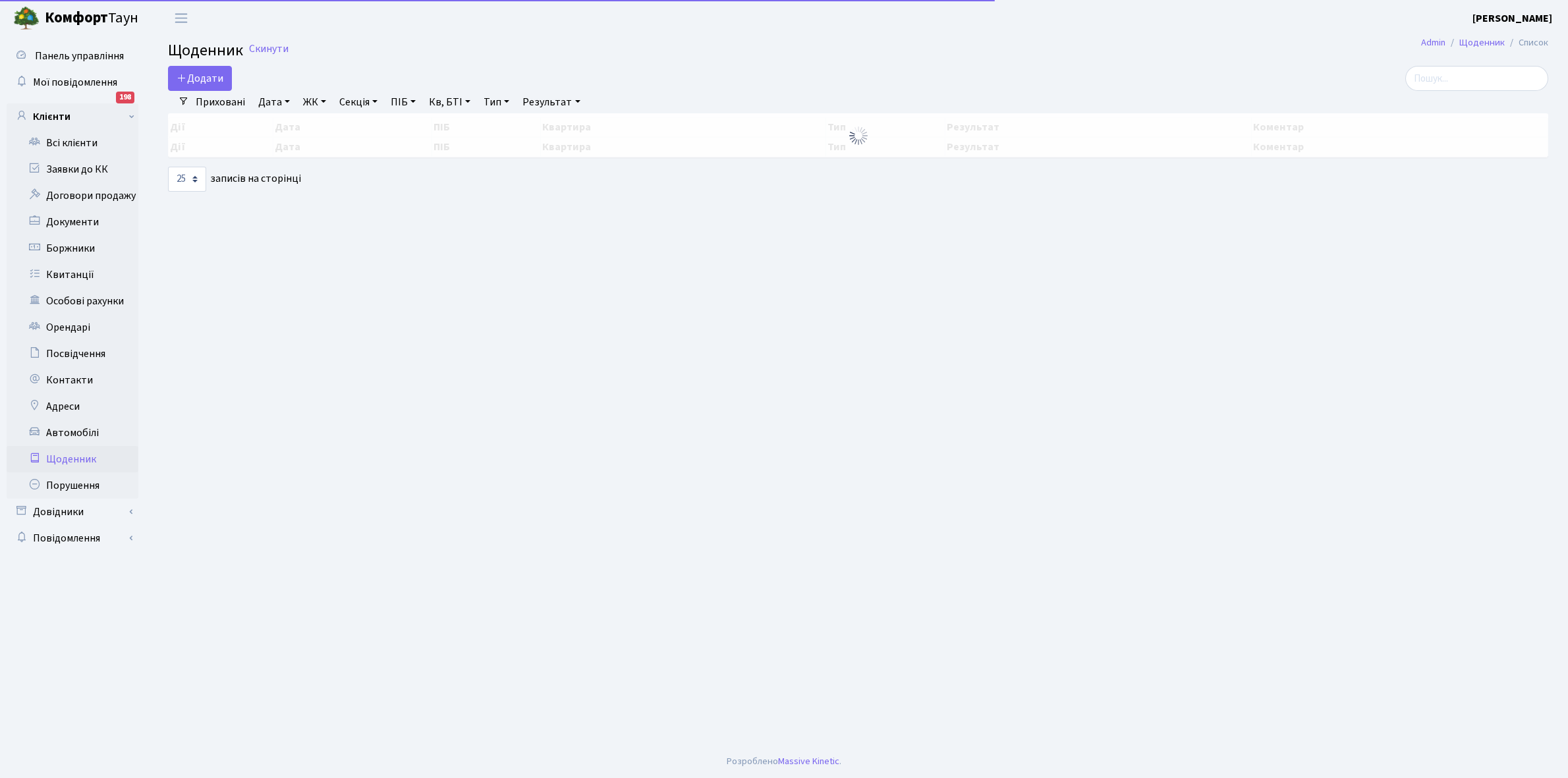
select select "25"
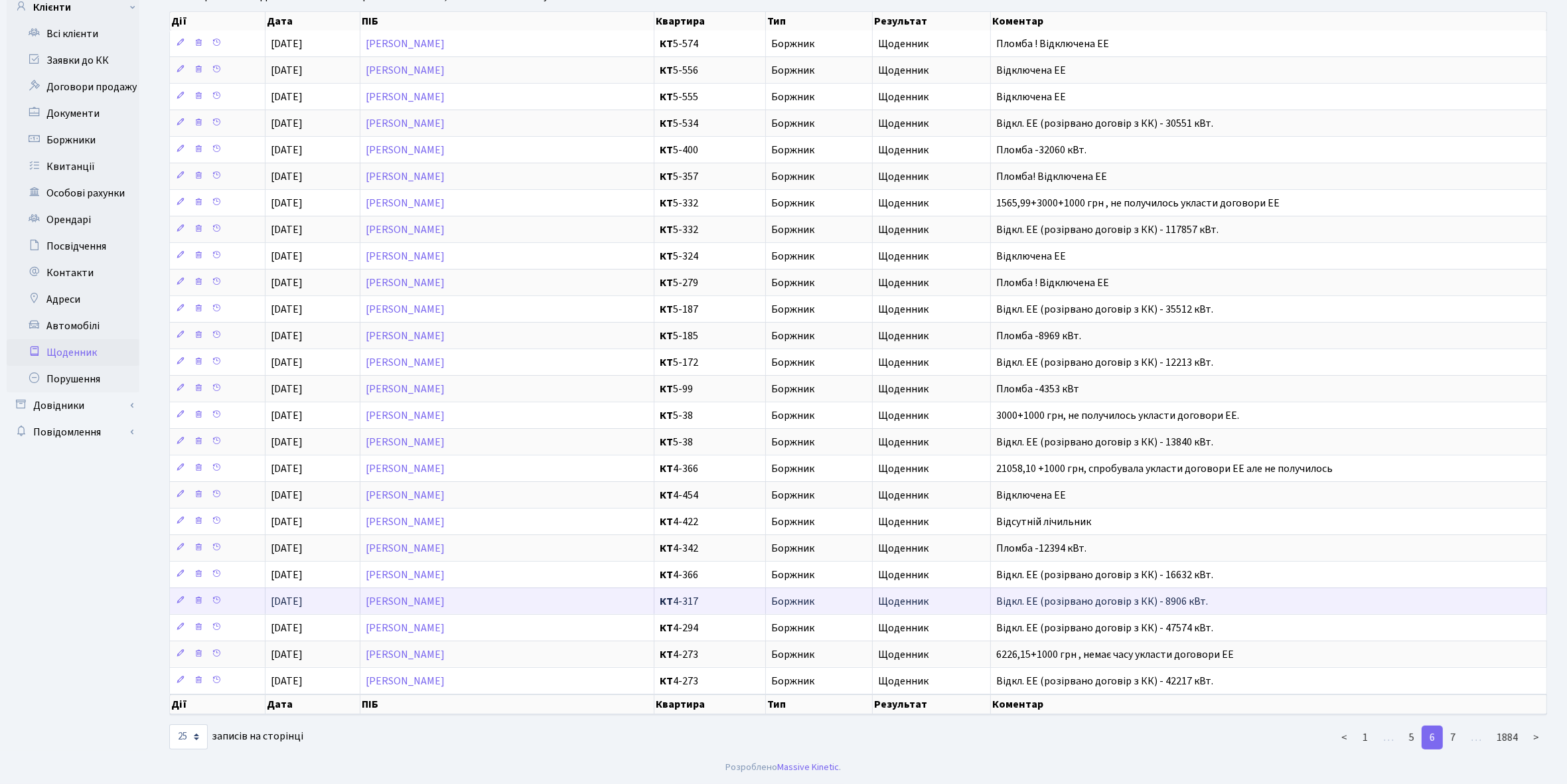
scroll to position [122, 0]
click at [1368, 738] on link "1" at bounding box center [1365, 737] width 21 height 24
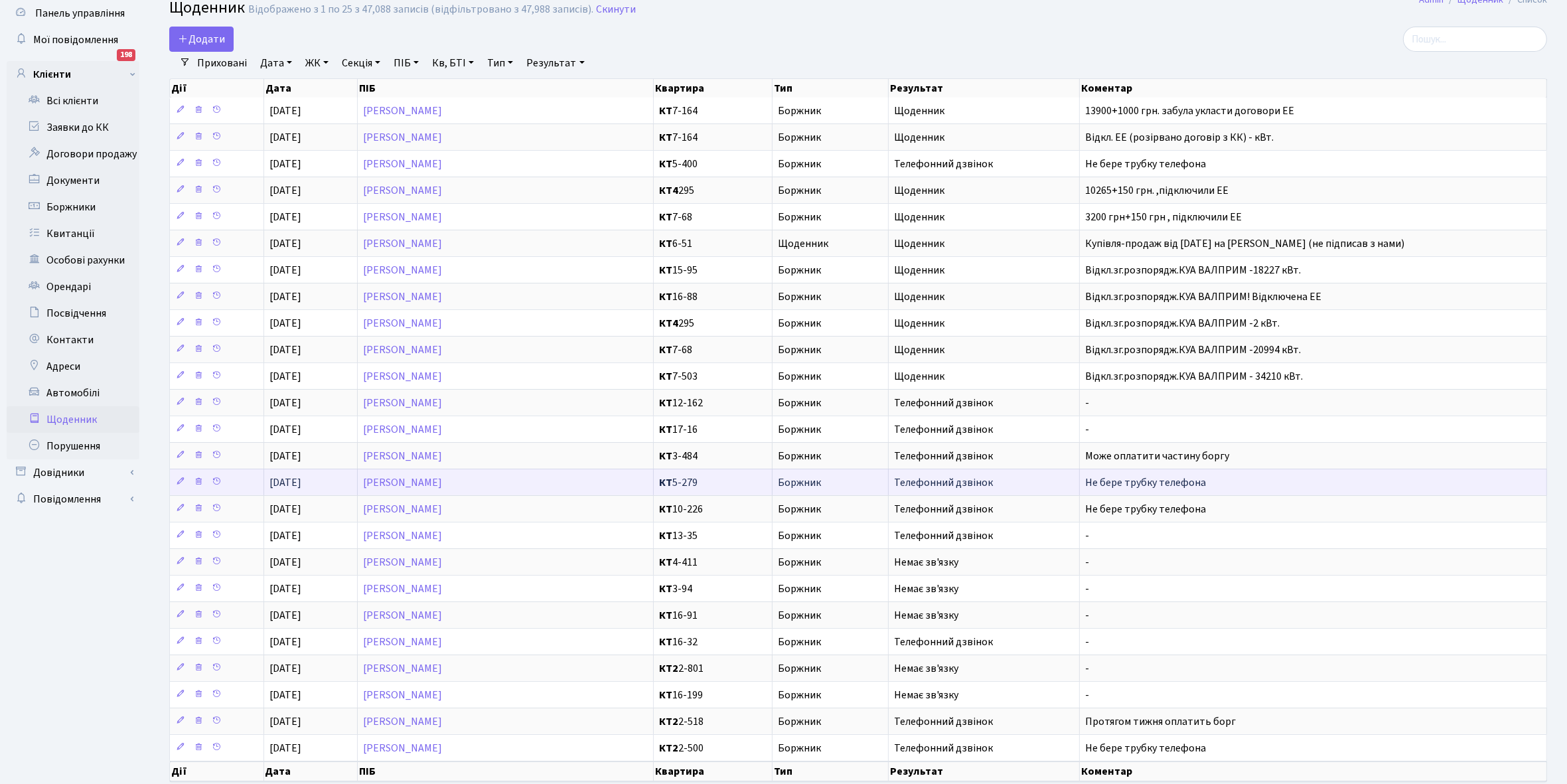
scroll to position [83, 0]
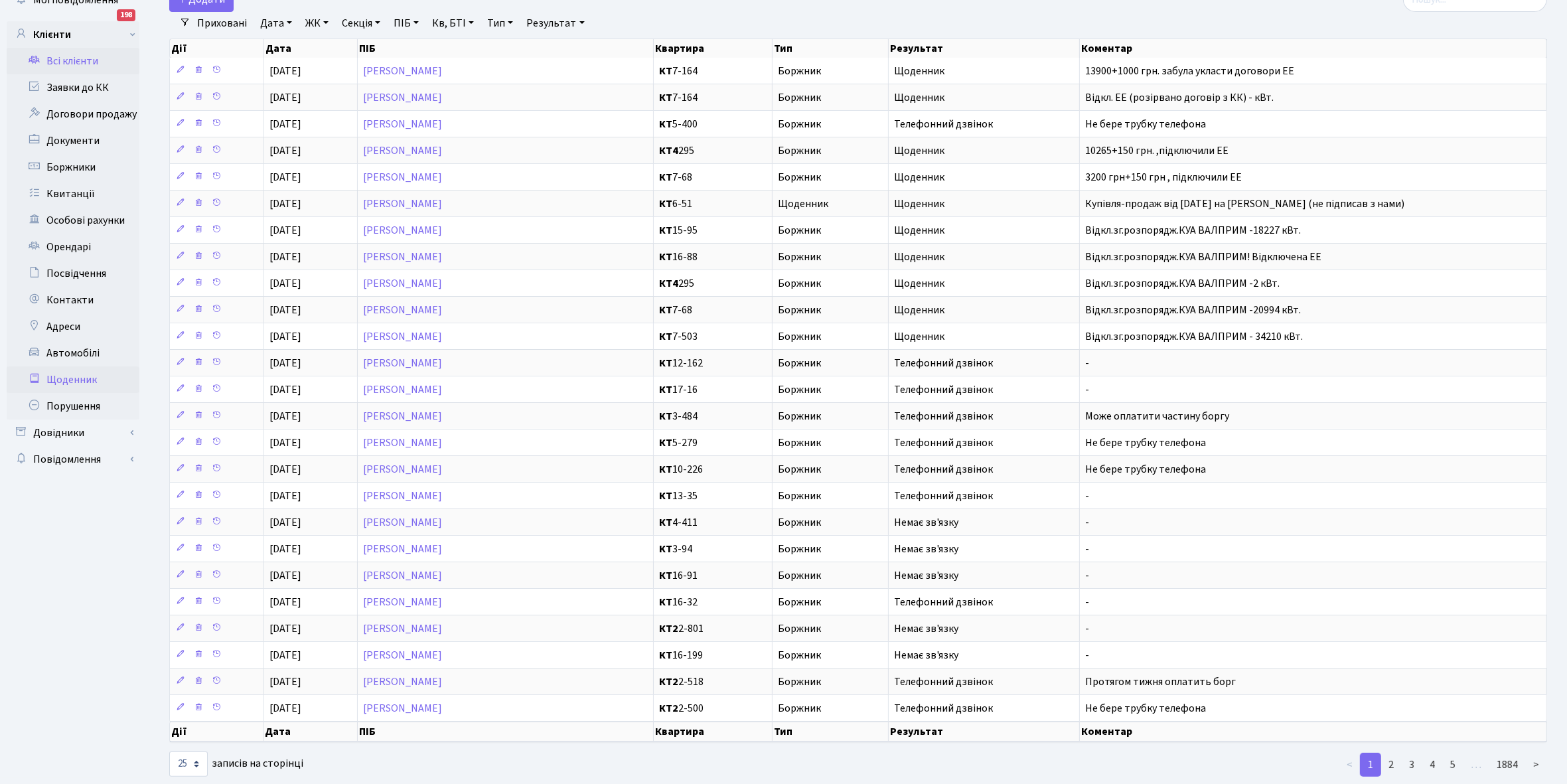
click at [61, 63] on link "Всі клієнти" at bounding box center [73, 61] width 133 height 27
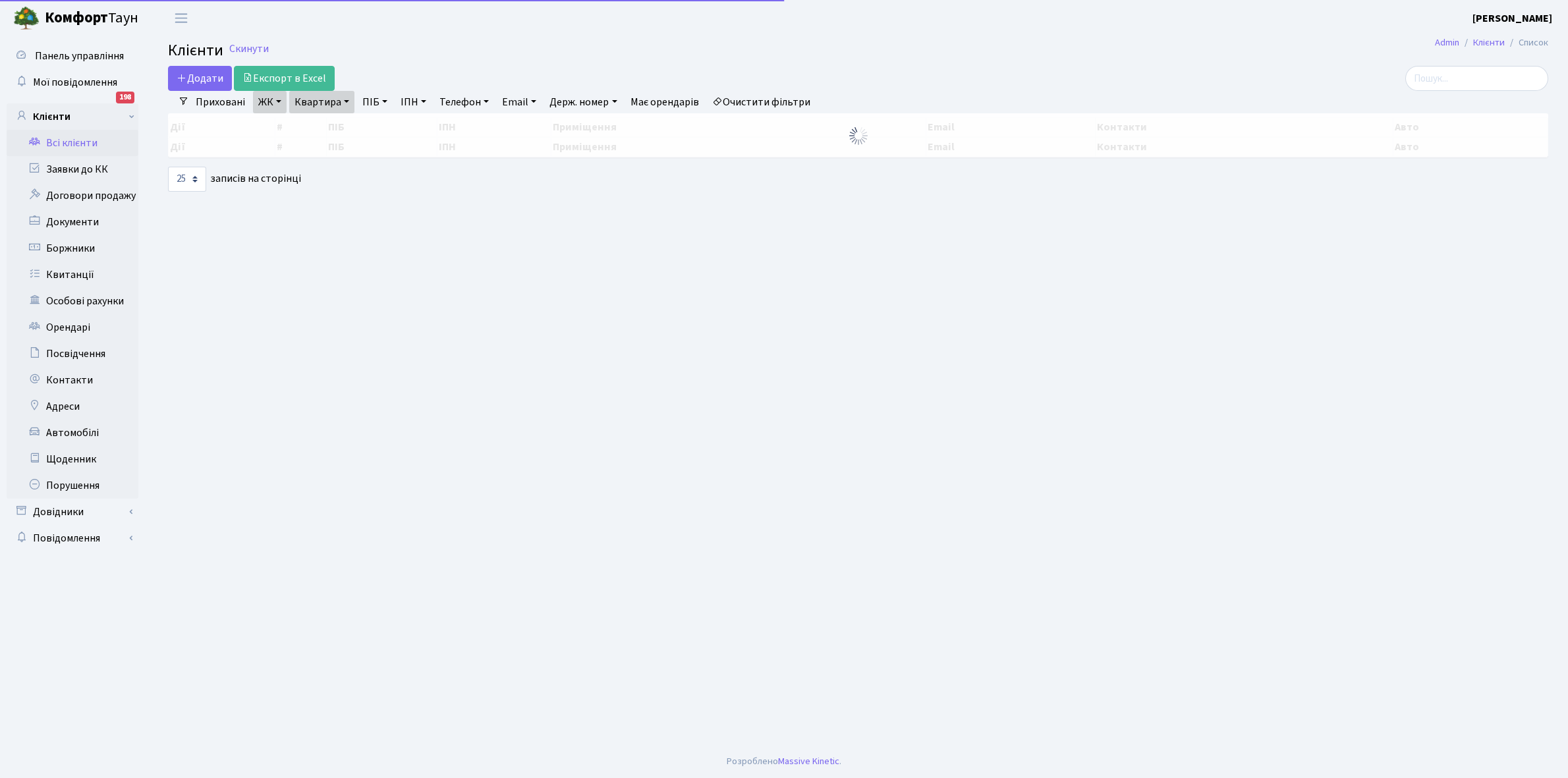
select select "25"
